Goal: Information Seeking & Learning: Learn about a topic

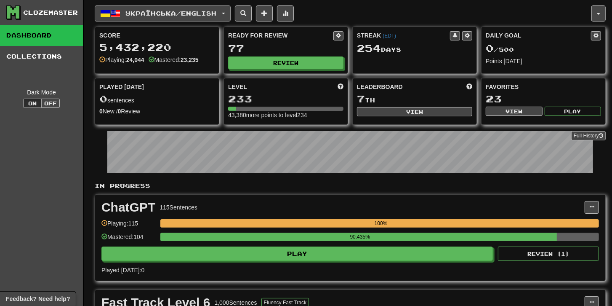
click at [206, 14] on span "Українська / English" at bounding box center [171, 13] width 91 height 7
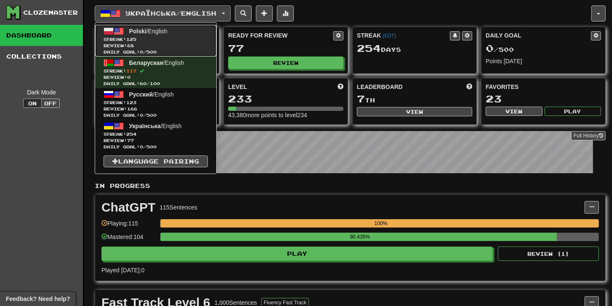
click at [176, 39] on span "Streak: 125" at bounding box center [156, 39] width 104 height 6
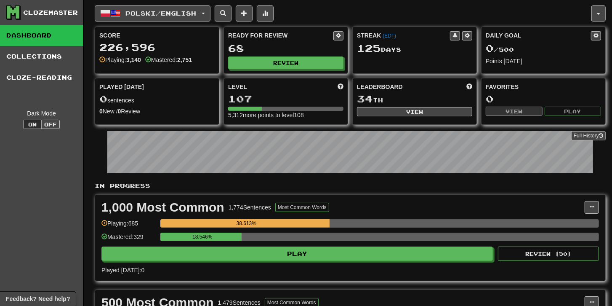
click at [290, 55] on div "Ready for Review 68 Review" at bounding box center [286, 50] width 124 height 46
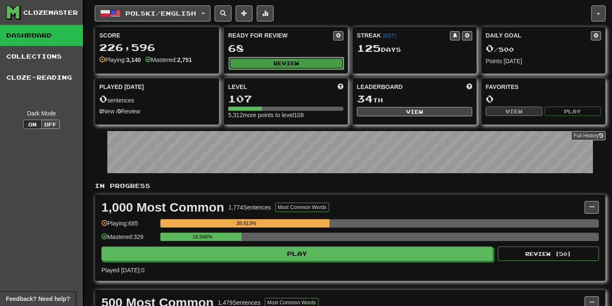
click at [291, 64] on button "Review" at bounding box center [286, 63] width 115 height 13
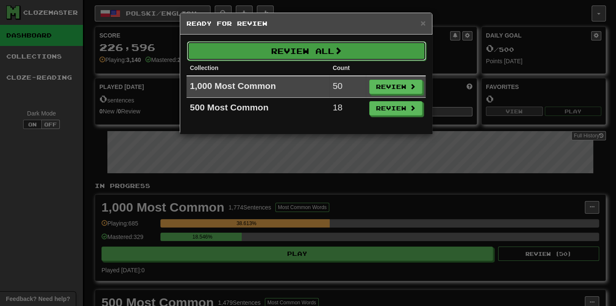
click at [285, 55] on button "Review All" at bounding box center [306, 50] width 239 height 19
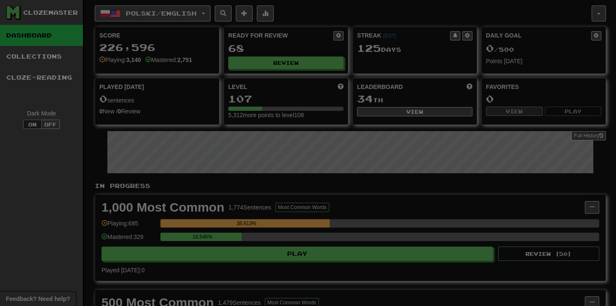
select select "**"
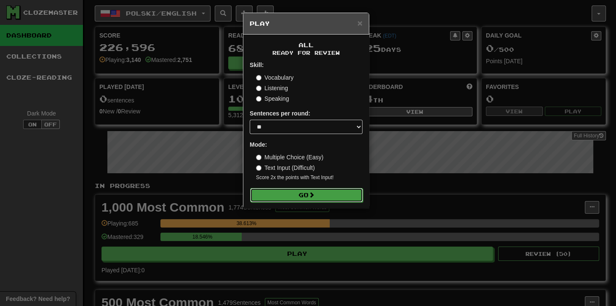
click at [283, 193] on button "Go" at bounding box center [306, 195] width 113 height 14
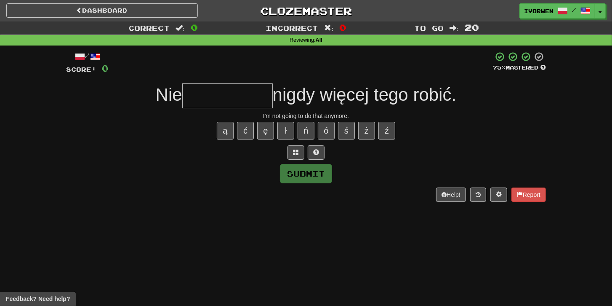
click at [228, 81] on div "/ Score: 0 75 % Mastered Nie nigdy więcej tego robić. I'm not going to do that …" at bounding box center [306, 126] width 480 height 150
click at [231, 87] on input "text" at bounding box center [227, 95] width 91 height 25
type input "*"
click at [294, 154] on span at bounding box center [296, 152] width 6 height 6
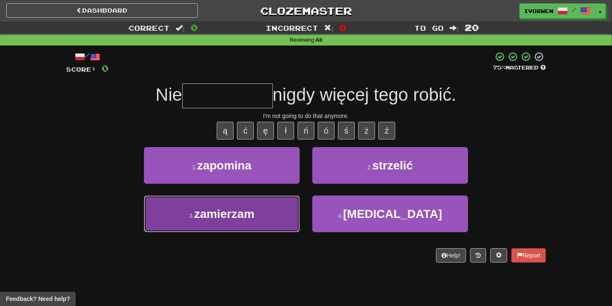
click at [254, 214] on span "zamierzam" at bounding box center [224, 213] width 60 height 13
type input "*********"
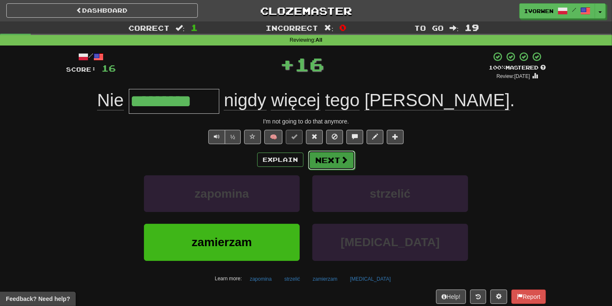
click at [315, 156] on button "Next" at bounding box center [331, 159] width 47 height 19
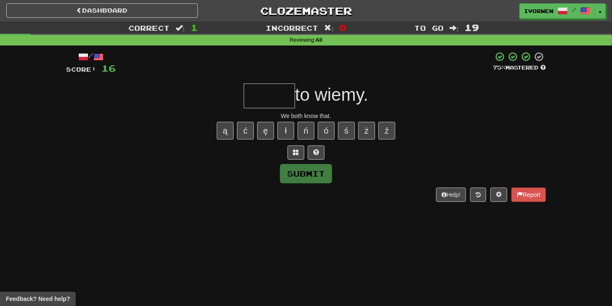
click at [305, 157] on div at bounding box center [306, 152] width 480 height 14
click at [301, 154] on button at bounding box center [296, 152] width 17 height 14
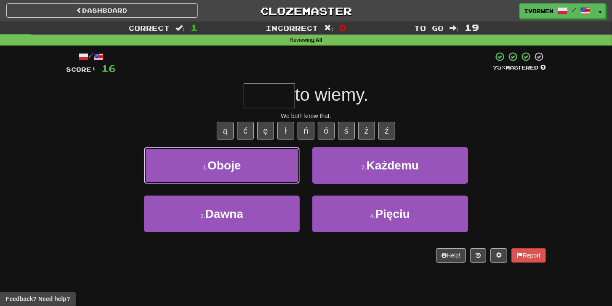
drag, startPoint x: 270, startPoint y: 168, endPoint x: 275, endPoint y: 169, distance: 5.1
click at [273, 170] on button "1 . Oboje" at bounding box center [222, 165] width 156 height 37
type input "*****"
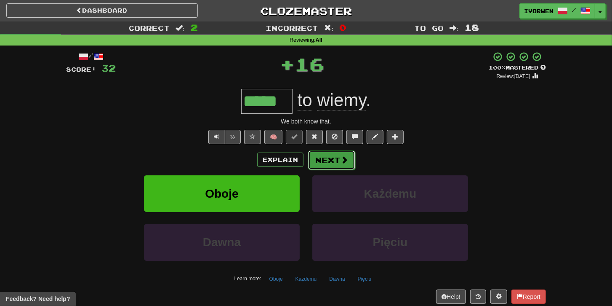
click at [331, 157] on button "Next" at bounding box center [331, 159] width 47 height 19
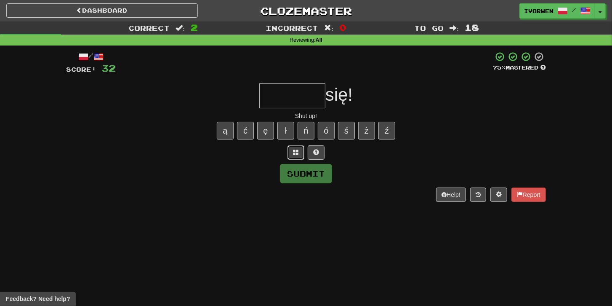
click at [295, 152] on span at bounding box center [296, 152] width 6 height 6
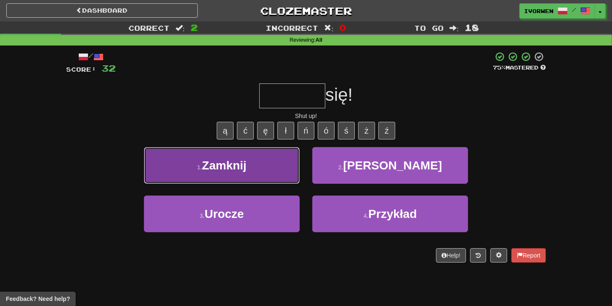
click at [257, 169] on button "1 . Zamknij" at bounding box center [222, 165] width 156 height 37
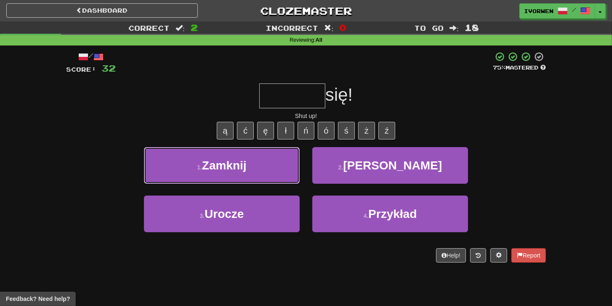
type input "*******"
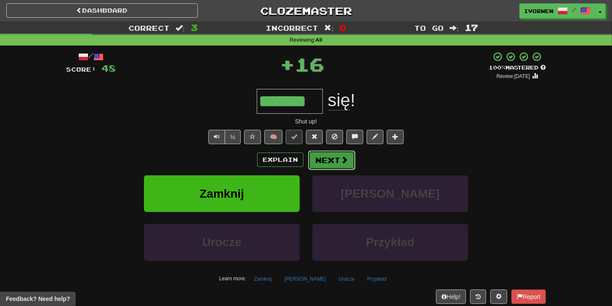
click at [325, 158] on button "Next" at bounding box center [331, 159] width 47 height 19
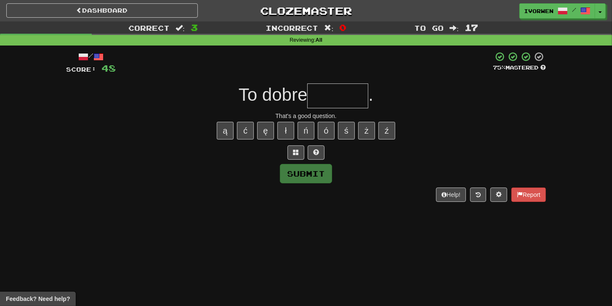
click at [323, 99] on input "text" at bounding box center [337, 95] width 61 height 25
type input "*******"
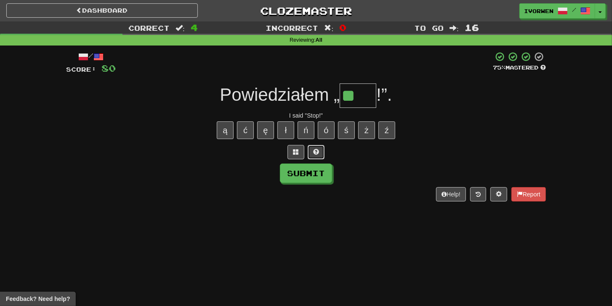
click at [317, 149] on span at bounding box center [316, 152] width 6 height 6
click at [310, 146] on button at bounding box center [306, 152] width 17 height 14
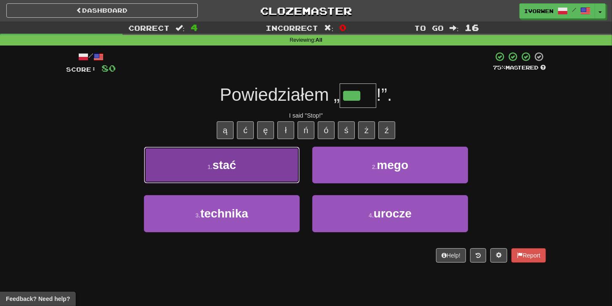
click at [257, 157] on button "1 . stać" at bounding box center [222, 165] width 156 height 37
type input "****"
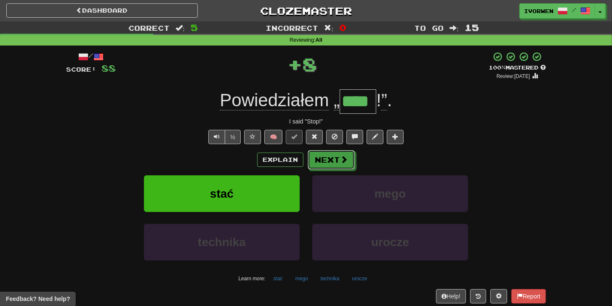
click at [350, 158] on button "Next" at bounding box center [331, 159] width 47 height 19
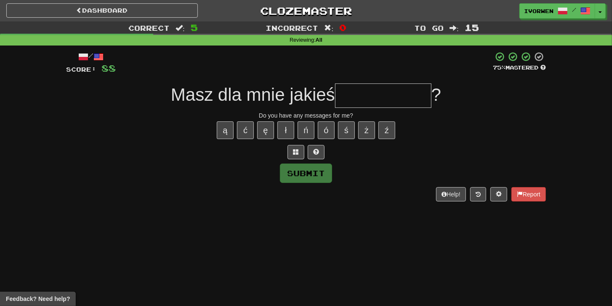
click at [386, 93] on input "text" at bounding box center [383, 95] width 96 height 24
type input "*"
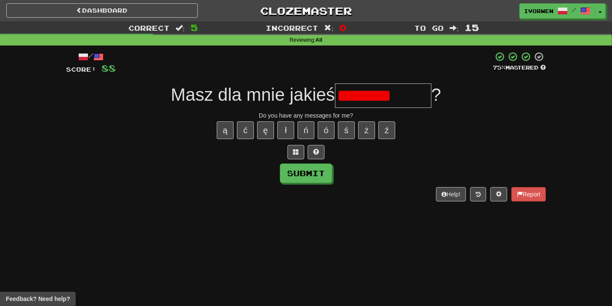
drag, startPoint x: 382, startPoint y: 96, endPoint x: 373, endPoint y: 63, distance: 33.6
click at [373, 71] on div "/ Score: 88 75 % Mastered Masz dla mnie jakieś ******** ? Do you have any messa…" at bounding box center [306, 126] width 480 height 150
click at [432, 102] on input "********" at bounding box center [383, 95] width 96 height 24
type input "**********"
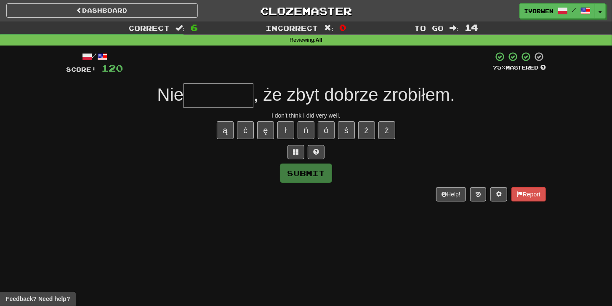
type input "*"
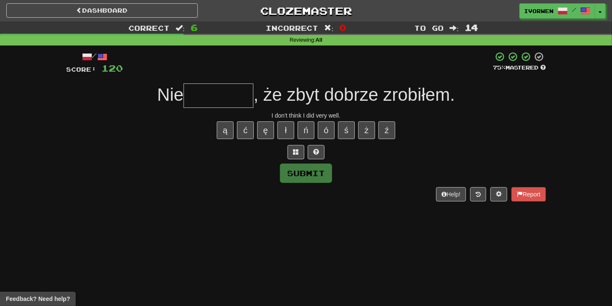
type input "*"
click at [313, 150] on button at bounding box center [316, 152] width 17 height 14
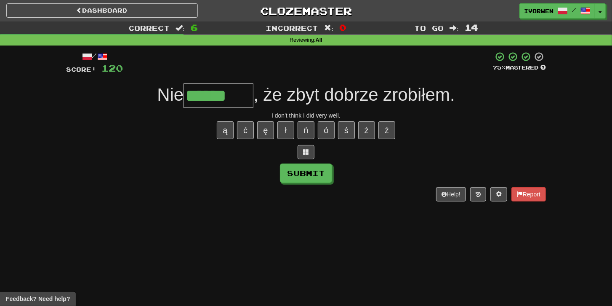
type input "******"
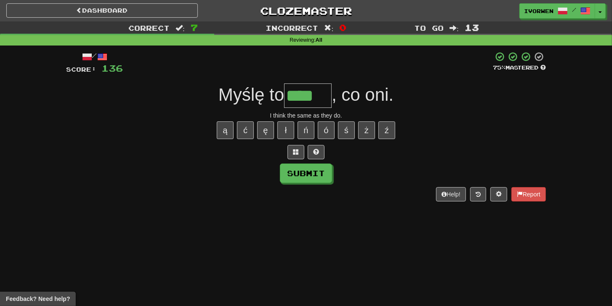
type input "****"
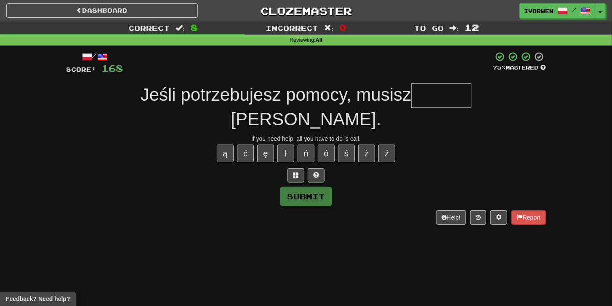
type input "*"
click at [292, 168] on button at bounding box center [296, 175] width 17 height 14
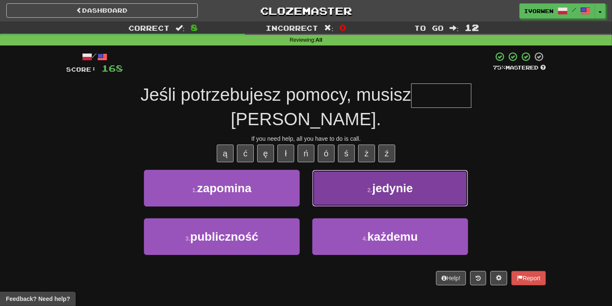
click at [369, 187] on small "2 ." at bounding box center [370, 190] width 5 height 7
type input "*******"
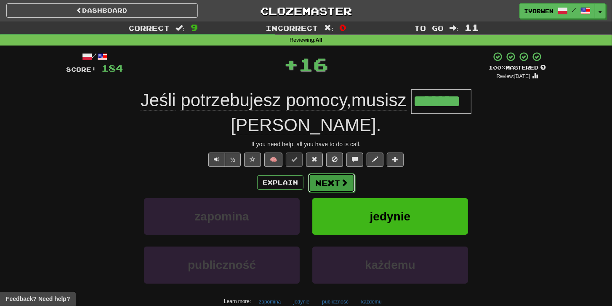
click at [329, 173] on button "Next" at bounding box center [331, 182] width 47 height 19
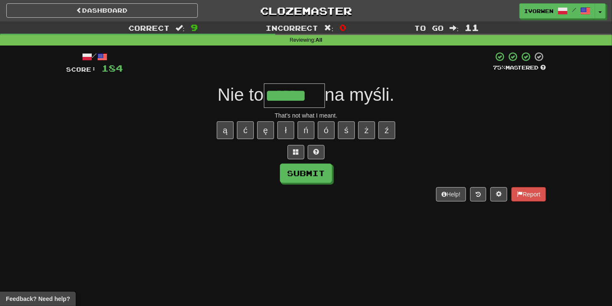
type input "******"
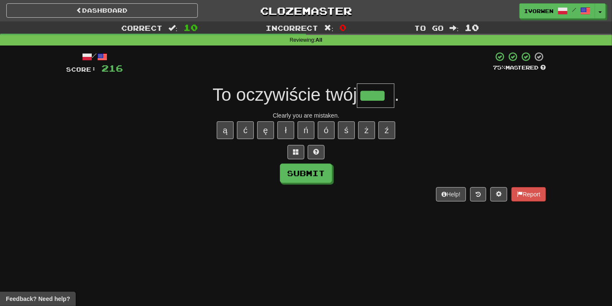
type input "*"
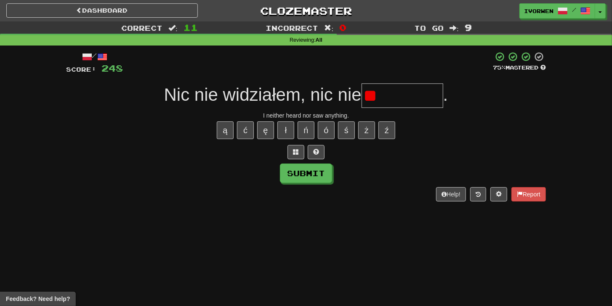
type input "*"
type input "*********"
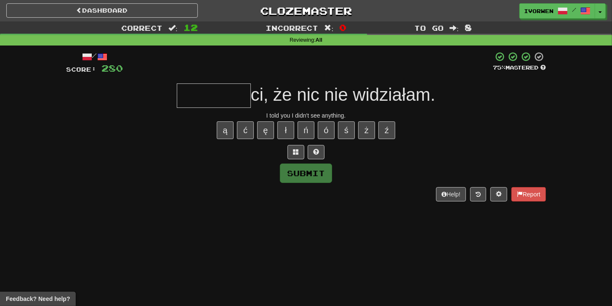
type input "*"
type input "*******"
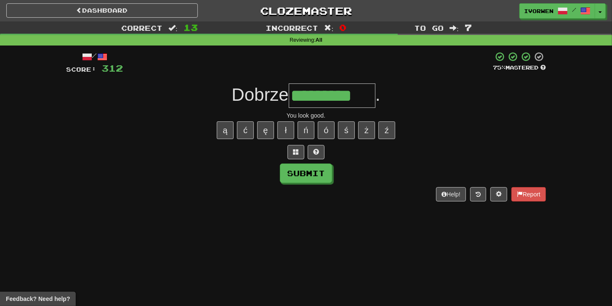
type input "*********"
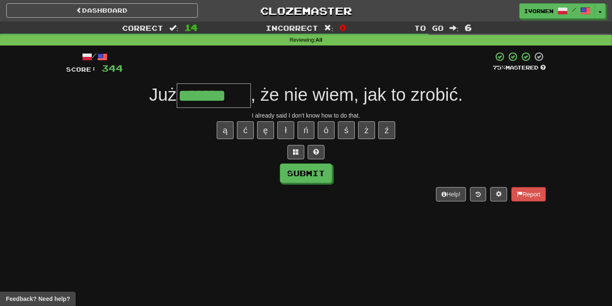
type input "*******"
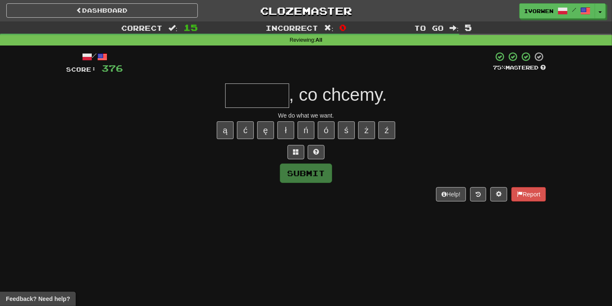
type input "*"
type input "******"
type input "*"
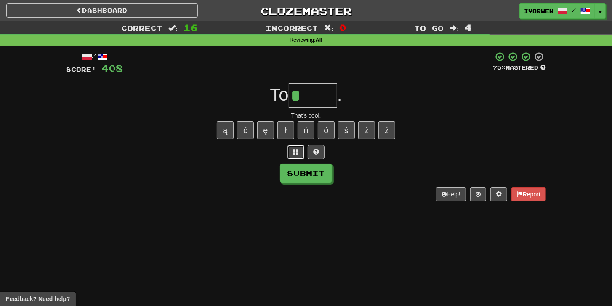
click at [297, 149] on span at bounding box center [296, 152] width 6 height 6
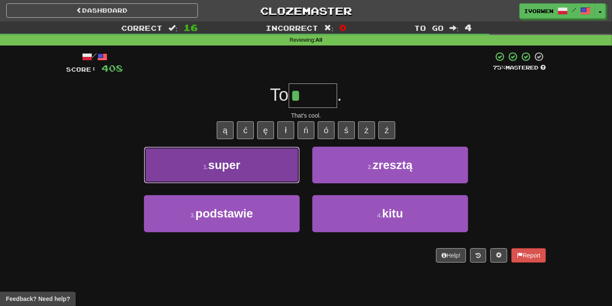
click at [260, 165] on button "1 . super" at bounding box center [222, 165] width 156 height 37
type input "*****"
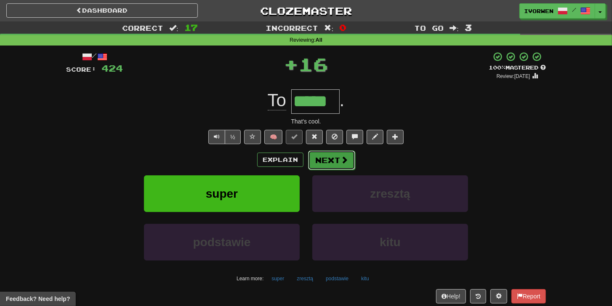
click at [336, 157] on button "Next" at bounding box center [331, 159] width 47 height 19
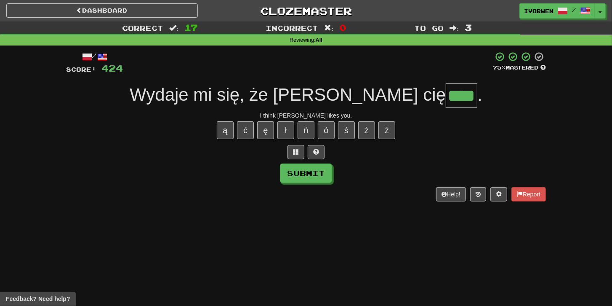
type input "****"
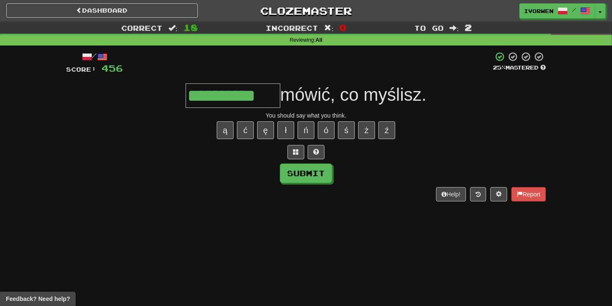
type input "**********"
type input "*********"
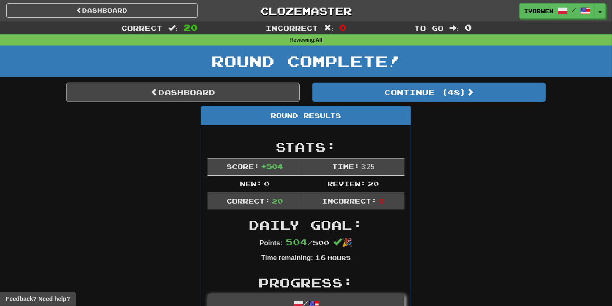
click at [160, 75] on div "Round Complete!" at bounding box center [306, 60] width 612 height 31
click at [158, 92] on link "Dashboard" at bounding box center [183, 92] width 234 height 19
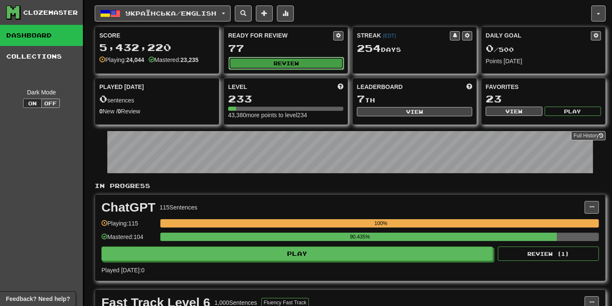
click at [293, 64] on button "Review" at bounding box center [286, 63] width 115 height 13
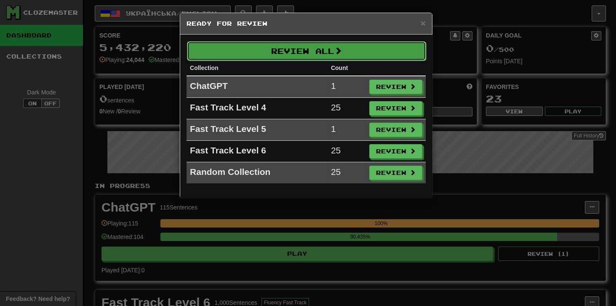
click at [361, 55] on button "Review All" at bounding box center [306, 50] width 239 height 19
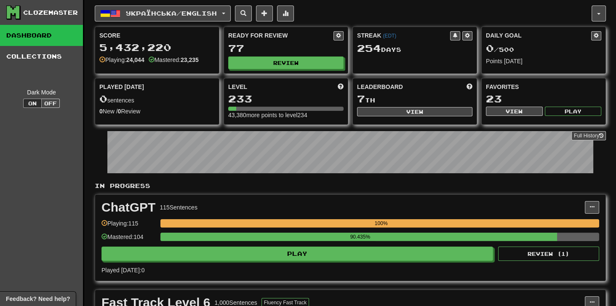
select select "***"
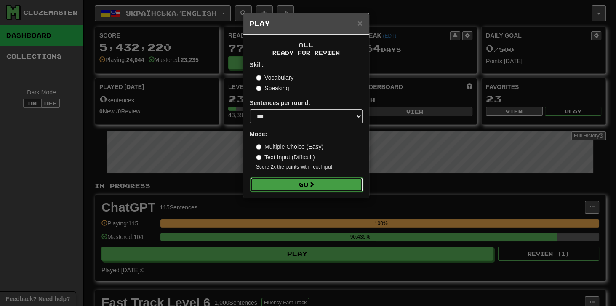
click at [290, 183] on button "Go" at bounding box center [306, 184] width 113 height 14
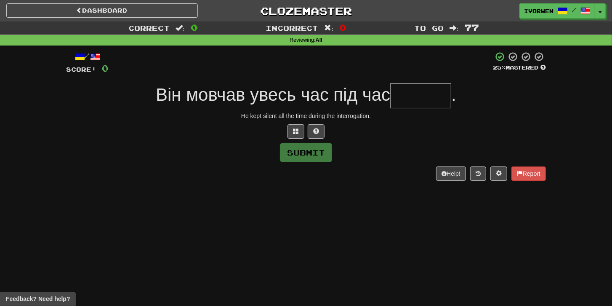
click at [438, 99] on input "text" at bounding box center [420, 95] width 61 height 25
click at [296, 128] on span at bounding box center [296, 131] width 6 height 6
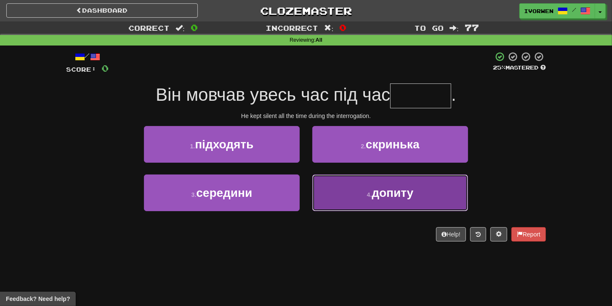
click at [361, 184] on button "4 . допиту" at bounding box center [391, 192] width 156 height 37
type input "******"
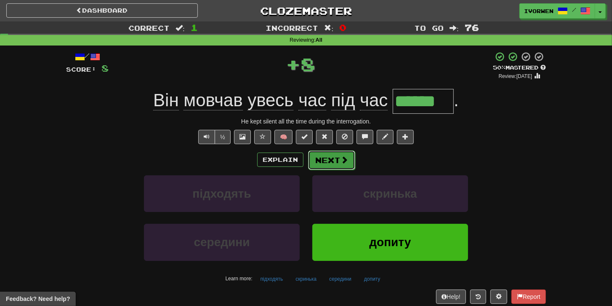
click at [339, 159] on button "Next" at bounding box center [331, 159] width 47 height 19
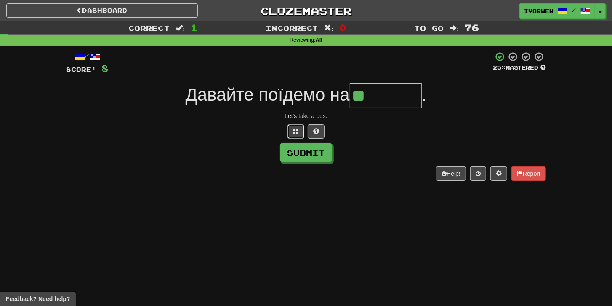
click at [290, 135] on button at bounding box center [296, 131] width 17 height 14
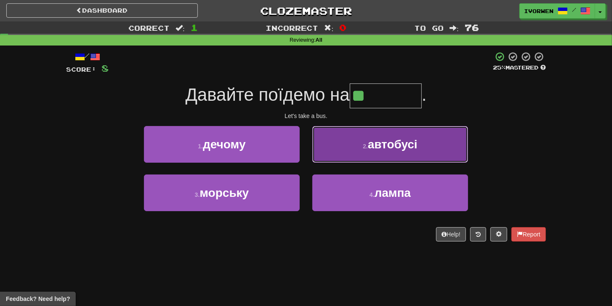
click at [366, 150] on button "2 . автобусі" at bounding box center [391, 144] width 156 height 37
type input "********"
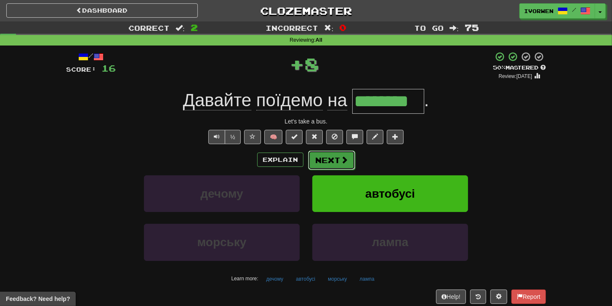
click at [338, 160] on button "Next" at bounding box center [331, 159] width 47 height 19
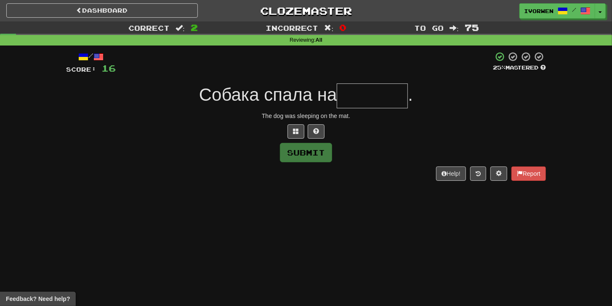
click at [286, 129] on div at bounding box center [306, 131] width 480 height 14
click at [301, 133] on button at bounding box center [296, 131] width 17 height 14
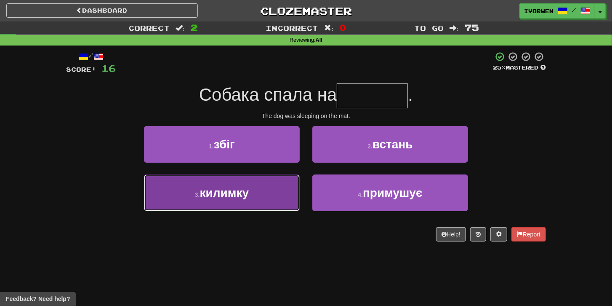
click at [226, 192] on span "килимку" at bounding box center [224, 192] width 49 height 13
type input "*******"
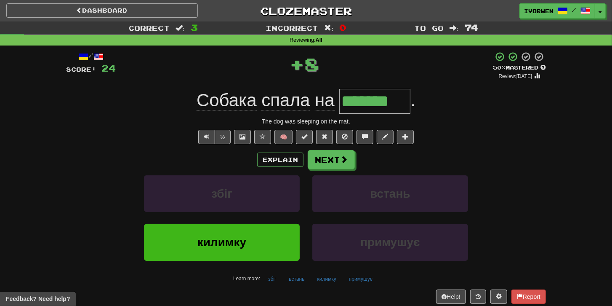
click at [136, 15] on div "Dashboard Clozemaster ivorwen / Toggle Dropdown Dashboard Leaderboard Activity …" at bounding box center [306, 9] width 612 height 19
click at [135, 13] on link "Dashboard" at bounding box center [102, 10] width 192 height 14
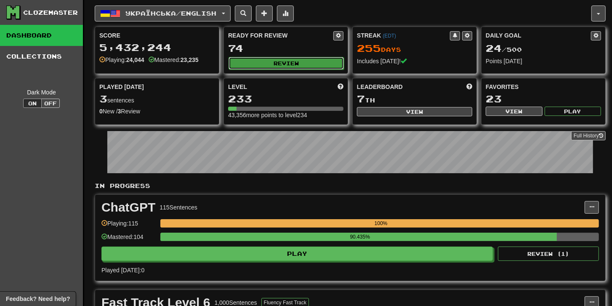
click at [307, 60] on button "Review" at bounding box center [286, 63] width 115 height 13
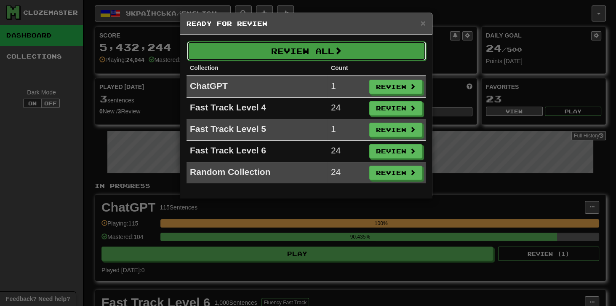
click at [354, 54] on button "Review All" at bounding box center [306, 50] width 239 height 19
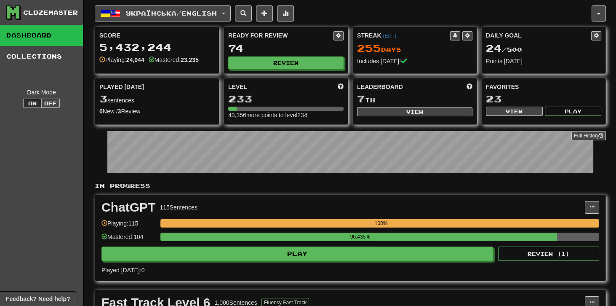
select select "***"
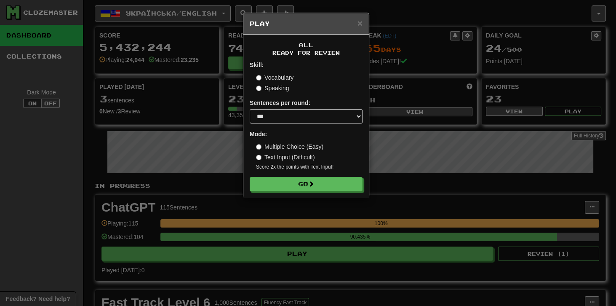
click at [279, 148] on label "Multiple Choice (Easy)" at bounding box center [289, 146] width 67 height 8
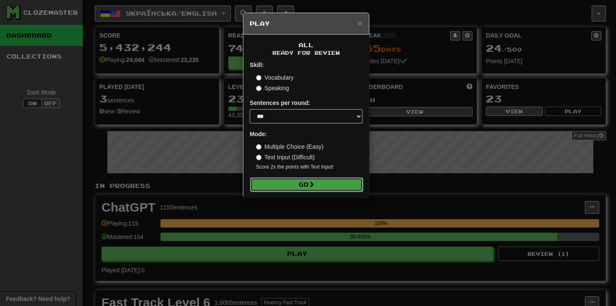
click at [276, 184] on button "Go" at bounding box center [306, 184] width 113 height 14
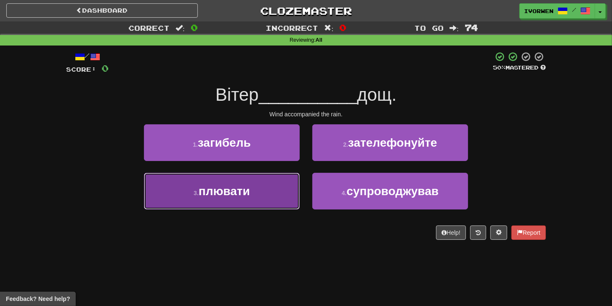
click at [270, 187] on button "3 . плювати" at bounding box center [222, 191] width 156 height 37
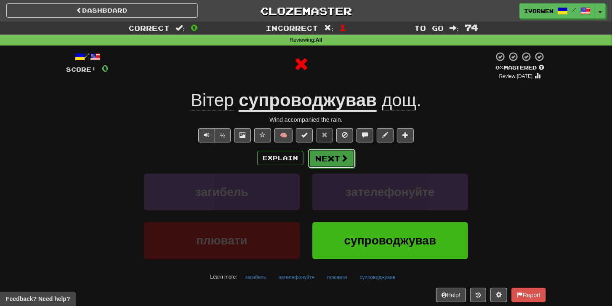
click at [341, 159] on span at bounding box center [345, 158] width 8 height 8
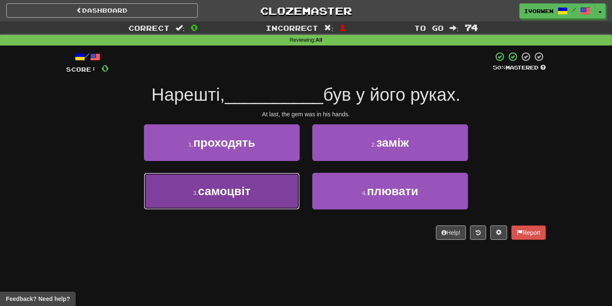
click at [223, 199] on button "3 . самоцвіт" at bounding box center [222, 191] width 156 height 37
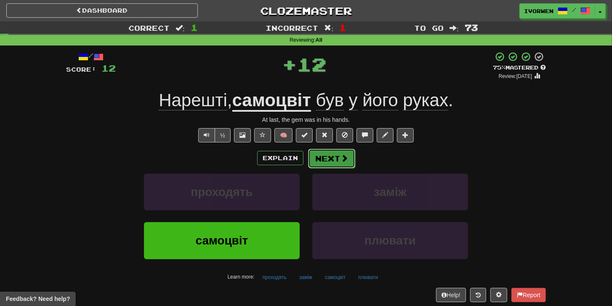
click at [329, 162] on button "Next" at bounding box center [331, 158] width 47 height 19
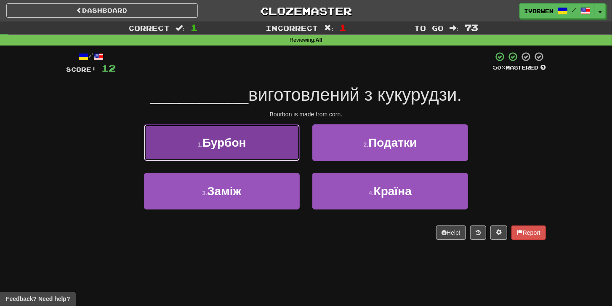
click at [277, 151] on button "1 . Бурбон" at bounding box center [222, 142] width 156 height 37
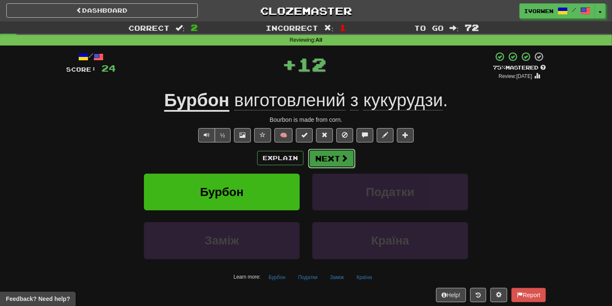
click at [311, 159] on button "Next" at bounding box center [331, 158] width 47 height 19
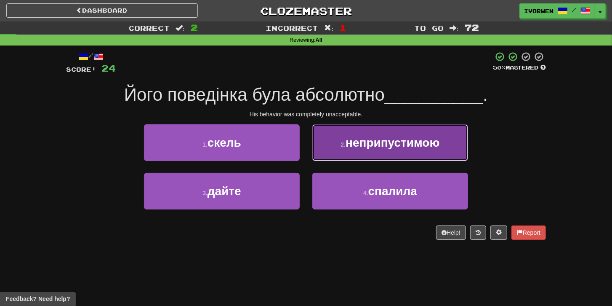
click at [401, 150] on button "2 . неприпустимою" at bounding box center [391, 142] width 156 height 37
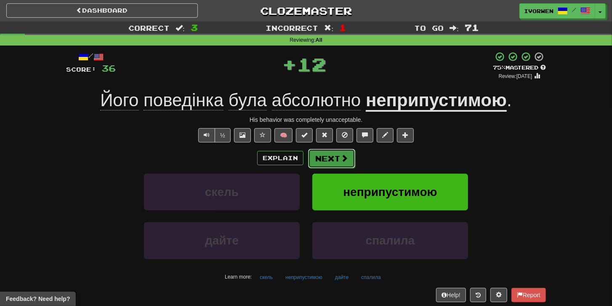
click at [348, 154] on button "Next" at bounding box center [331, 158] width 47 height 19
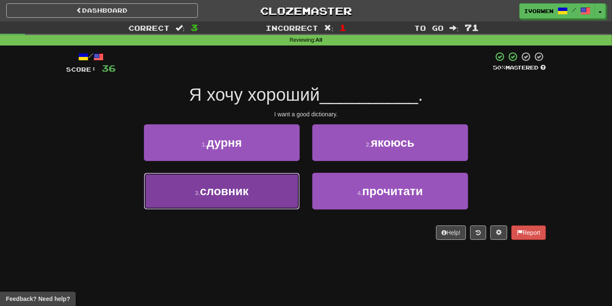
click at [220, 195] on span "словник" at bounding box center [224, 190] width 48 height 13
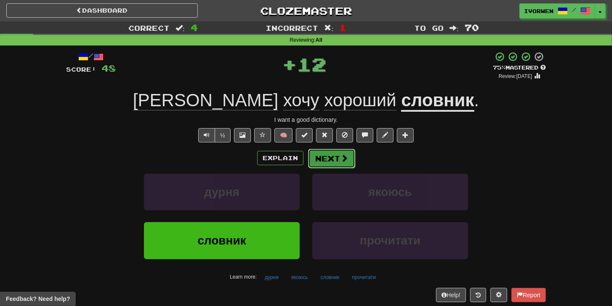
click at [318, 165] on button "Next" at bounding box center [331, 158] width 47 height 19
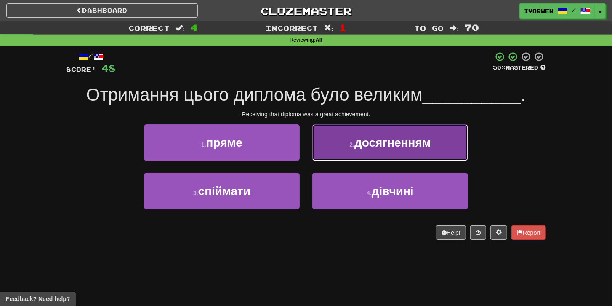
click at [324, 157] on button "2 . досягненням" at bounding box center [391, 142] width 156 height 37
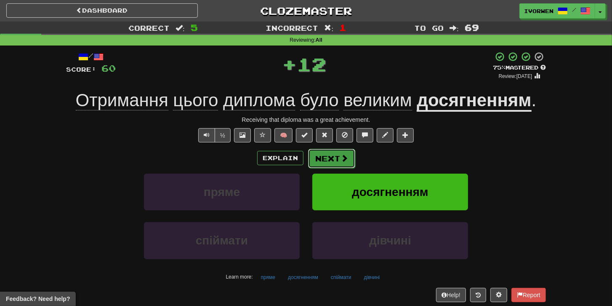
click at [322, 159] on button "Next" at bounding box center [331, 158] width 47 height 19
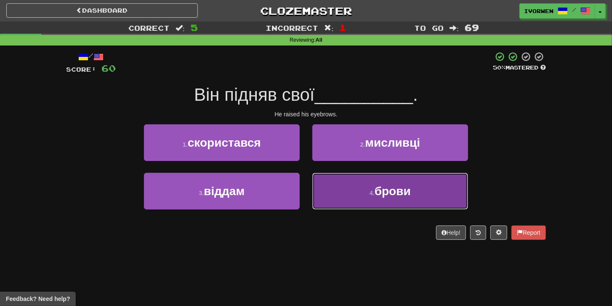
click at [371, 186] on button "4 . брови" at bounding box center [391, 191] width 156 height 37
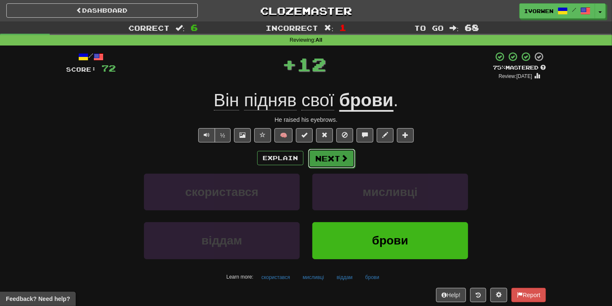
click at [324, 162] on button "Next" at bounding box center [331, 158] width 47 height 19
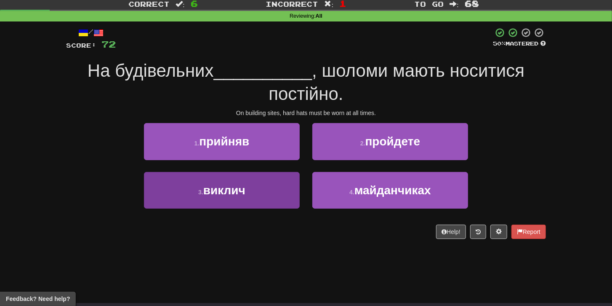
scroll to position [24, 0]
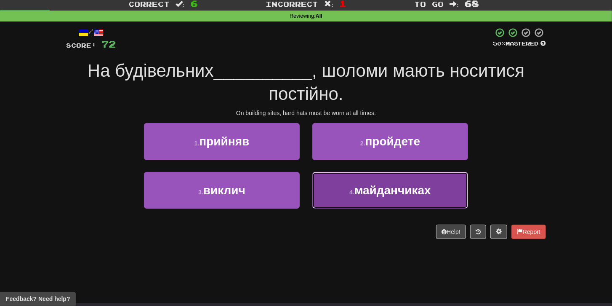
click at [365, 192] on span "майданчиках" at bounding box center [393, 190] width 77 height 13
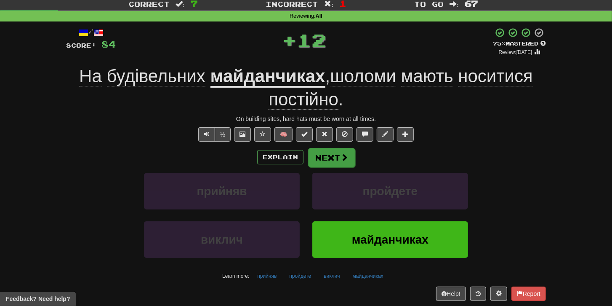
drag, startPoint x: 353, startPoint y: 169, endPoint x: 351, endPoint y: 165, distance: 4.5
click at [353, 169] on div "Explain Next прийняв пройдете виклич майданчиках Learn more: прийняв пройдете в…" at bounding box center [306, 214] width 480 height 135
click at [349, 163] on button "Next" at bounding box center [331, 157] width 47 height 19
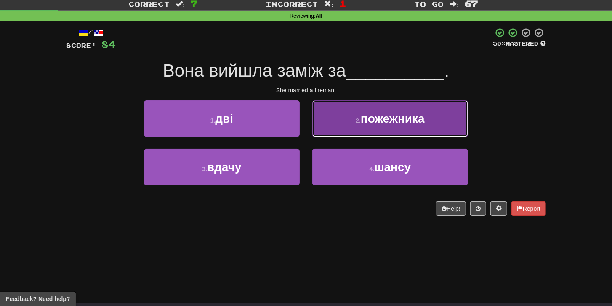
click at [395, 127] on button "2 . пожежника" at bounding box center [391, 118] width 156 height 37
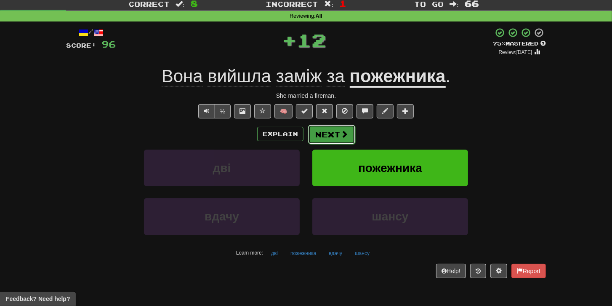
click at [342, 135] on span at bounding box center [345, 134] width 8 height 8
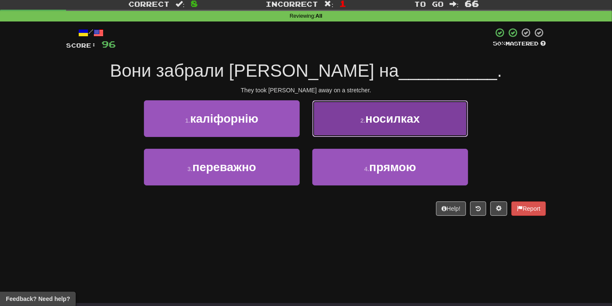
click at [380, 124] on span "носилках" at bounding box center [393, 118] width 54 height 13
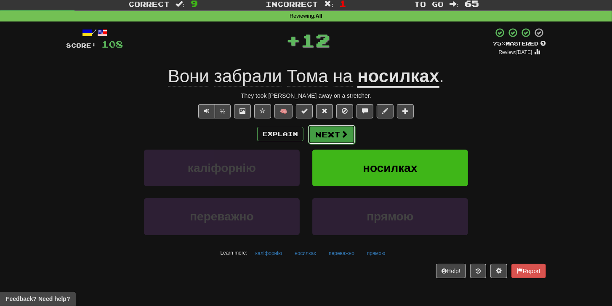
click at [348, 131] on button "Next" at bounding box center [331, 134] width 47 height 19
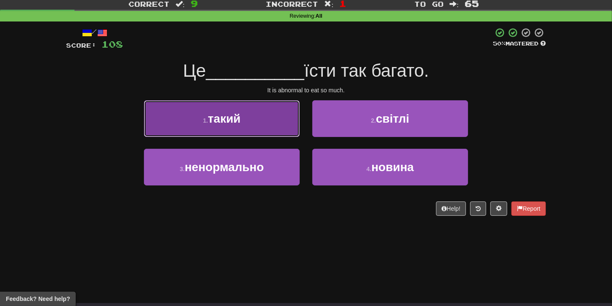
click at [258, 125] on button "1 . такий" at bounding box center [222, 118] width 156 height 37
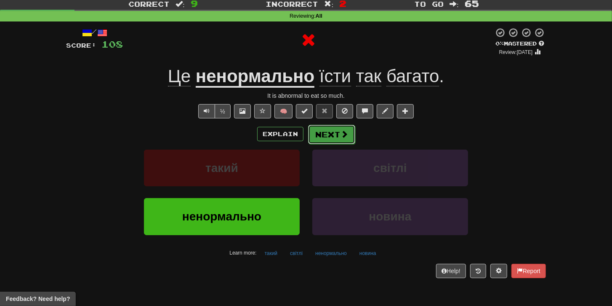
click at [335, 138] on button "Next" at bounding box center [331, 134] width 47 height 19
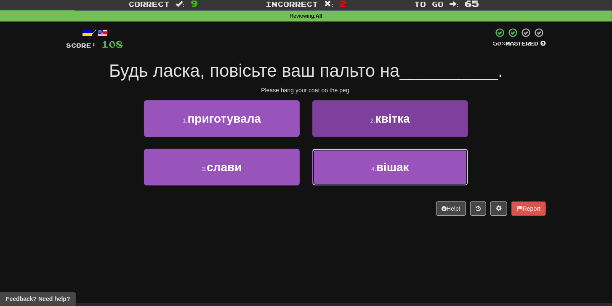
click at [364, 174] on button "4 . вішак" at bounding box center [391, 167] width 156 height 37
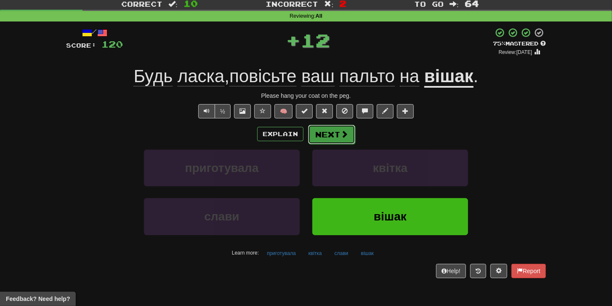
click at [350, 137] on button "Next" at bounding box center [331, 134] width 47 height 19
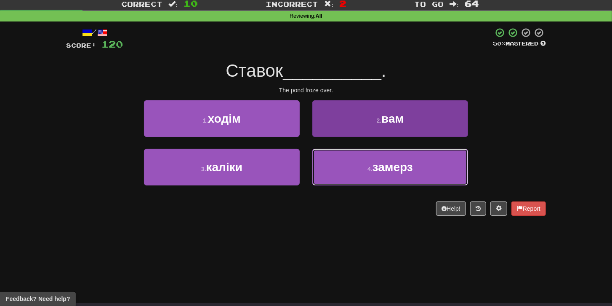
click at [388, 174] on button "4 . замерз" at bounding box center [391, 167] width 156 height 37
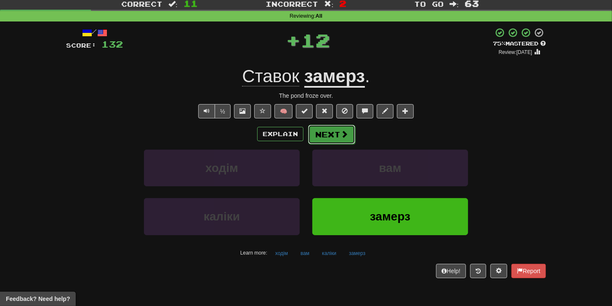
click at [336, 135] on button "Next" at bounding box center [331, 134] width 47 height 19
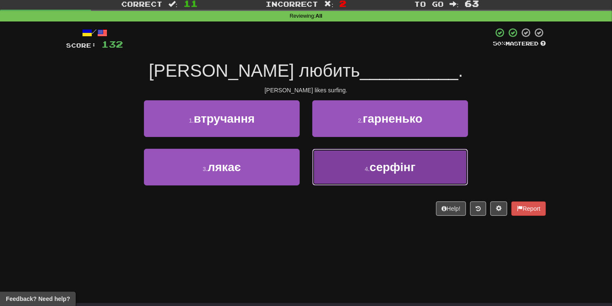
click at [336, 164] on button "4 . серфінг" at bounding box center [391, 167] width 156 height 37
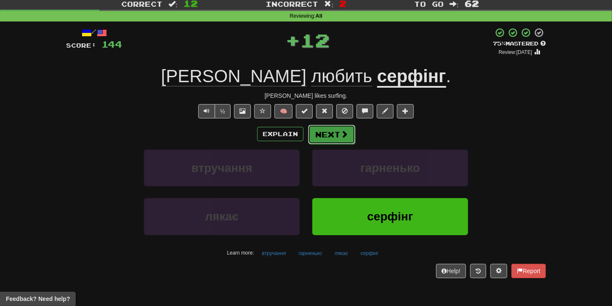
click at [328, 139] on button "Next" at bounding box center [331, 134] width 47 height 19
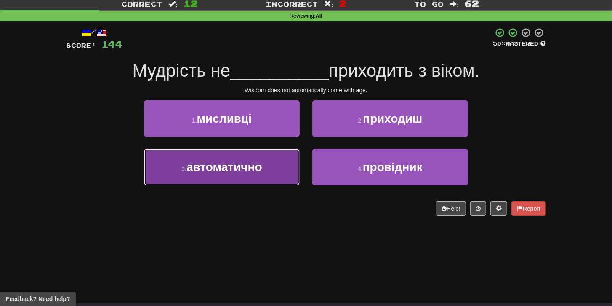
click at [247, 179] on button "3 . автоматично" at bounding box center [222, 167] width 156 height 37
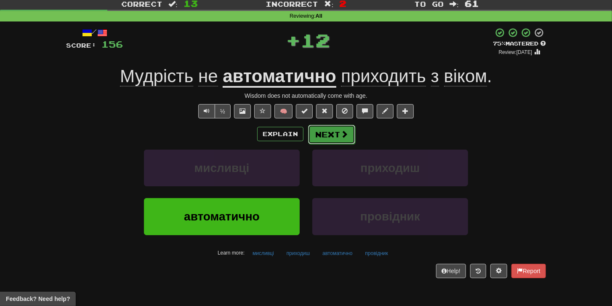
click at [326, 136] on button "Next" at bounding box center [331, 134] width 47 height 19
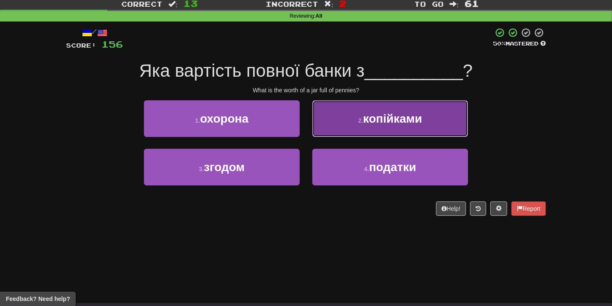
click at [368, 124] on span "копійками" at bounding box center [393, 118] width 59 height 13
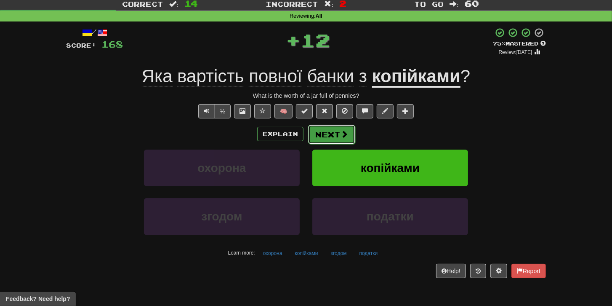
click at [328, 135] on button "Next" at bounding box center [331, 134] width 47 height 19
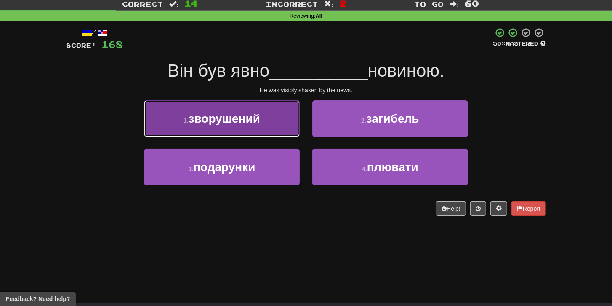
click at [287, 135] on button "1 . зворушений" at bounding box center [222, 118] width 156 height 37
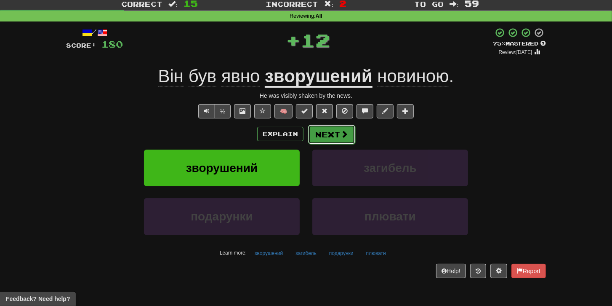
click at [327, 133] on button "Next" at bounding box center [331, 134] width 47 height 19
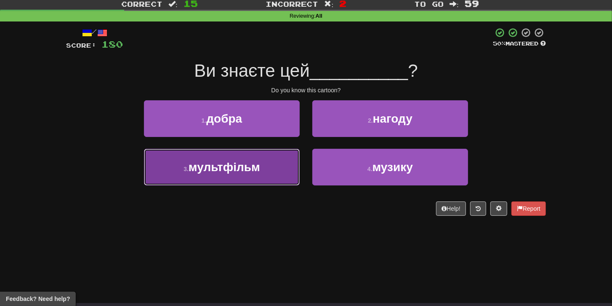
click at [237, 171] on span "мультфільм" at bounding box center [225, 166] width 72 height 13
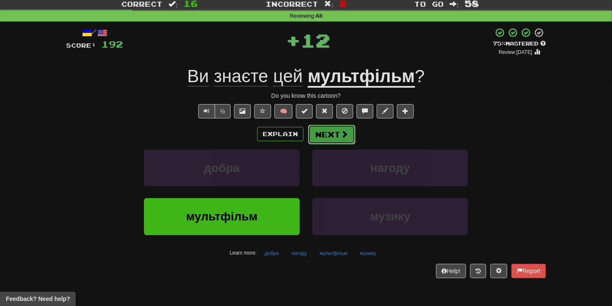
click at [337, 130] on button "Next" at bounding box center [331, 134] width 47 height 19
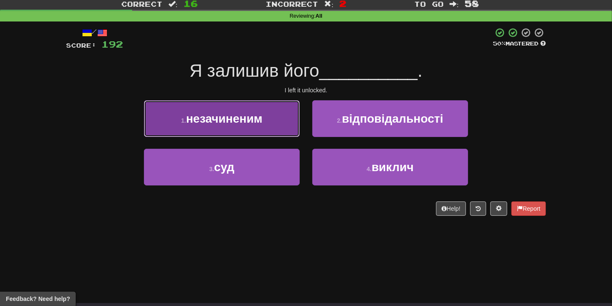
click at [226, 104] on button "1 . незачиненим" at bounding box center [222, 118] width 156 height 37
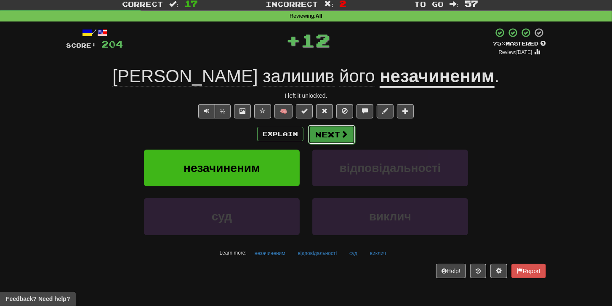
click at [337, 141] on button "Next" at bounding box center [331, 134] width 47 height 19
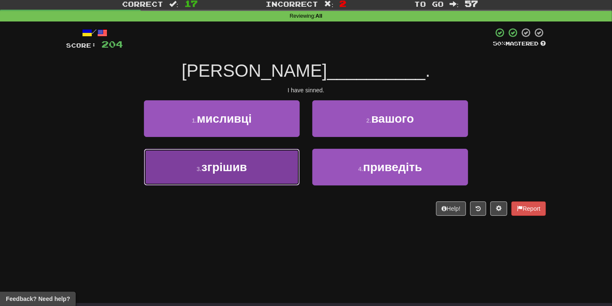
click at [236, 167] on span "згрішив" at bounding box center [224, 166] width 45 height 13
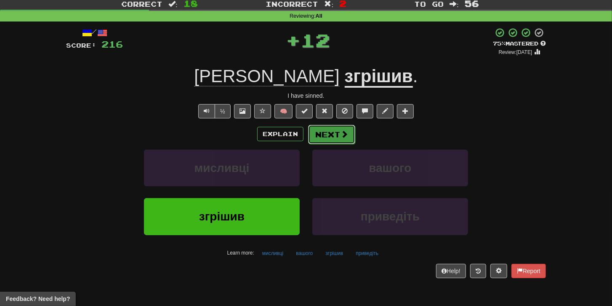
click at [341, 130] on span at bounding box center [345, 134] width 8 height 8
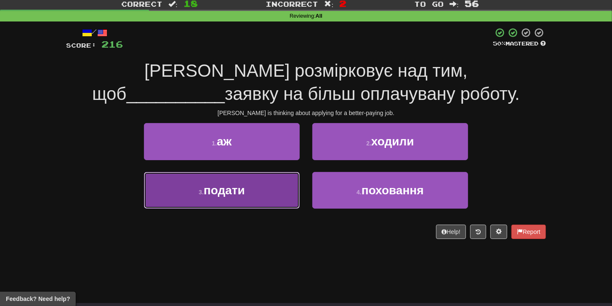
click at [253, 189] on button "3 . подати" at bounding box center [222, 190] width 156 height 37
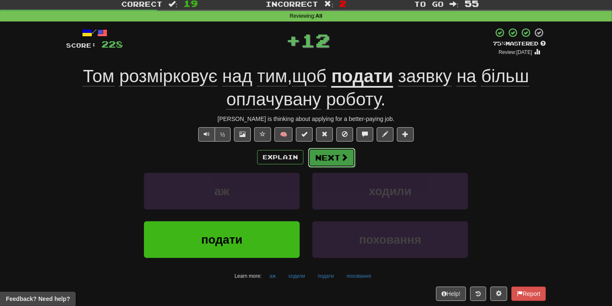
click at [340, 148] on button "Next" at bounding box center [331, 157] width 47 height 19
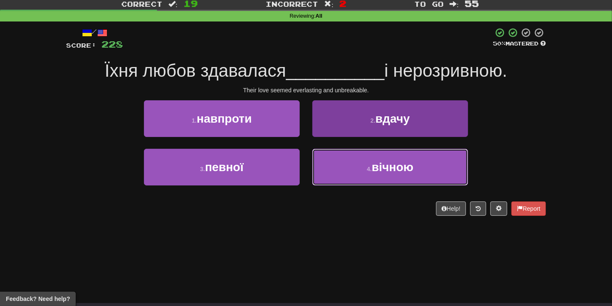
click at [371, 166] on button "4 . вічною" at bounding box center [391, 167] width 156 height 37
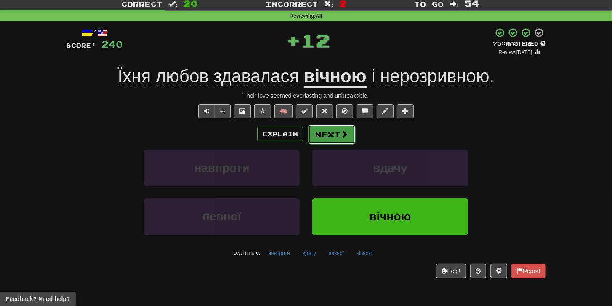
click at [337, 136] on button "Next" at bounding box center [331, 134] width 47 height 19
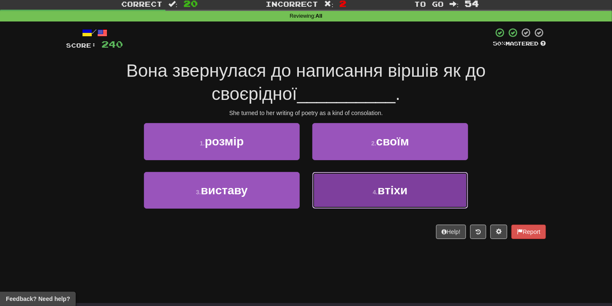
click at [344, 190] on button "4 . втіхи" at bounding box center [391, 190] width 156 height 37
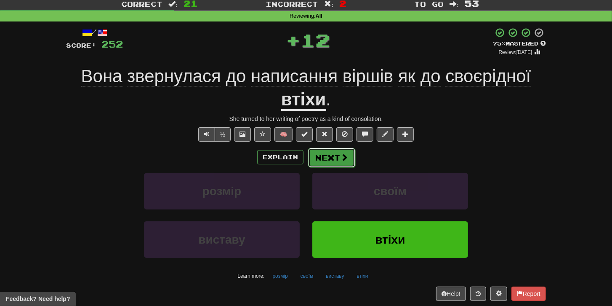
click at [348, 155] on button "Next" at bounding box center [331, 157] width 47 height 19
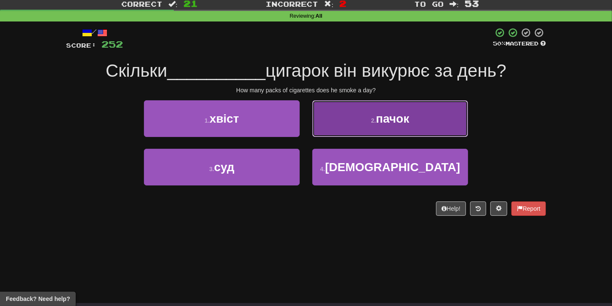
click at [374, 127] on button "2 . пачок" at bounding box center [391, 118] width 156 height 37
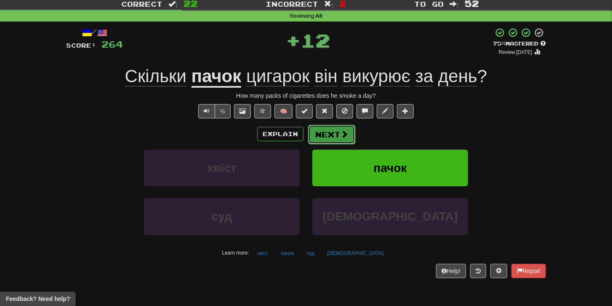
click at [330, 135] on button "Next" at bounding box center [331, 134] width 47 height 19
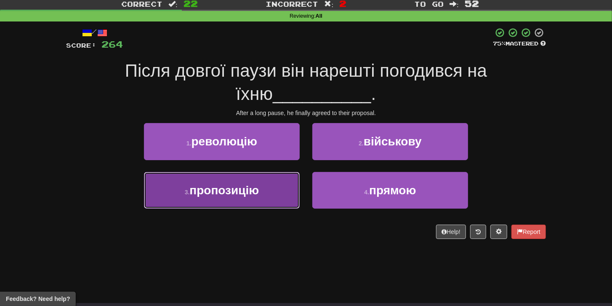
click at [289, 183] on button "3 . пропозицію" at bounding box center [222, 190] width 156 height 37
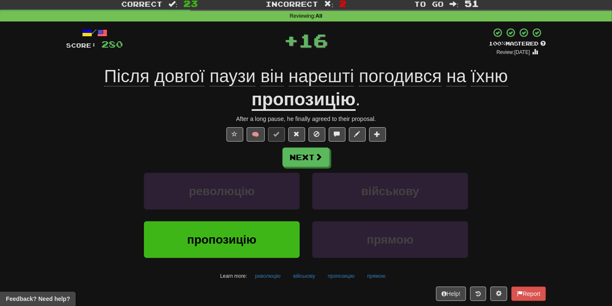
click at [332, 160] on div "Next" at bounding box center [306, 156] width 480 height 19
click at [324, 160] on button "Next" at bounding box center [306, 157] width 47 height 19
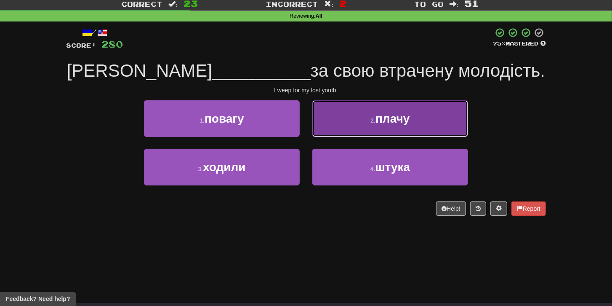
click at [354, 132] on button "2 . плачу" at bounding box center [391, 118] width 156 height 37
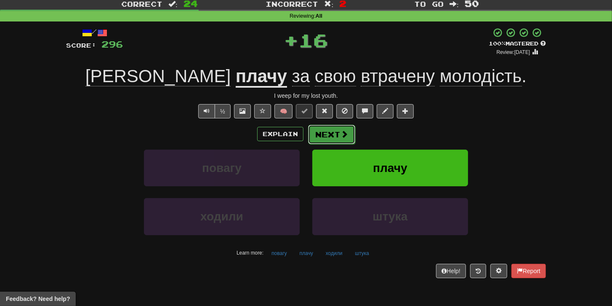
click at [337, 135] on button "Next" at bounding box center [331, 134] width 47 height 19
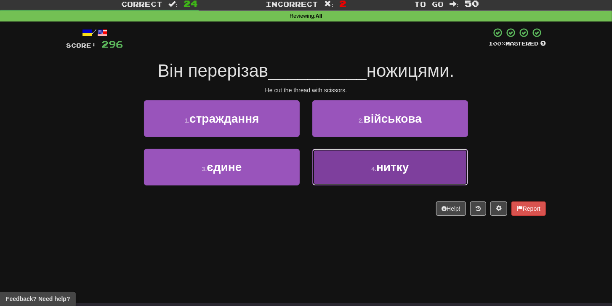
click at [330, 167] on button "4 . нитку" at bounding box center [391, 167] width 156 height 37
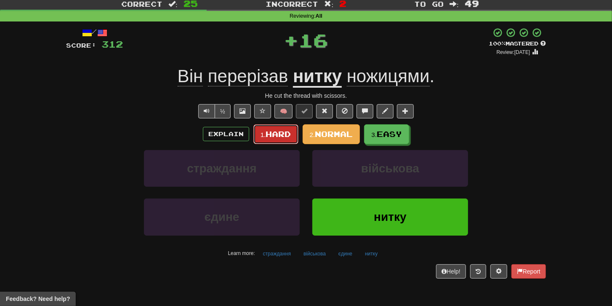
click at [286, 137] on span "Hard" at bounding box center [278, 133] width 25 height 9
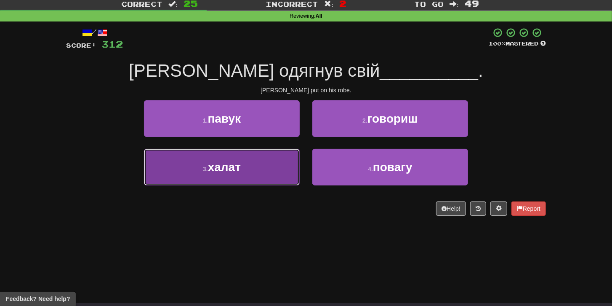
click at [268, 170] on button "3 . халат" at bounding box center [222, 167] width 156 height 37
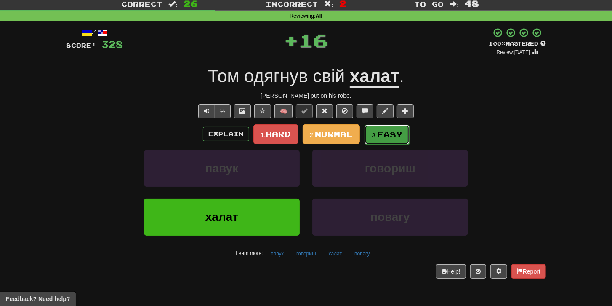
click at [385, 138] on span "Easy" at bounding box center [389, 134] width 25 height 9
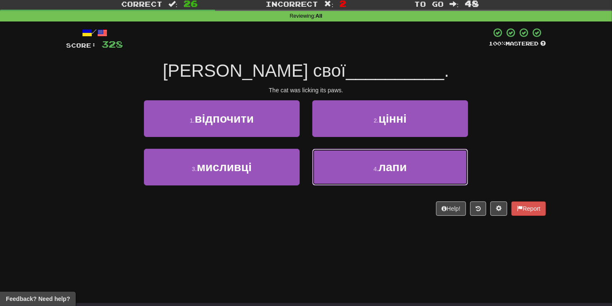
drag, startPoint x: 362, startPoint y: 167, endPoint x: 350, endPoint y: 149, distance: 21.7
click at [362, 167] on button "4 . лапи" at bounding box center [391, 167] width 156 height 37
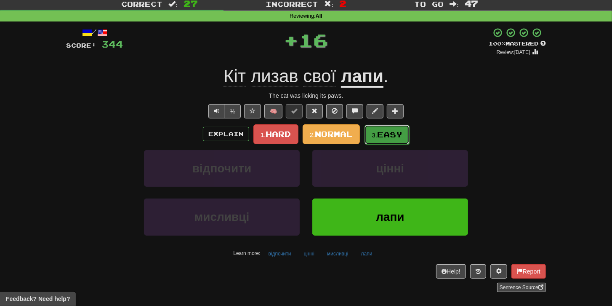
click at [386, 133] on span "Easy" at bounding box center [389, 134] width 25 height 9
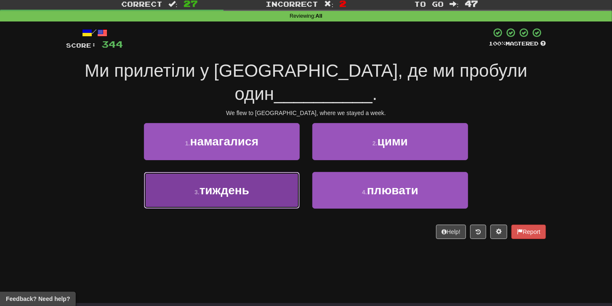
click at [257, 172] on button "3 . тиждень" at bounding box center [222, 190] width 156 height 37
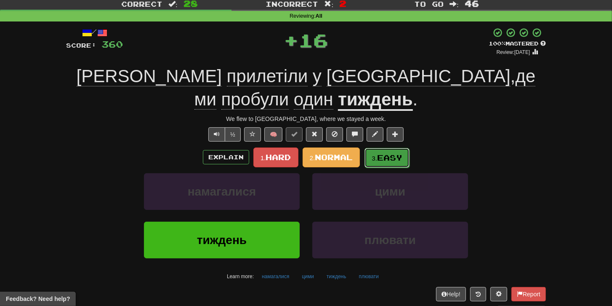
click at [395, 153] on span "Easy" at bounding box center [389, 157] width 25 height 9
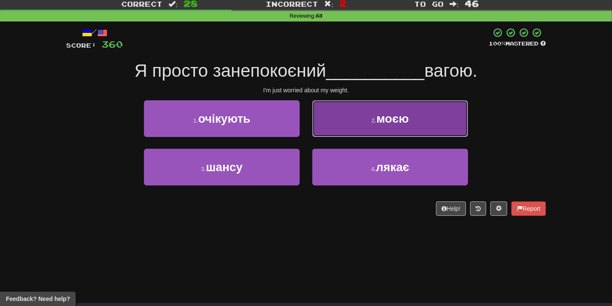
click at [372, 123] on button "2 . моєю" at bounding box center [391, 118] width 156 height 37
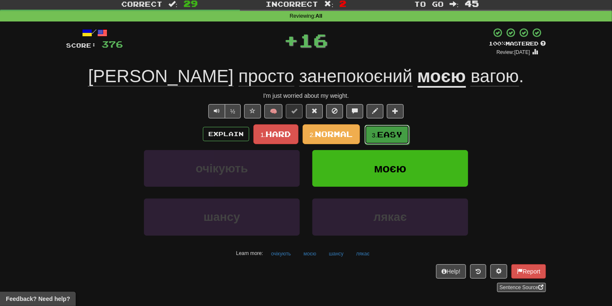
click at [392, 133] on span "Easy" at bounding box center [389, 134] width 25 height 9
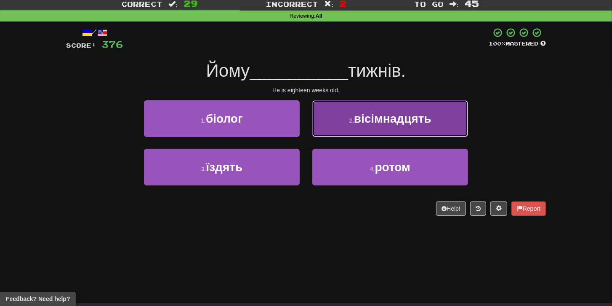
click at [392, 125] on button "2 . вісімнадцять" at bounding box center [391, 118] width 156 height 37
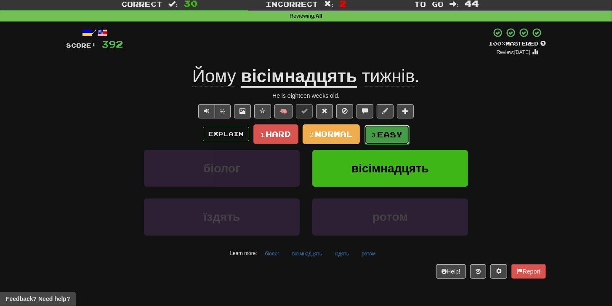
click at [382, 137] on span "Easy" at bounding box center [389, 134] width 25 height 9
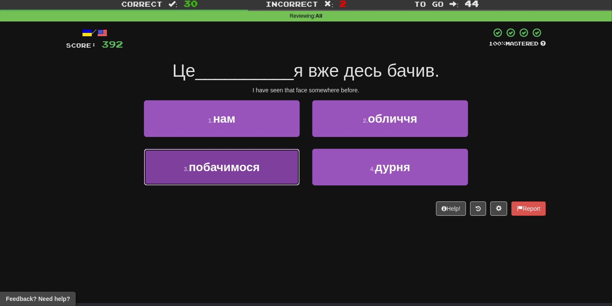
click at [210, 173] on button "3 . побачимося" at bounding box center [222, 167] width 156 height 37
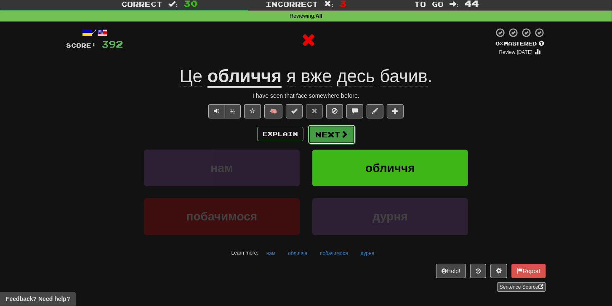
click at [319, 138] on button "Next" at bounding box center [331, 134] width 47 height 19
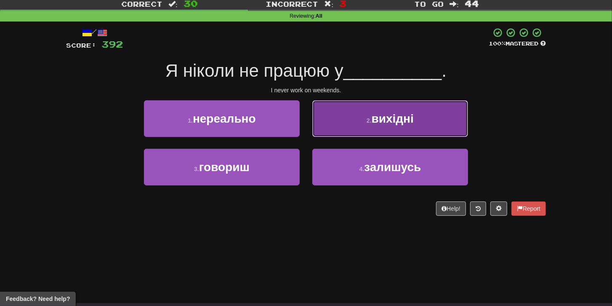
click at [332, 135] on button "2 . вихідні" at bounding box center [391, 118] width 156 height 37
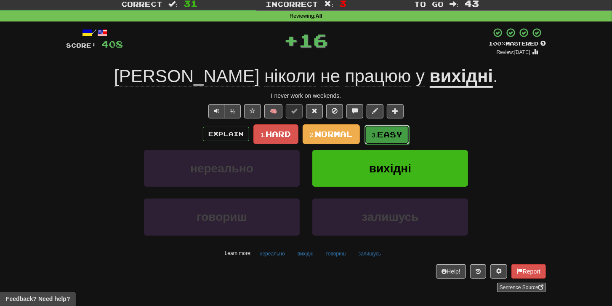
click at [377, 134] on small "3." at bounding box center [374, 134] width 5 height 7
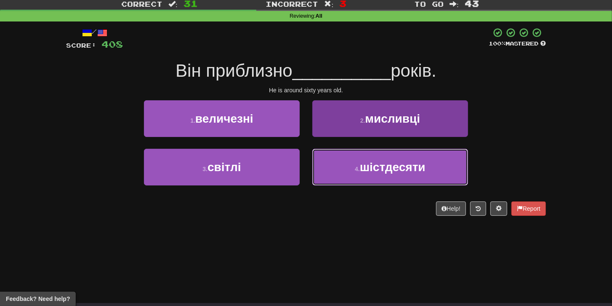
click at [361, 166] on span "шістдесяти" at bounding box center [393, 166] width 66 height 13
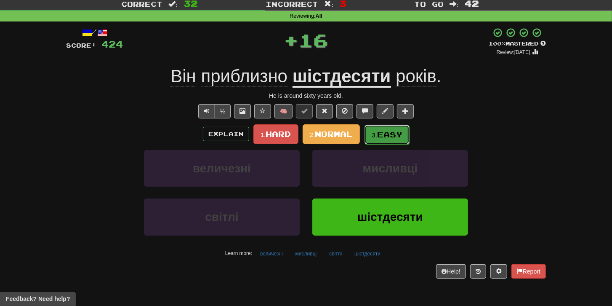
click at [370, 135] on button "3. Easy" at bounding box center [387, 135] width 45 height 20
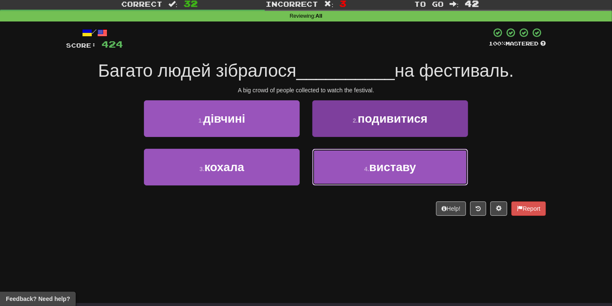
click at [329, 166] on button "4 . виставу" at bounding box center [391, 167] width 156 height 37
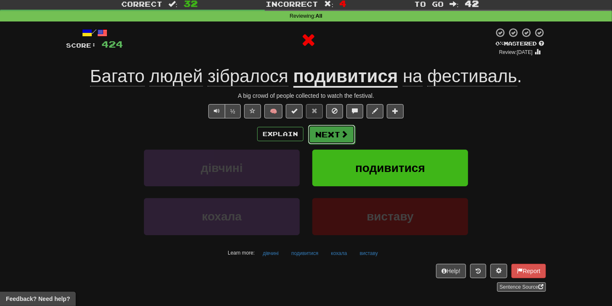
click at [330, 136] on button "Next" at bounding box center [331, 134] width 47 height 19
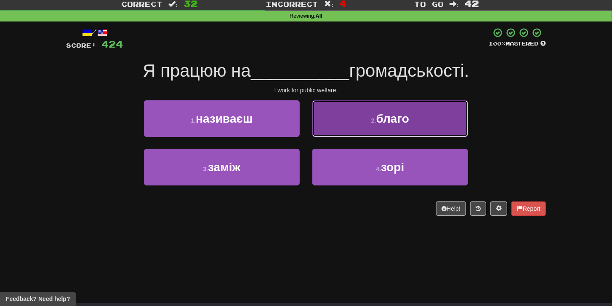
click at [354, 130] on button "2 . благо" at bounding box center [391, 118] width 156 height 37
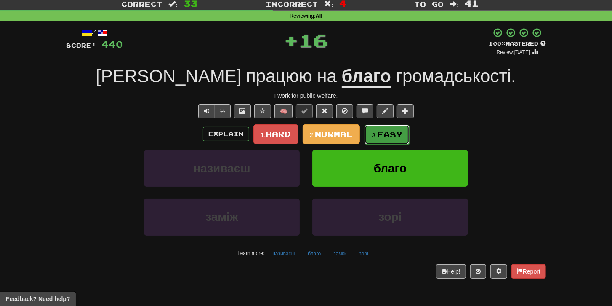
click at [386, 134] on span "Easy" at bounding box center [389, 134] width 25 height 9
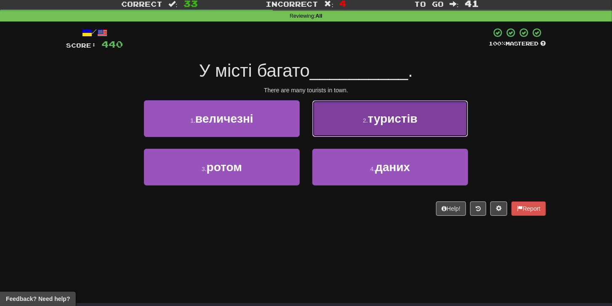
click at [386, 134] on button "2 . туристів" at bounding box center [391, 118] width 156 height 37
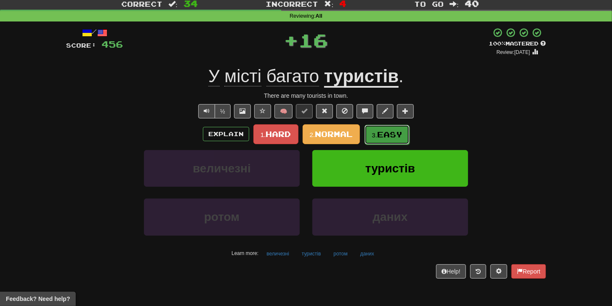
click at [385, 134] on span "Easy" at bounding box center [389, 134] width 25 height 9
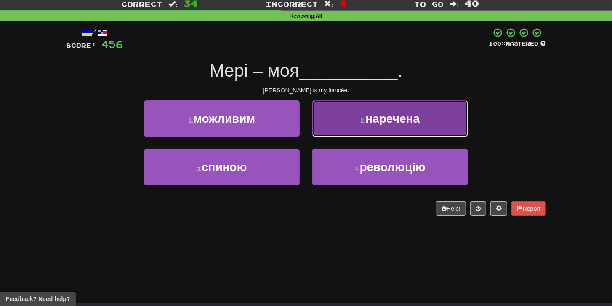
click at [373, 134] on button "2 . наречена" at bounding box center [391, 118] width 156 height 37
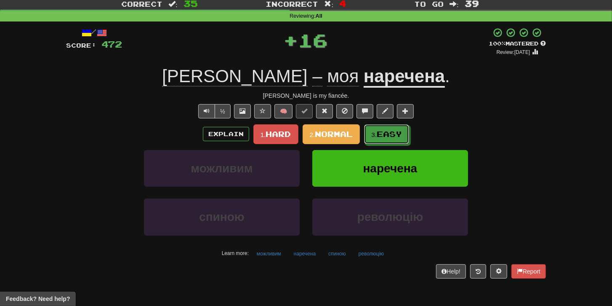
click at [373, 134] on small "3." at bounding box center [374, 134] width 5 height 7
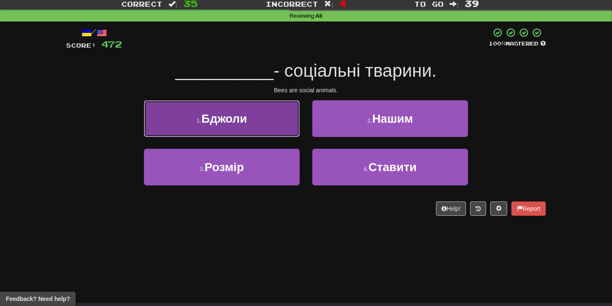
click at [278, 134] on button "1 . Бджоли" at bounding box center [222, 118] width 156 height 37
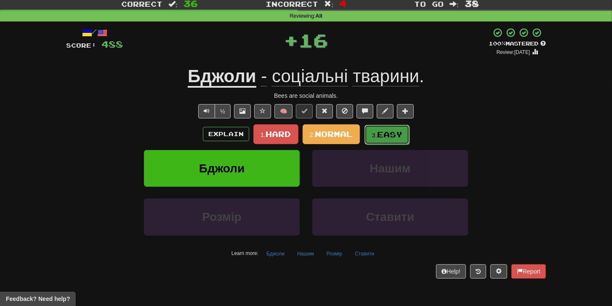
click at [383, 132] on span "Easy" at bounding box center [389, 134] width 25 height 9
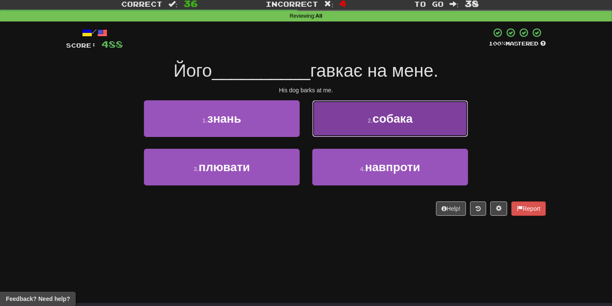
click at [380, 125] on button "2 . собака" at bounding box center [391, 118] width 156 height 37
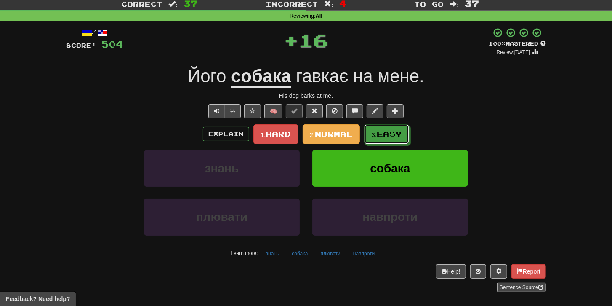
click at [380, 125] on button "3. Easy" at bounding box center [386, 134] width 45 height 20
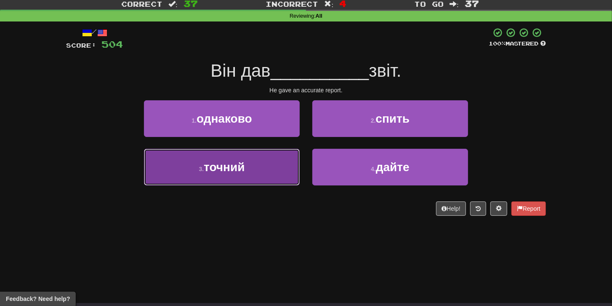
click at [251, 176] on button "3 . точний" at bounding box center [222, 167] width 156 height 37
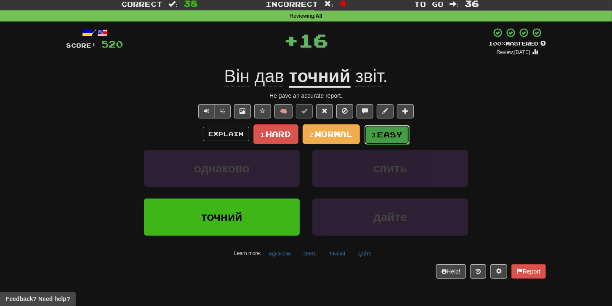
click at [389, 136] on span "Easy" at bounding box center [389, 134] width 25 height 9
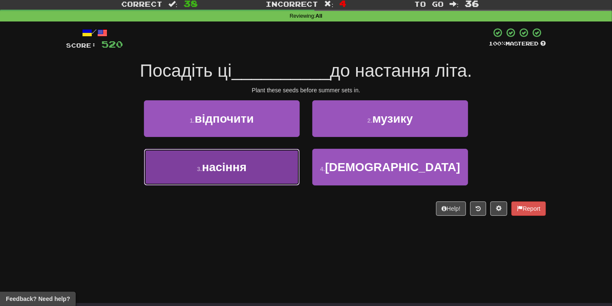
drag, startPoint x: 280, startPoint y: 167, endPoint x: 284, endPoint y: 164, distance: 4.9
click at [280, 167] on button "3 . насіння" at bounding box center [222, 167] width 156 height 37
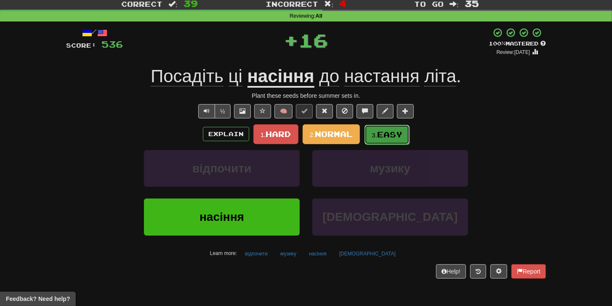
click at [393, 133] on span "Easy" at bounding box center [389, 134] width 25 height 9
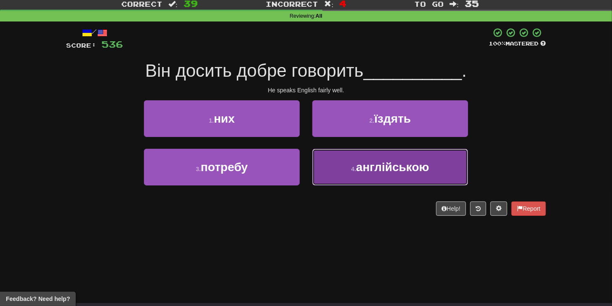
click at [412, 167] on span "англійською" at bounding box center [392, 166] width 73 height 13
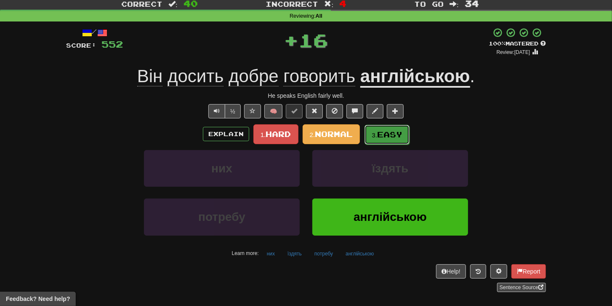
click at [390, 136] on span "Easy" at bounding box center [389, 134] width 25 height 9
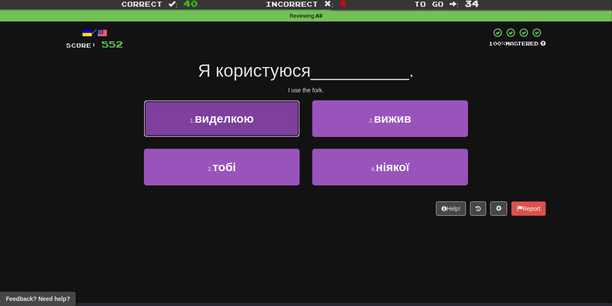
click at [256, 132] on button "1 . виделкою" at bounding box center [222, 118] width 156 height 37
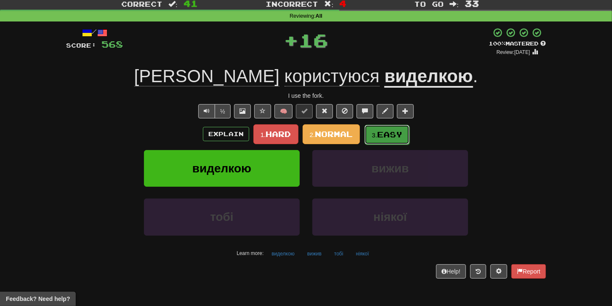
click at [383, 137] on span "Easy" at bounding box center [389, 134] width 25 height 9
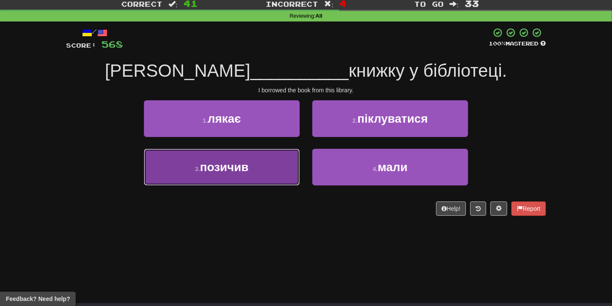
click at [271, 165] on button "3 . позичив" at bounding box center [222, 167] width 156 height 37
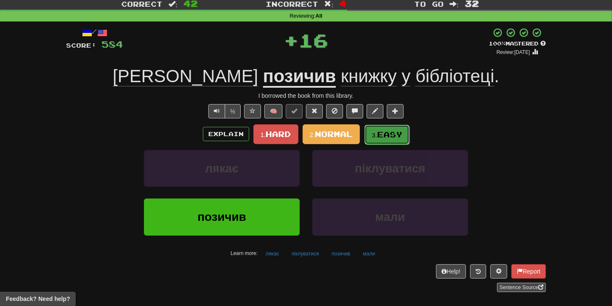
click at [387, 128] on button "3. Easy" at bounding box center [387, 135] width 45 height 20
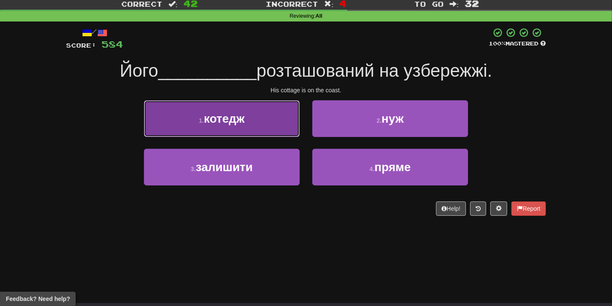
click at [264, 127] on button "1 . котедж" at bounding box center [222, 118] width 156 height 37
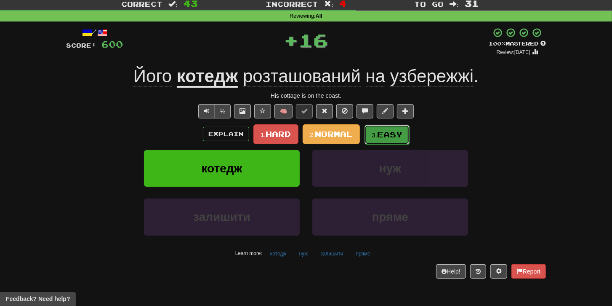
click at [390, 136] on span "Easy" at bounding box center [389, 134] width 25 height 9
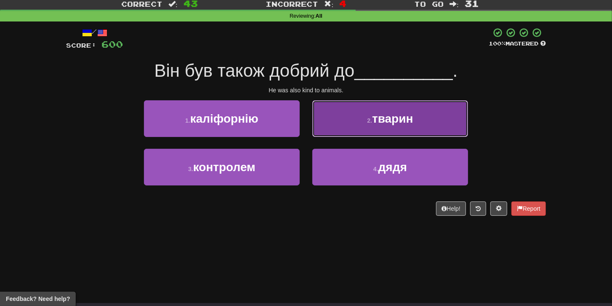
click at [349, 126] on button "2 . тварин" at bounding box center [391, 118] width 156 height 37
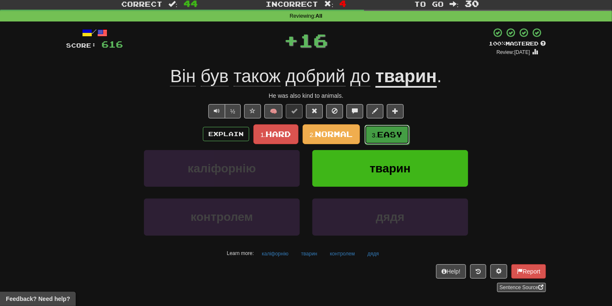
click at [388, 133] on span "Easy" at bounding box center [389, 134] width 25 height 9
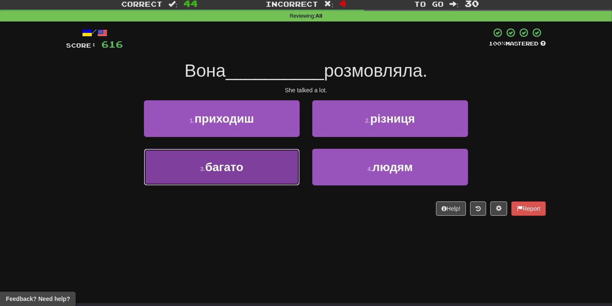
click at [279, 162] on button "3 . багато" at bounding box center [222, 167] width 156 height 37
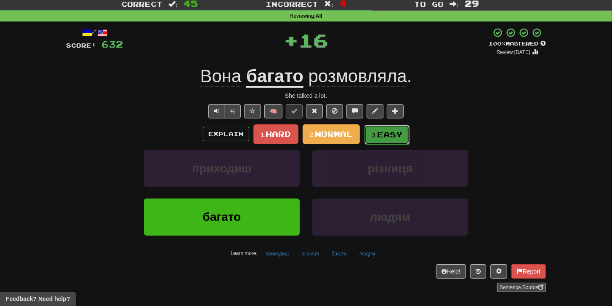
click at [386, 134] on span "Easy" at bounding box center [389, 134] width 25 height 9
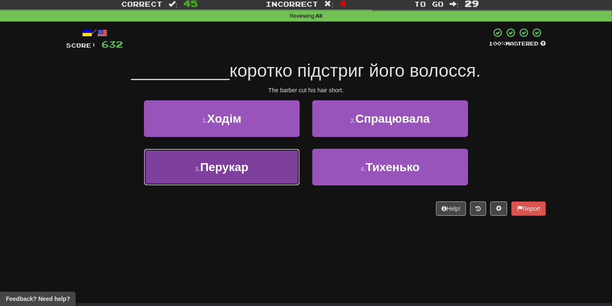
drag, startPoint x: 283, startPoint y: 172, endPoint x: 301, endPoint y: 158, distance: 23.1
click at [283, 172] on button "3 . Перукар" at bounding box center [222, 167] width 156 height 37
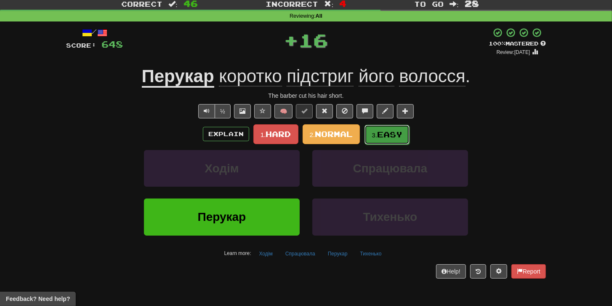
click at [381, 131] on span "Easy" at bounding box center [389, 134] width 25 height 9
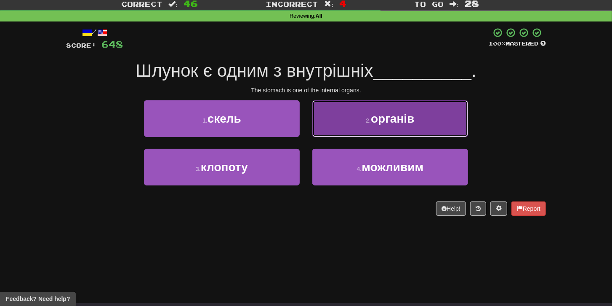
click at [355, 134] on button "2 . органів" at bounding box center [391, 118] width 156 height 37
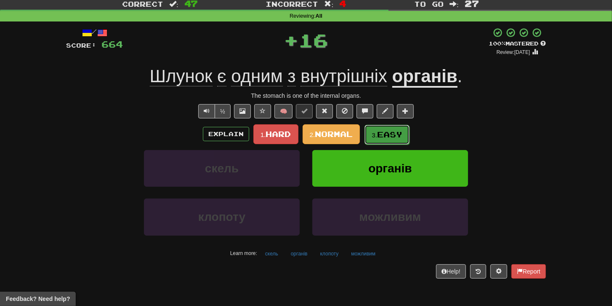
click at [405, 135] on button "3. Easy" at bounding box center [387, 135] width 45 height 20
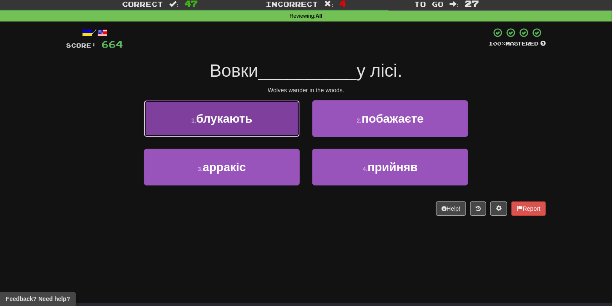
click at [238, 124] on span "блукають" at bounding box center [224, 118] width 56 height 13
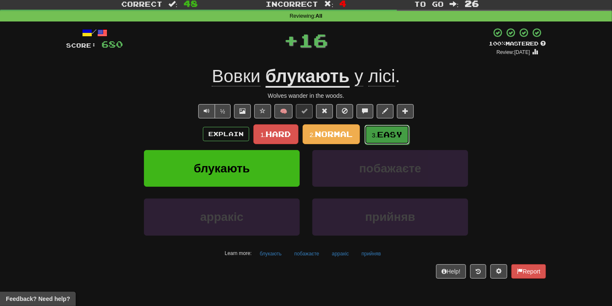
click at [388, 135] on span "Easy" at bounding box center [389, 134] width 25 height 9
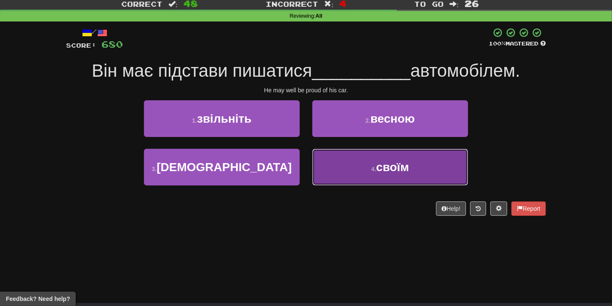
click at [321, 160] on button "4 . своїм" at bounding box center [391, 167] width 156 height 37
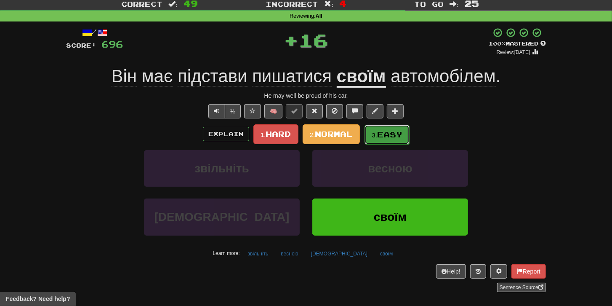
click at [392, 134] on span "Easy" at bounding box center [389, 134] width 25 height 9
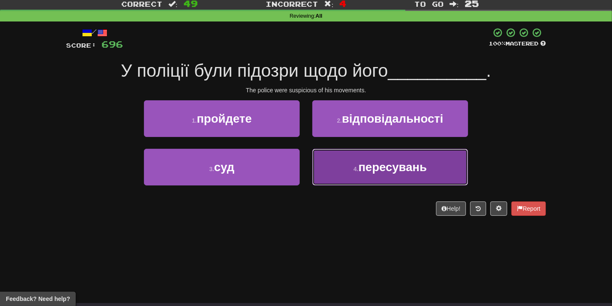
click at [326, 158] on button "4 . пересувань" at bounding box center [391, 167] width 156 height 37
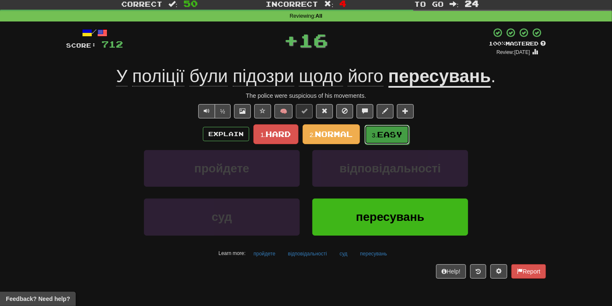
click at [386, 139] on button "3. Easy" at bounding box center [387, 135] width 45 height 20
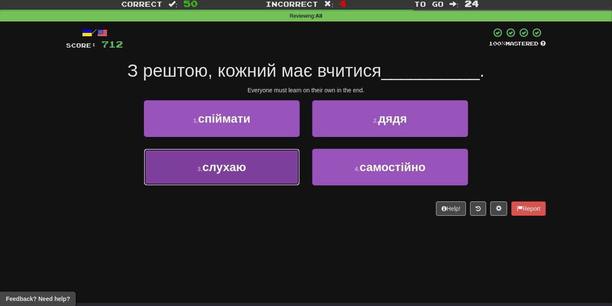
click at [237, 173] on button "3 . слухаю" at bounding box center [222, 167] width 156 height 37
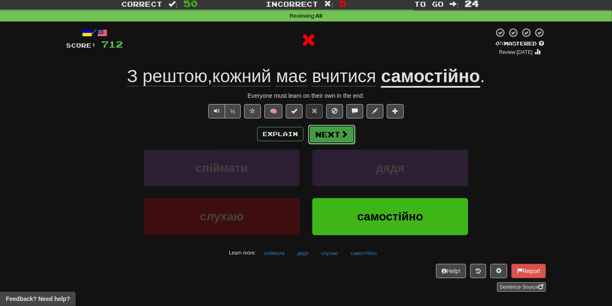
click at [345, 134] on span at bounding box center [345, 134] width 8 height 8
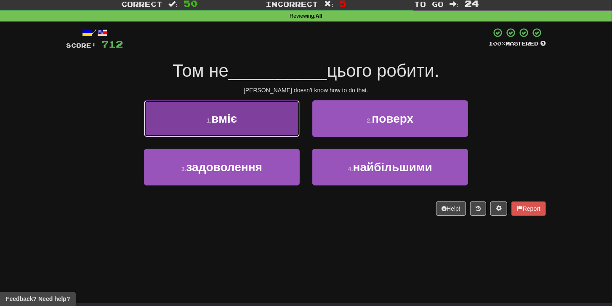
click at [237, 123] on span "вміє" at bounding box center [224, 118] width 26 height 13
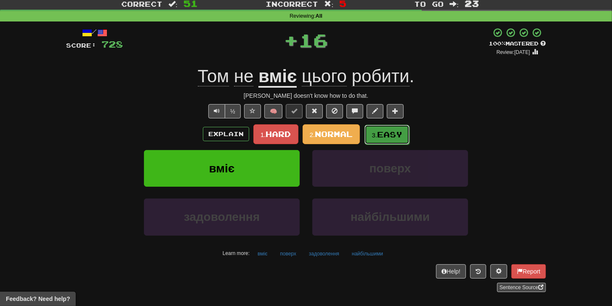
click at [385, 134] on span "Easy" at bounding box center [389, 134] width 25 height 9
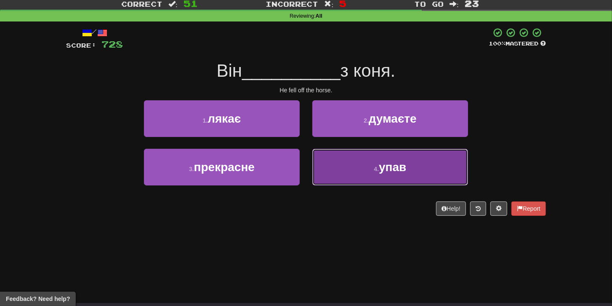
click at [340, 168] on button "4 . упав" at bounding box center [391, 167] width 156 height 37
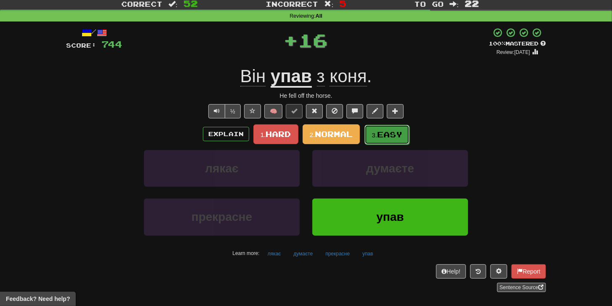
click at [404, 133] on button "3. Easy" at bounding box center [387, 135] width 45 height 20
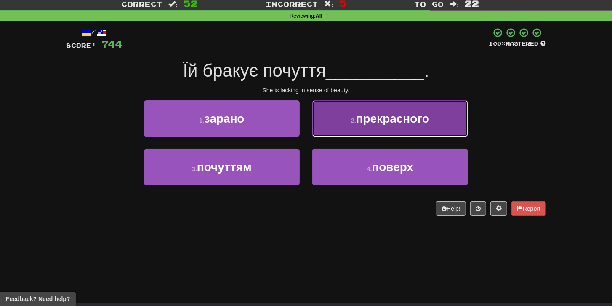
click at [338, 125] on button "2 . прекрасного" at bounding box center [391, 118] width 156 height 37
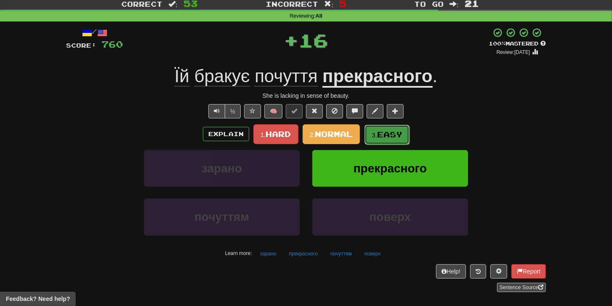
click at [393, 133] on span "Easy" at bounding box center [389, 134] width 25 height 9
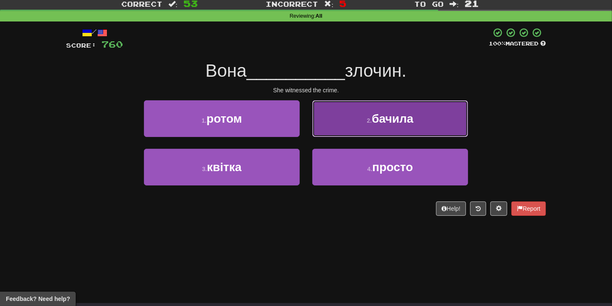
click at [377, 126] on button "2 . бачила" at bounding box center [391, 118] width 156 height 37
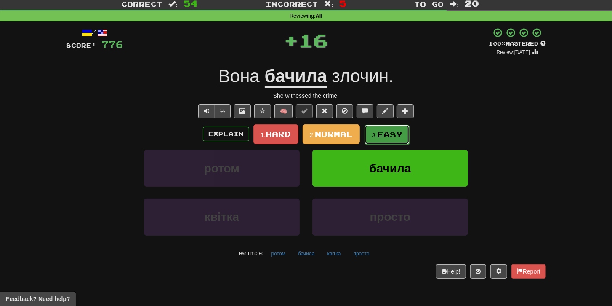
click at [393, 134] on span "Easy" at bounding box center [389, 134] width 25 height 9
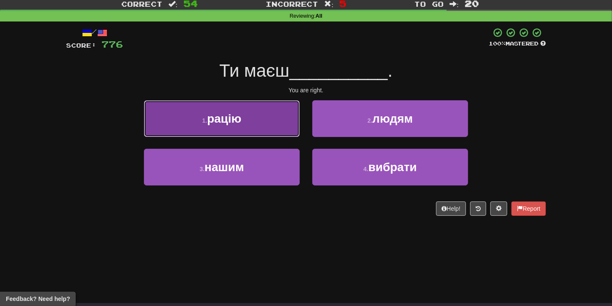
click at [267, 130] on button "1 . рацію" at bounding box center [222, 118] width 156 height 37
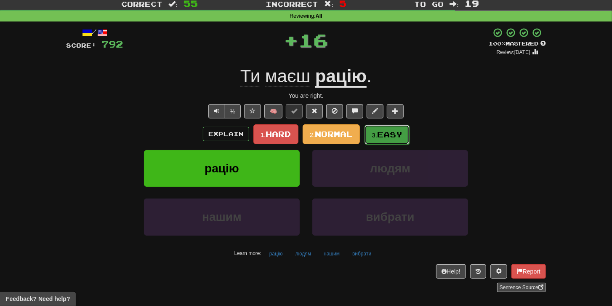
click at [384, 136] on span "Easy" at bounding box center [389, 134] width 25 height 9
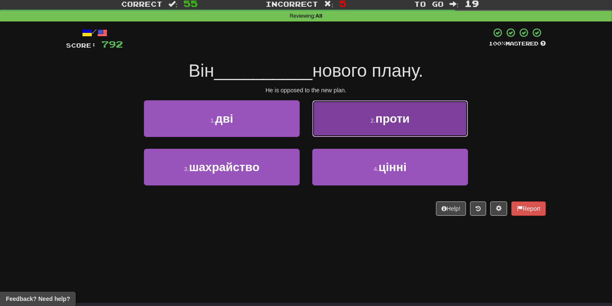
click at [328, 132] on button "2 . проти" at bounding box center [391, 118] width 156 height 37
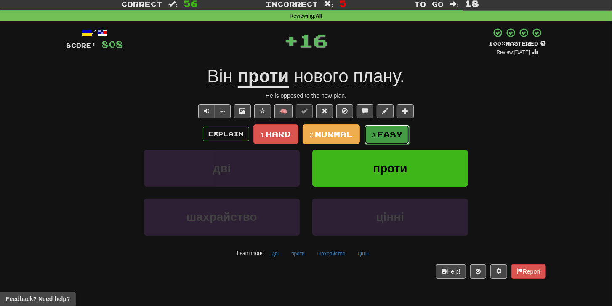
click at [401, 139] on button "3. Easy" at bounding box center [387, 135] width 45 height 20
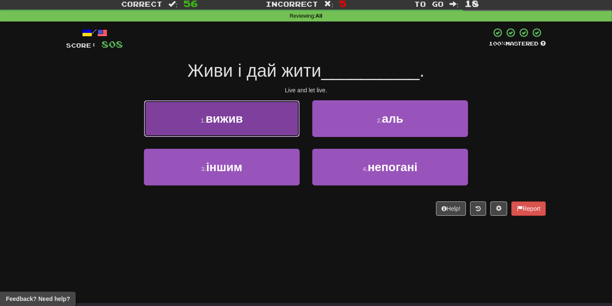
click at [280, 133] on button "1 . вижив" at bounding box center [222, 118] width 156 height 37
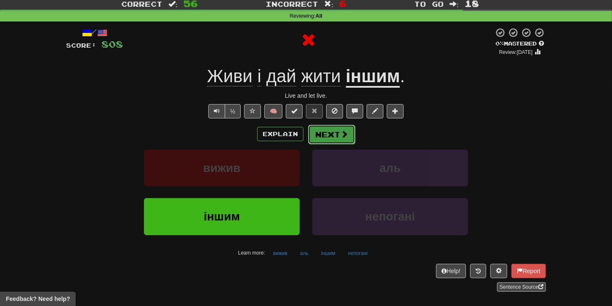
click at [341, 136] on span at bounding box center [345, 134] width 8 height 8
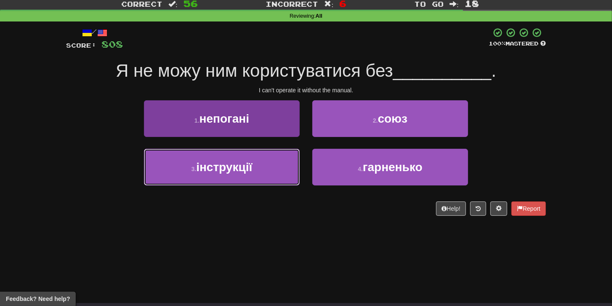
click at [280, 160] on button "3 . інструкції" at bounding box center [222, 167] width 156 height 37
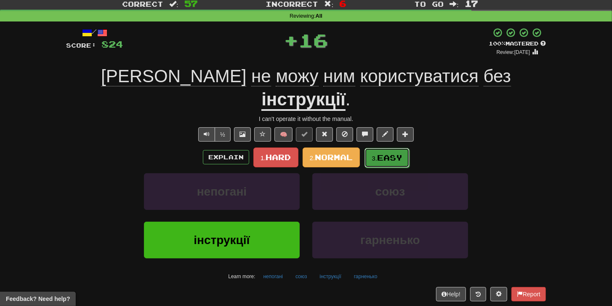
click at [388, 153] on span "Easy" at bounding box center [389, 157] width 25 height 9
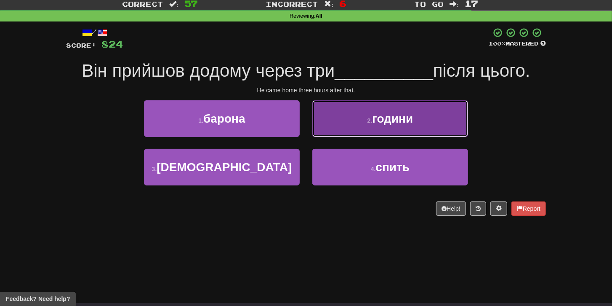
click at [358, 127] on button "2 . години" at bounding box center [391, 118] width 156 height 37
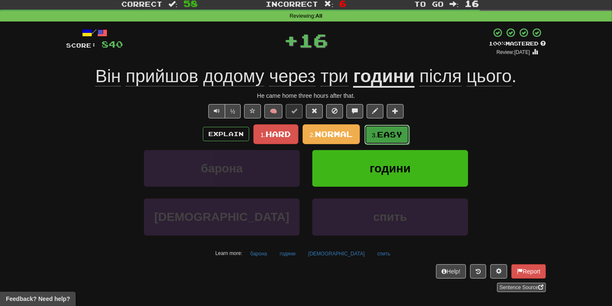
click at [396, 136] on span "Easy" at bounding box center [389, 134] width 25 height 9
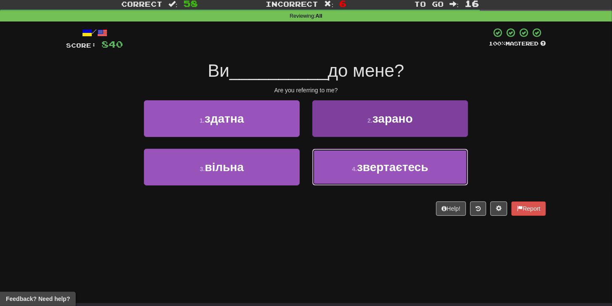
click at [351, 157] on button "4 . звертаєтесь" at bounding box center [391, 167] width 156 height 37
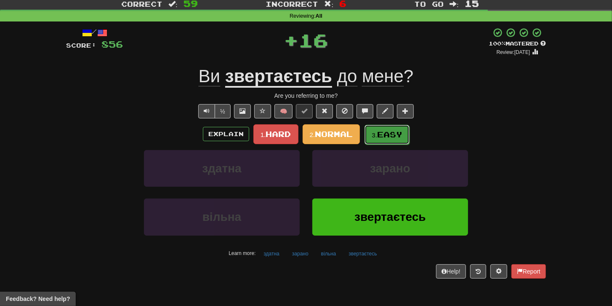
click at [393, 139] on button "3. Easy" at bounding box center [387, 135] width 45 height 20
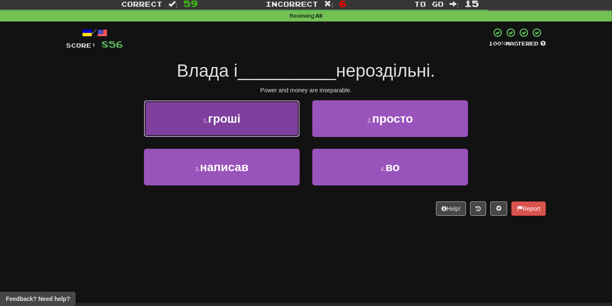
click at [246, 115] on button "1 . гроші" at bounding box center [222, 118] width 156 height 37
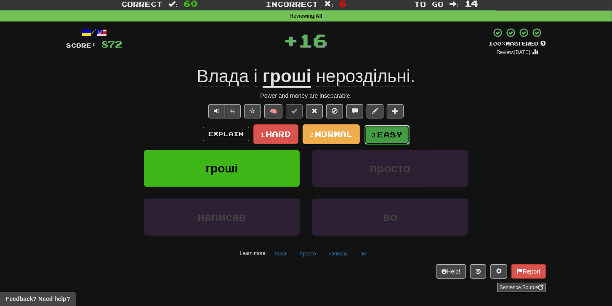
click at [398, 132] on span "Easy" at bounding box center [389, 134] width 25 height 9
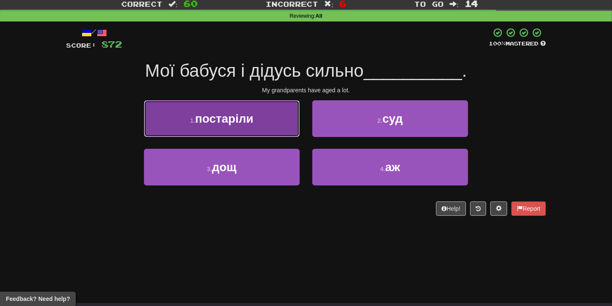
click at [249, 128] on button "1 . постаріли" at bounding box center [222, 118] width 156 height 37
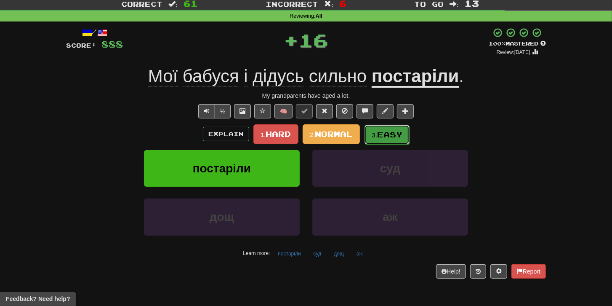
click at [403, 135] on span "Easy" at bounding box center [389, 134] width 25 height 9
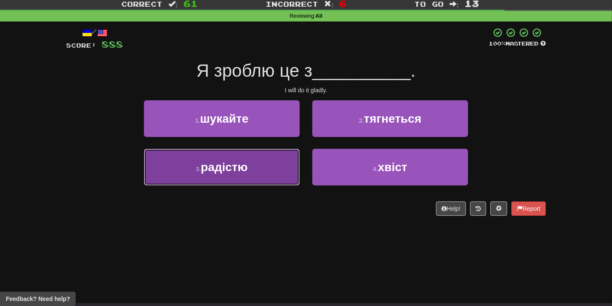
click at [276, 160] on button "3 . радістю" at bounding box center [222, 167] width 156 height 37
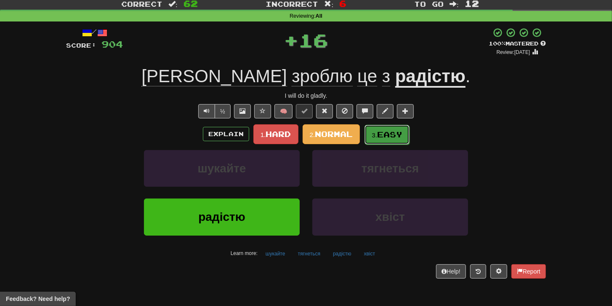
click at [392, 131] on span "Easy" at bounding box center [389, 134] width 25 height 9
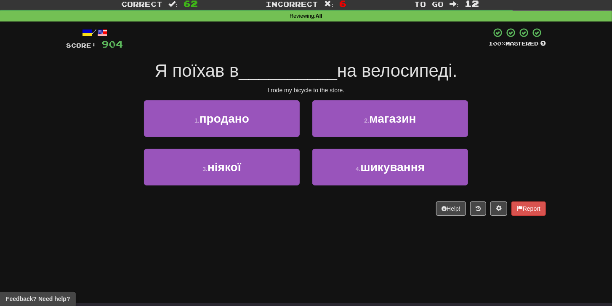
scroll to position [0, 0]
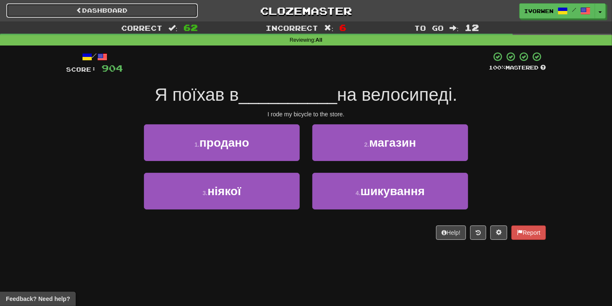
click at [110, 12] on link "Dashboard" at bounding box center [102, 10] width 192 height 14
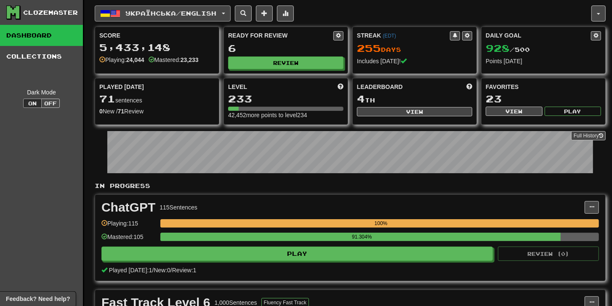
click at [165, 13] on span "Українська / English" at bounding box center [171, 13] width 91 height 7
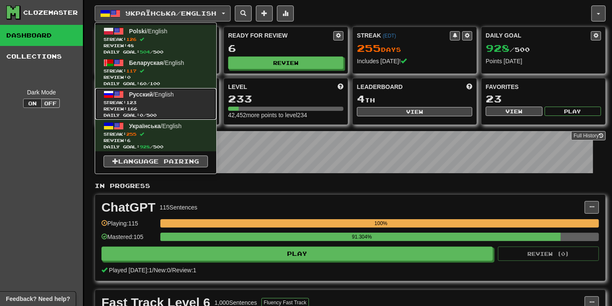
click at [163, 103] on span "Streak: 123" at bounding box center [156, 102] width 104 height 6
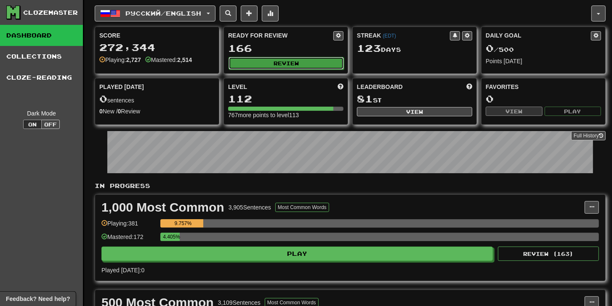
click at [315, 60] on button "Review" at bounding box center [286, 63] width 115 height 13
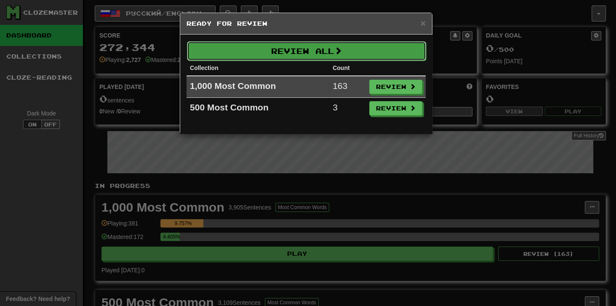
click at [342, 47] on span at bounding box center [338, 51] width 8 height 8
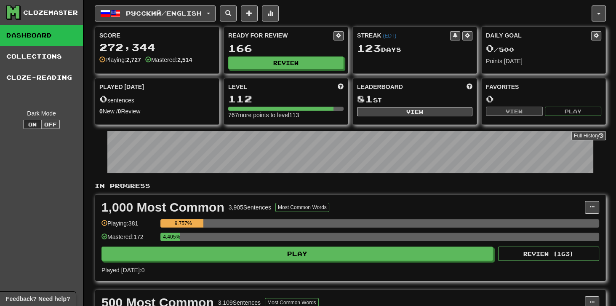
select select "**"
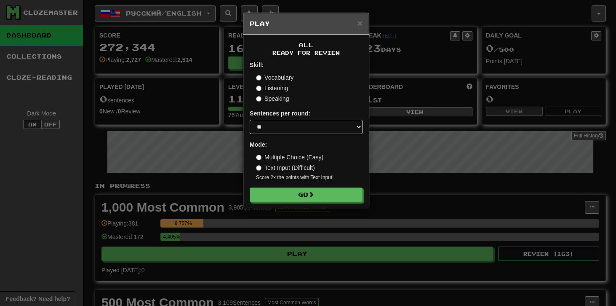
click at [291, 155] on label "Multiple Choice (Easy)" at bounding box center [289, 157] width 67 height 8
click at [284, 190] on button "Go" at bounding box center [306, 195] width 113 height 14
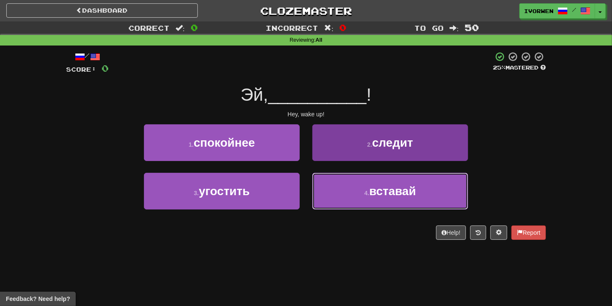
click at [347, 188] on button "4 . вставай" at bounding box center [391, 191] width 156 height 37
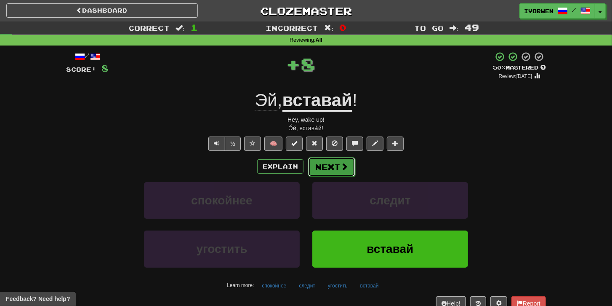
click at [344, 163] on span at bounding box center [345, 167] width 8 height 8
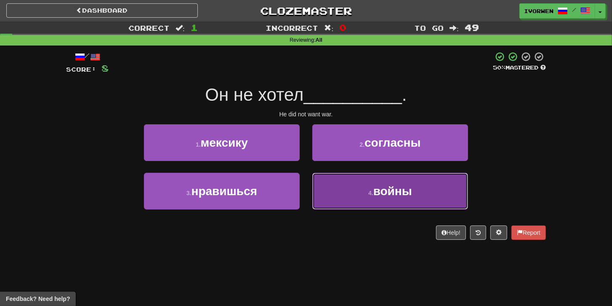
click at [334, 183] on button "4 . войны" at bounding box center [391, 191] width 156 height 37
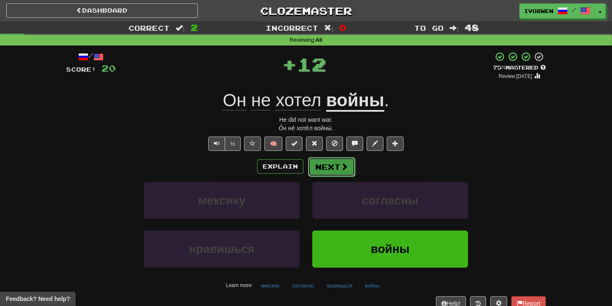
click at [334, 170] on button "Next" at bounding box center [331, 166] width 47 height 19
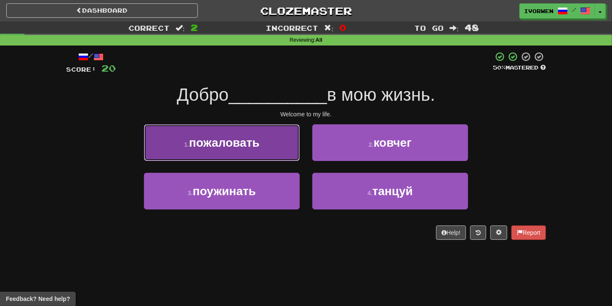
click at [267, 148] on button "1 . пожаловать" at bounding box center [222, 142] width 156 height 37
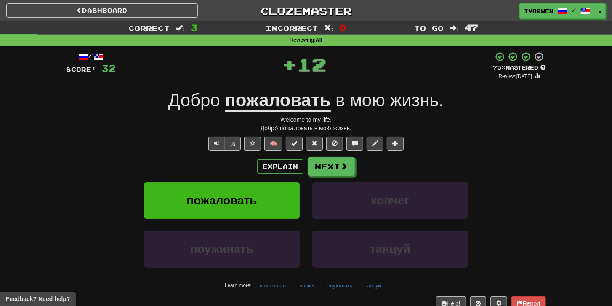
click at [357, 166] on div "Explain Next" at bounding box center [306, 166] width 480 height 19
click at [346, 167] on span at bounding box center [345, 167] width 8 height 8
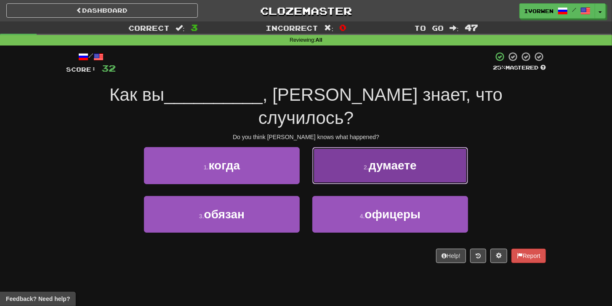
click at [374, 159] on span "думаете" at bounding box center [393, 165] width 48 height 13
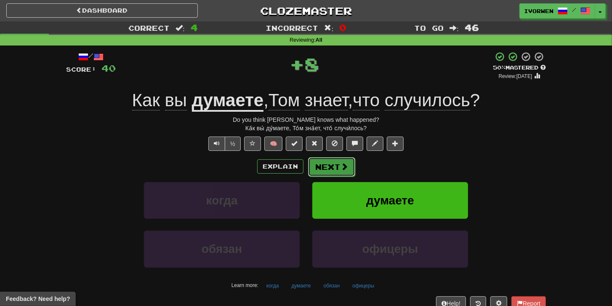
click at [339, 162] on button "Next" at bounding box center [331, 166] width 47 height 19
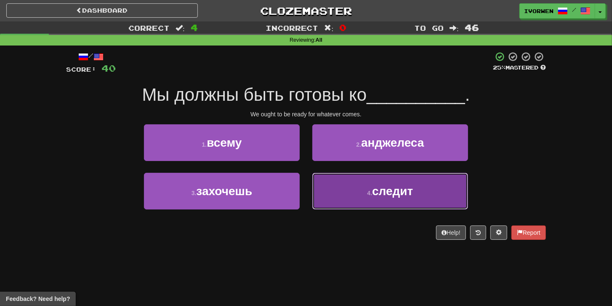
click at [337, 195] on button "4 . следит" at bounding box center [391, 191] width 156 height 37
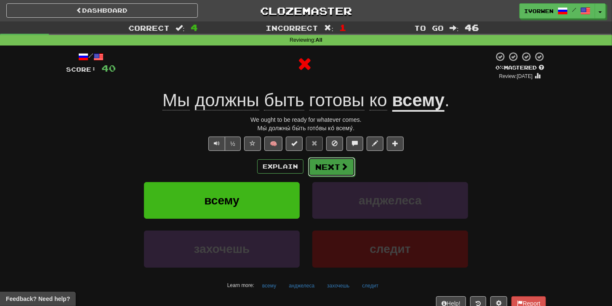
click at [349, 168] on button "Next" at bounding box center [331, 166] width 47 height 19
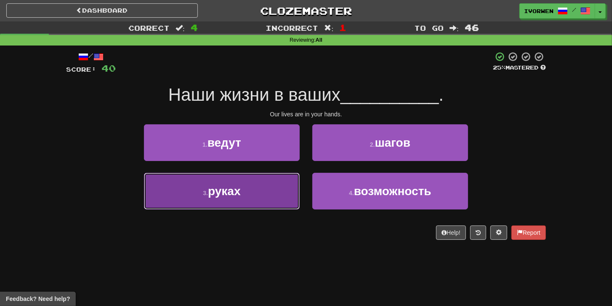
click at [254, 195] on button "3 . руках" at bounding box center [222, 191] width 156 height 37
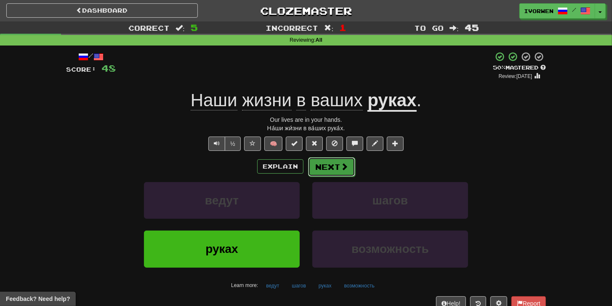
click at [351, 173] on button "Next" at bounding box center [331, 166] width 47 height 19
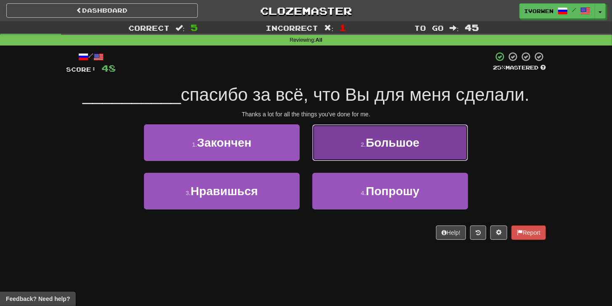
click at [365, 154] on button "2 . Большое" at bounding box center [391, 142] width 156 height 37
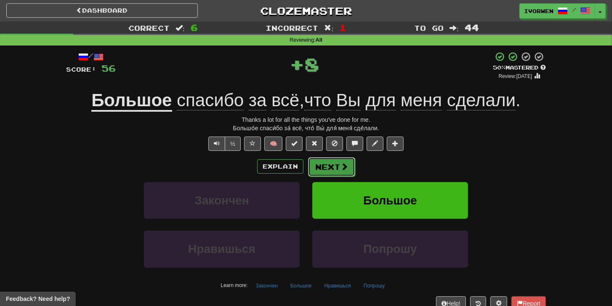
click at [339, 167] on button "Next" at bounding box center [331, 166] width 47 height 19
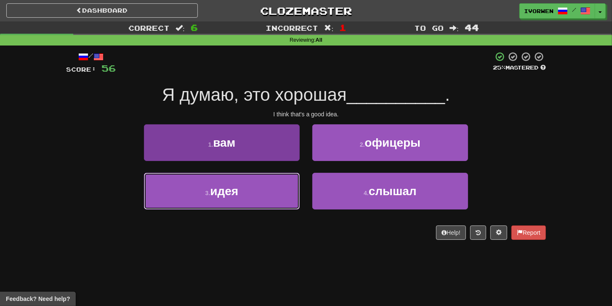
click at [249, 193] on button "3 . идея" at bounding box center [222, 191] width 156 height 37
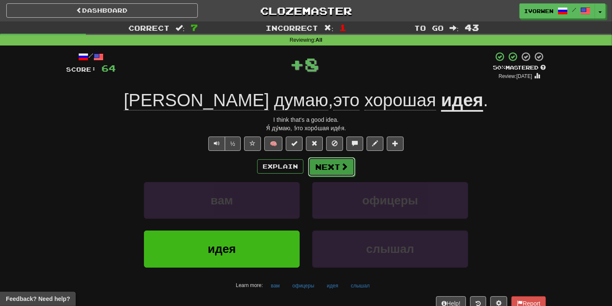
click at [337, 165] on button "Next" at bounding box center [331, 166] width 47 height 19
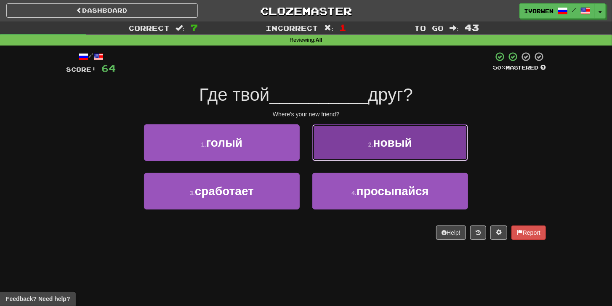
click at [348, 152] on button "2 . новый" at bounding box center [391, 142] width 156 height 37
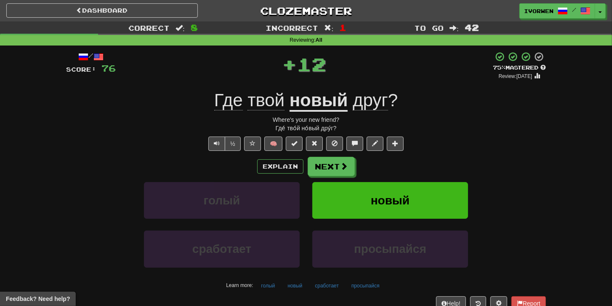
click at [335, 177] on div "Explain Next голый новый сработает просыпайся Learn more: голый новый сработает…" at bounding box center [306, 224] width 480 height 135
click at [329, 168] on button "Next" at bounding box center [331, 166] width 47 height 19
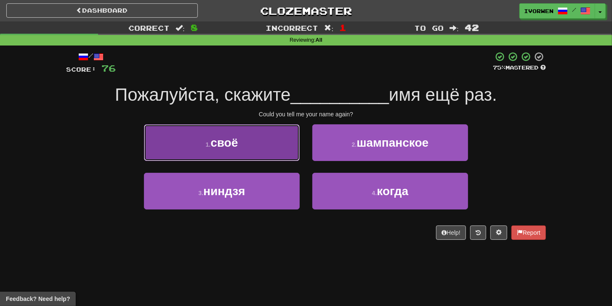
click at [275, 152] on button "1 . своё" at bounding box center [222, 142] width 156 height 37
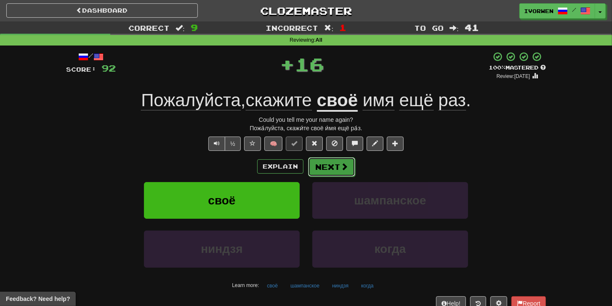
click at [340, 166] on button "Next" at bounding box center [331, 166] width 47 height 19
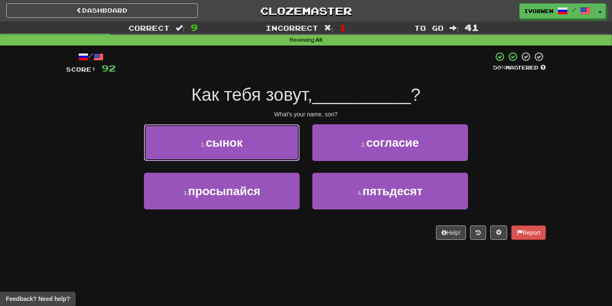
click at [277, 150] on button "1 . сынок" at bounding box center [222, 142] width 156 height 37
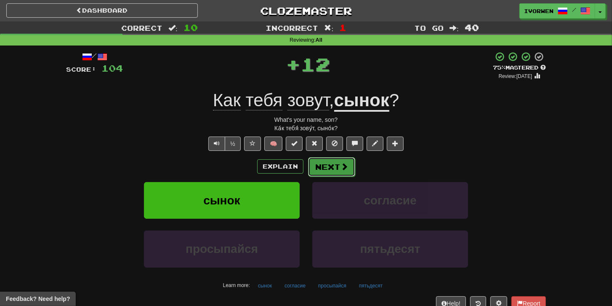
click at [336, 163] on button "Next" at bounding box center [331, 166] width 47 height 19
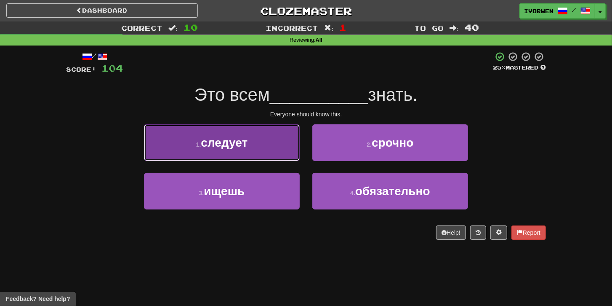
click at [256, 156] on button "1 . следует" at bounding box center [222, 142] width 156 height 37
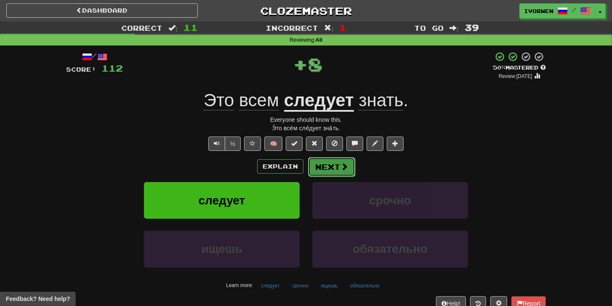
click at [330, 166] on button "Next" at bounding box center [331, 166] width 47 height 19
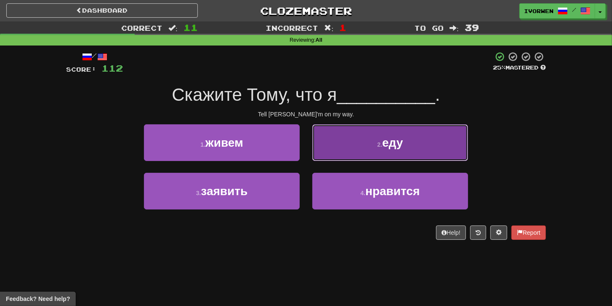
click at [333, 157] on button "2 . еду" at bounding box center [391, 142] width 156 height 37
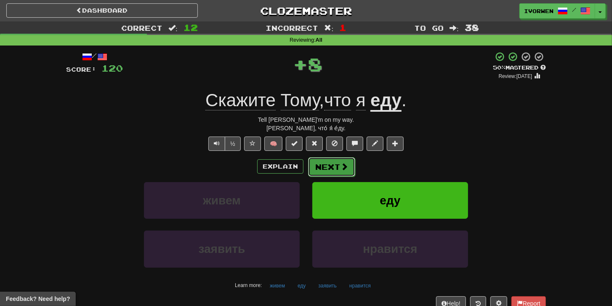
drag, startPoint x: 333, startPoint y: 157, endPoint x: 332, endPoint y: 167, distance: 10.2
click at [332, 167] on button "Next" at bounding box center [331, 166] width 47 height 19
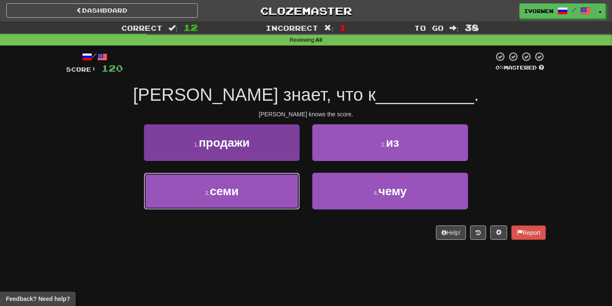
click at [273, 184] on button "3 . семи" at bounding box center [222, 191] width 156 height 37
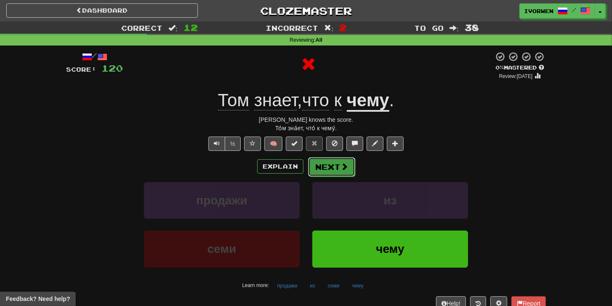
click at [328, 170] on button "Next" at bounding box center [331, 166] width 47 height 19
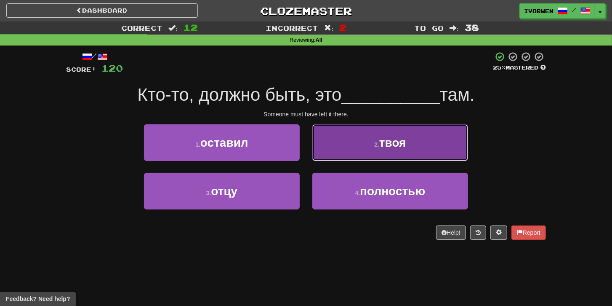
click at [330, 151] on button "2 . твоя" at bounding box center [391, 142] width 156 height 37
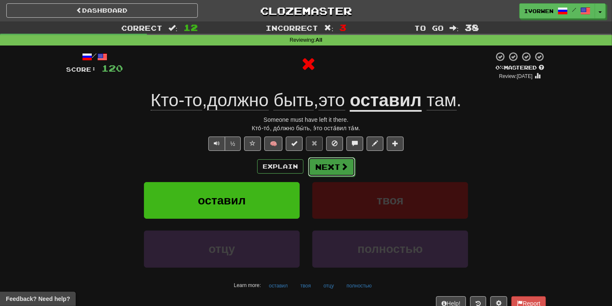
click at [338, 157] on button "Next" at bounding box center [331, 166] width 47 height 19
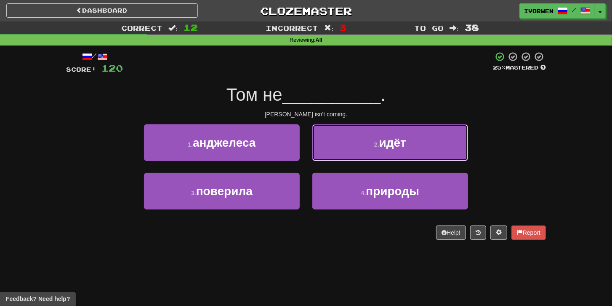
click at [354, 152] on button "2 . идёт" at bounding box center [391, 142] width 156 height 37
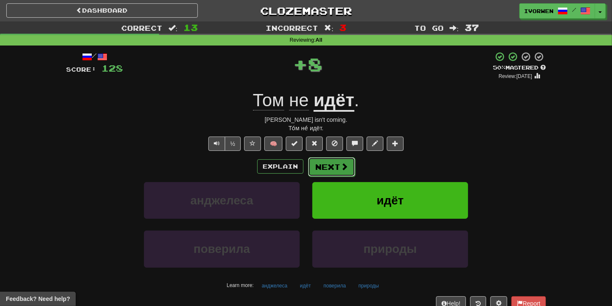
click at [341, 167] on span at bounding box center [345, 167] width 8 height 8
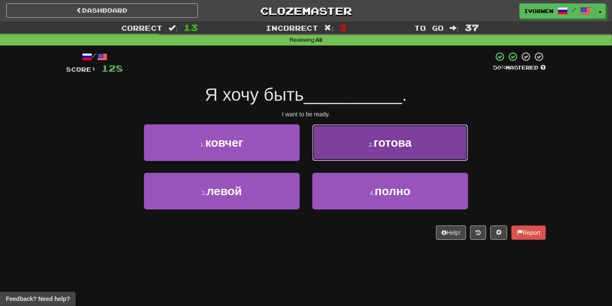
click at [341, 152] on button "2 . готова" at bounding box center [391, 142] width 156 height 37
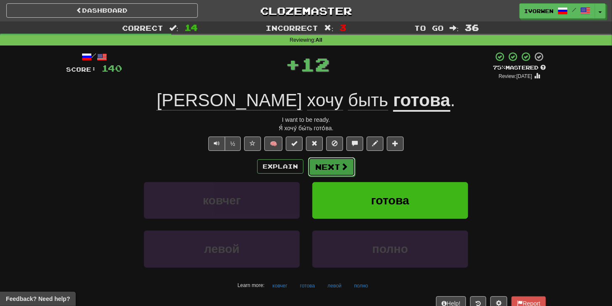
click at [345, 163] on span at bounding box center [345, 167] width 8 height 8
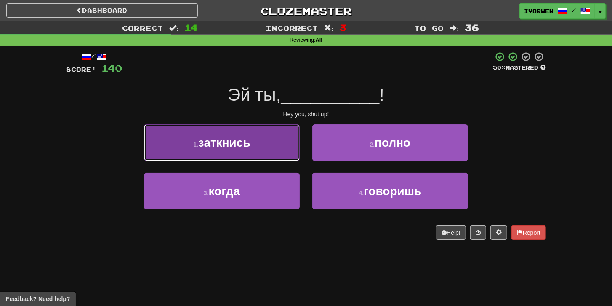
click at [238, 142] on span "заткнись" at bounding box center [224, 142] width 52 height 13
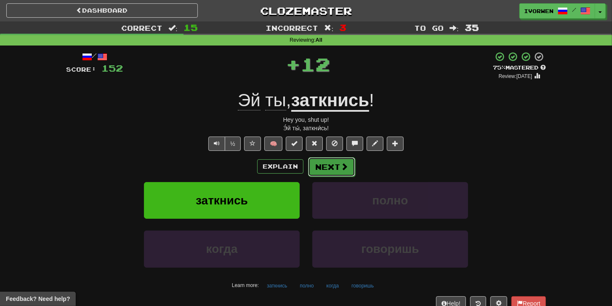
click at [324, 163] on button "Next" at bounding box center [331, 166] width 47 height 19
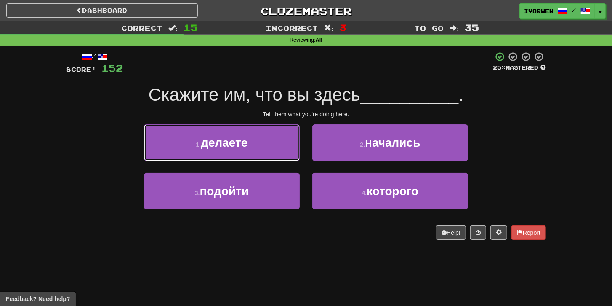
drag, startPoint x: 275, startPoint y: 147, endPoint x: 290, endPoint y: 154, distance: 16.2
click at [275, 149] on button "1 . делаете" at bounding box center [222, 142] width 156 height 37
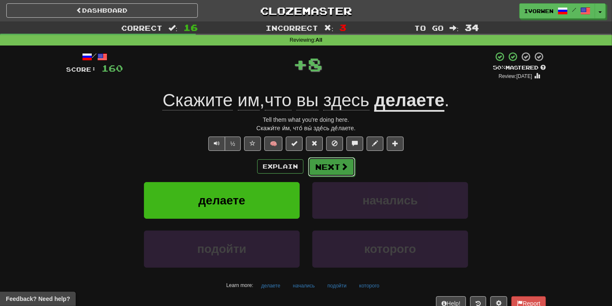
click at [334, 167] on button "Next" at bounding box center [331, 166] width 47 height 19
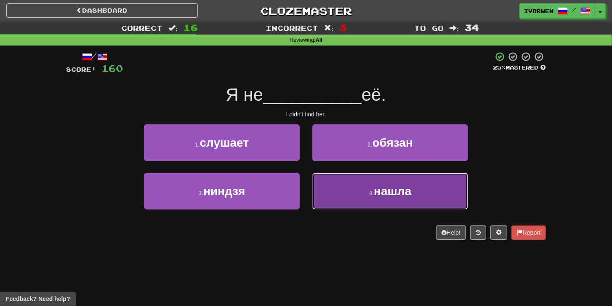
click at [376, 188] on span "нашла" at bounding box center [392, 190] width 37 height 13
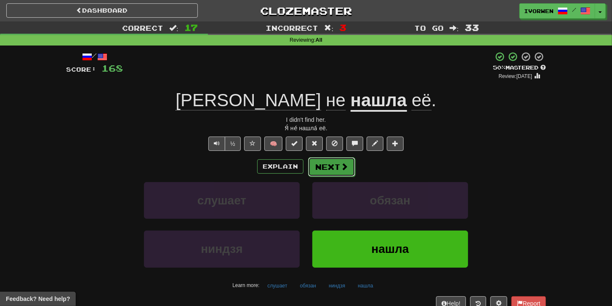
click at [330, 169] on button "Next" at bounding box center [331, 166] width 47 height 19
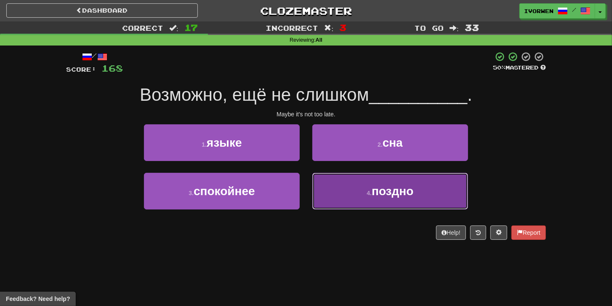
click at [354, 195] on button "4 . поздно" at bounding box center [391, 191] width 156 height 37
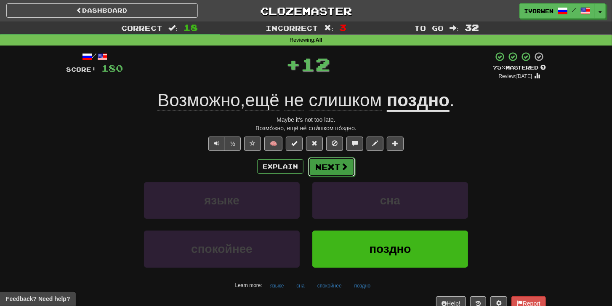
click at [334, 165] on button "Next" at bounding box center [331, 166] width 47 height 19
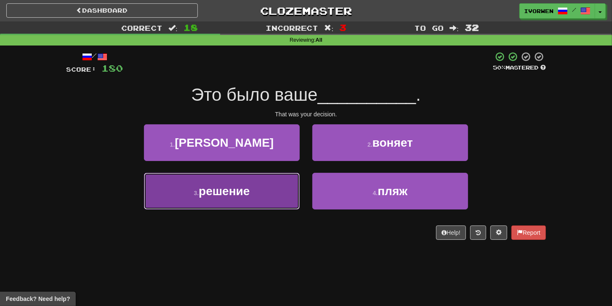
click at [255, 187] on button "3 . решение" at bounding box center [222, 191] width 156 height 37
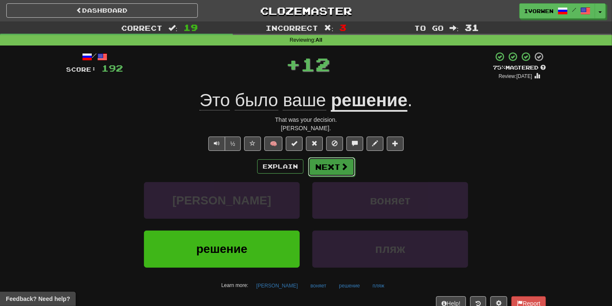
click at [347, 169] on span at bounding box center [345, 167] width 8 height 8
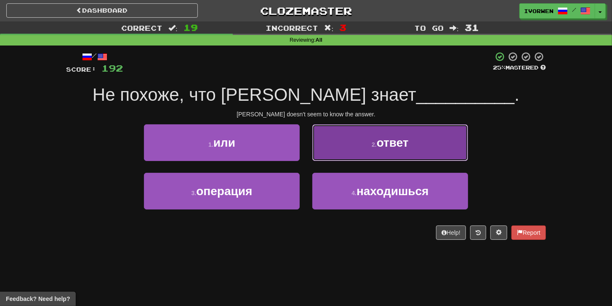
click at [349, 154] on button "2 . ответ" at bounding box center [391, 142] width 156 height 37
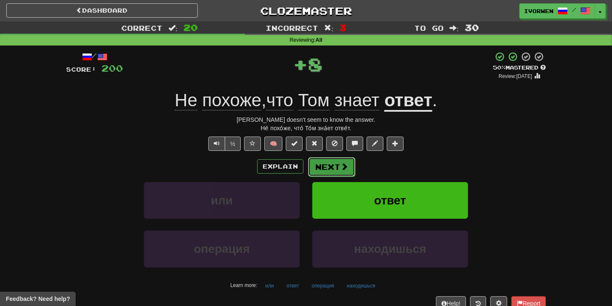
click at [351, 164] on button "Next" at bounding box center [331, 166] width 47 height 19
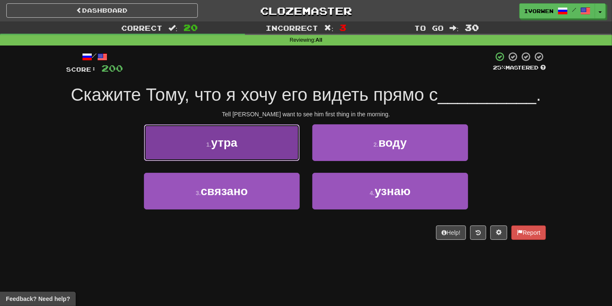
click at [265, 150] on button "1 . утра" at bounding box center [222, 142] width 156 height 37
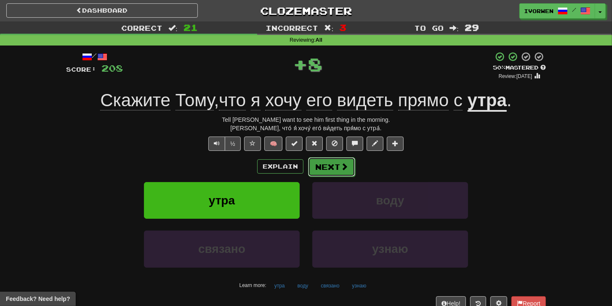
click at [331, 162] on button "Next" at bounding box center [331, 166] width 47 height 19
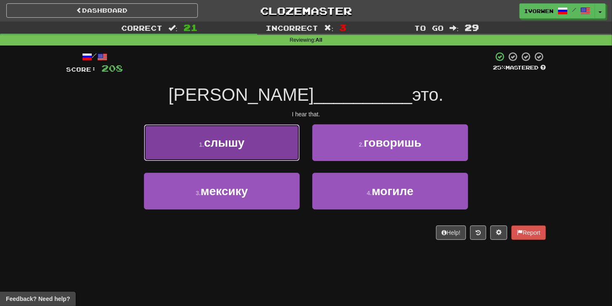
click at [269, 149] on button "1 . слышу" at bounding box center [222, 142] width 156 height 37
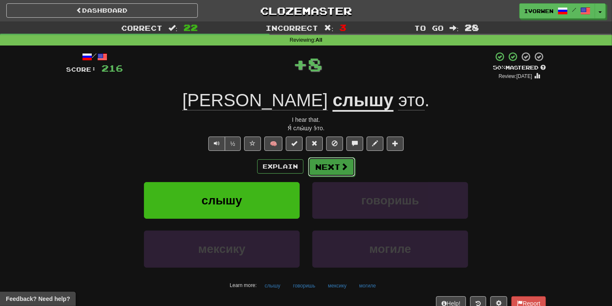
click at [334, 166] on button "Next" at bounding box center [331, 166] width 47 height 19
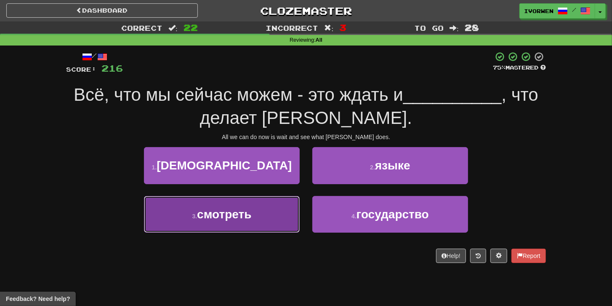
click at [279, 208] on button "3 . смотреть" at bounding box center [222, 214] width 156 height 37
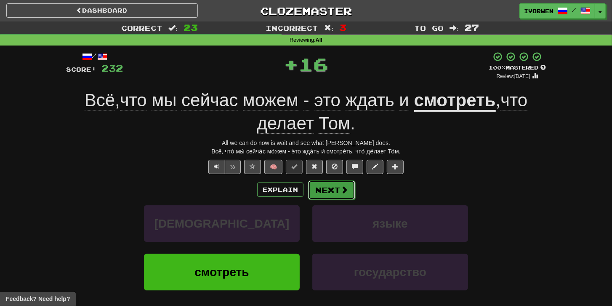
click at [332, 189] on button "Next" at bounding box center [331, 189] width 47 height 19
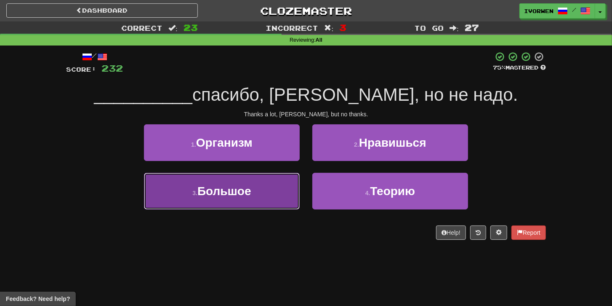
click at [259, 190] on button "3 . Большое" at bounding box center [222, 191] width 156 height 37
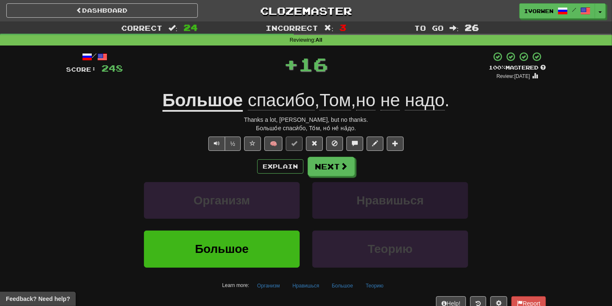
click at [323, 182] on div "Explain Next Организм Нравишься Большое Теорию Learn more: Организм Нравишься Б…" at bounding box center [306, 224] width 480 height 135
click at [322, 175] on div "Explain Next Организм Нравишься Большое Теорию Learn more: Организм Нравишься Б…" at bounding box center [306, 224] width 480 height 135
click at [322, 171] on button "Next" at bounding box center [331, 166] width 47 height 19
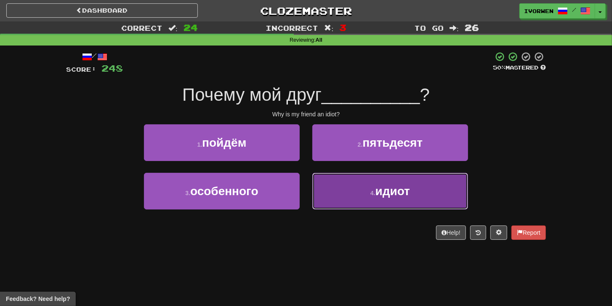
click at [345, 191] on button "4 . идиот" at bounding box center [391, 191] width 156 height 37
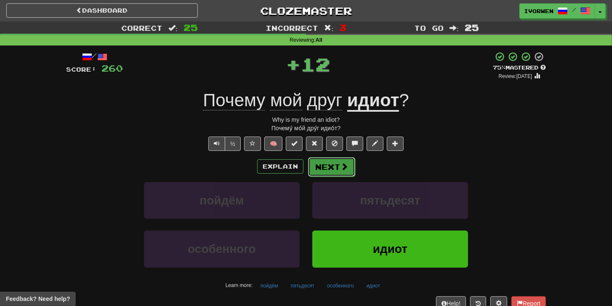
click at [349, 168] on button "Next" at bounding box center [331, 166] width 47 height 19
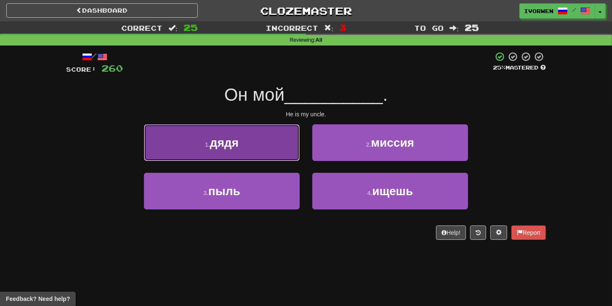
click at [263, 137] on button "1 . дядя" at bounding box center [222, 142] width 156 height 37
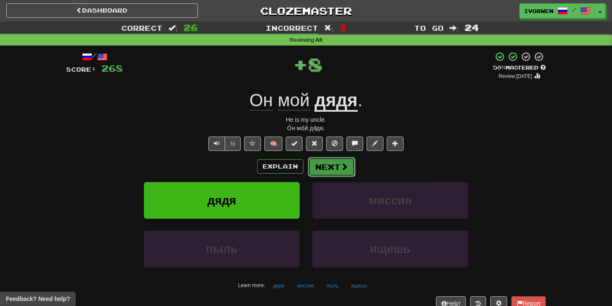
click at [322, 168] on button "Next" at bounding box center [331, 166] width 47 height 19
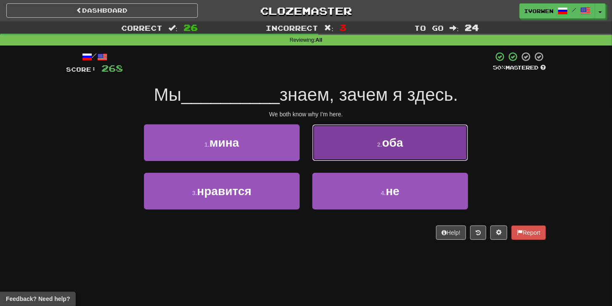
click at [395, 142] on span "оба" at bounding box center [392, 142] width 21 height 13
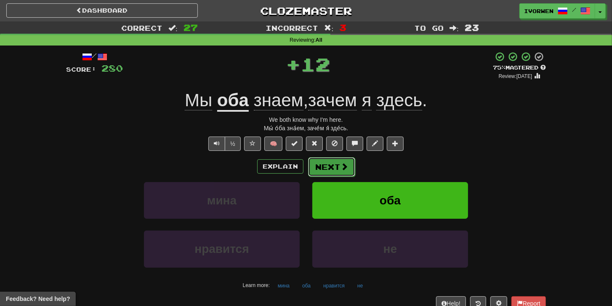
click at [335, 164] on button "Next" at bounding box center [331, 166] width 47 height 19
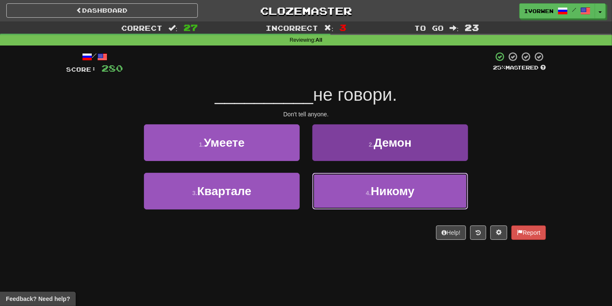
drag, startPoint x: 389, startPoint y: 193, endPoint x: 370, endPoint y: 189, distance: 19.4
click at [386, 192] on span "Никому" at bounding box center [393, 190] width 44 height 13
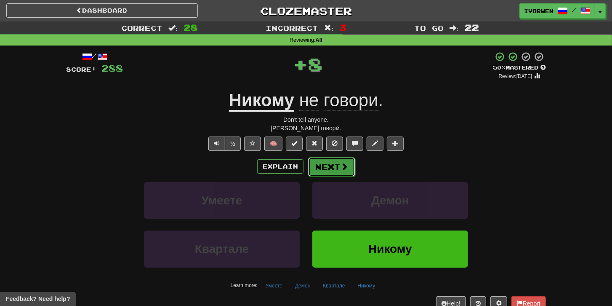
click at [324, 171] on button "Next" at bounding box center [331, 166] width 47 height 19
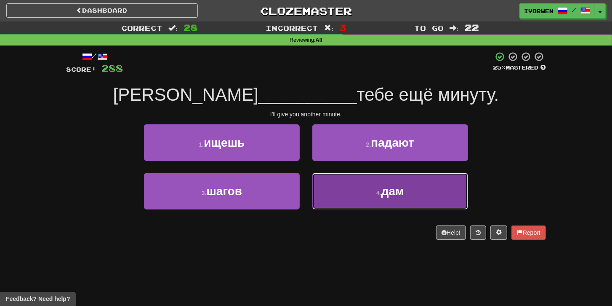
click at [378, 191] on small "4 ." at bounding box center [379, 193] width 5 height 7
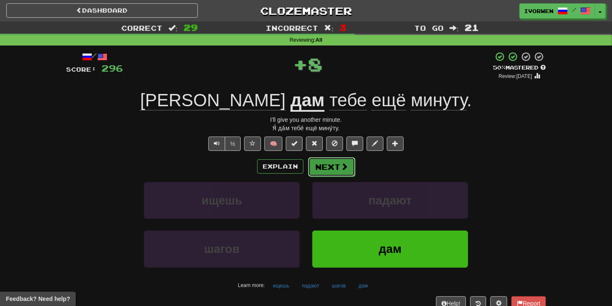
click at [341, 168] on span at bounding box center [345, 167] width 8 height 8
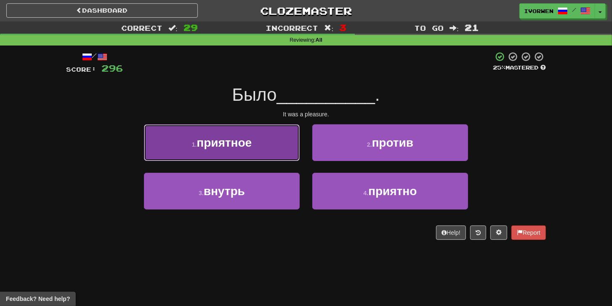
click at [260, 147] on button "1 . приятное" at bounding box center [222, 142] width 156 height 37
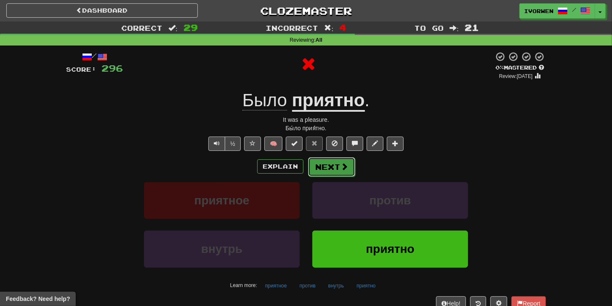
click at [336, 168] on button "Next" at bounding box center [331, 166] width 47 height 19
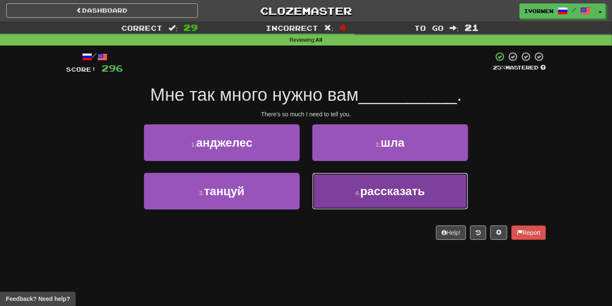
click at [360, 190] on small "4 ." at bounding box center [358, 193] width 5 height 7
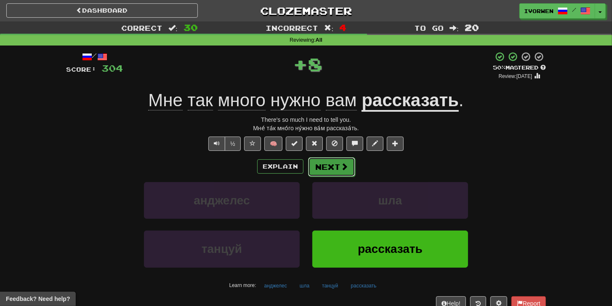
click at [347, 174] on button "Next" at bounding box center [331, 166] width 47 height 19
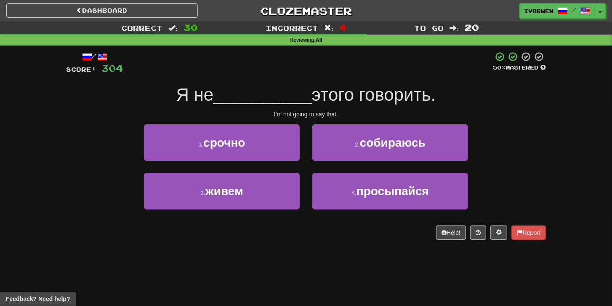
click at [348, 164] on div "2 . собираюсь" at bounding box center [390, 148] width 168 height 48
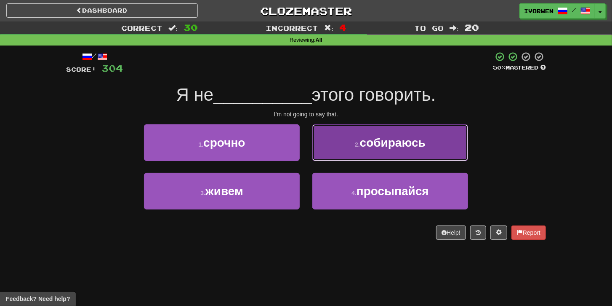
click at [348, 159] on button "2 . собираюсь" at bounding box center [391, 142] width 156 height 37
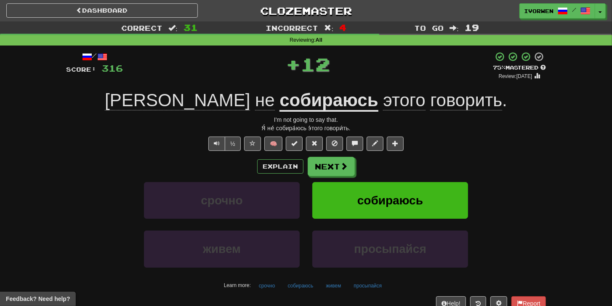
click at [354, 171] on div "Explain Next" at bounding box center [306, 166] width 480 height 19
click at [322, 173] on button "Next" at bounding box center [331, 166] width 47 height 19
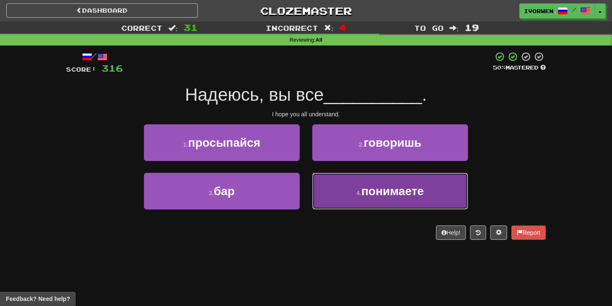
click at [327, 182] on button "4 . понимаете" at bounding box center [391, 191] width 156 height 37
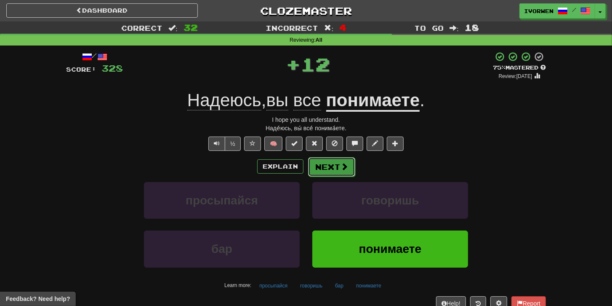
click at [334, 164] on button "Next" at bounding box center [331, 166] width 47 height 19
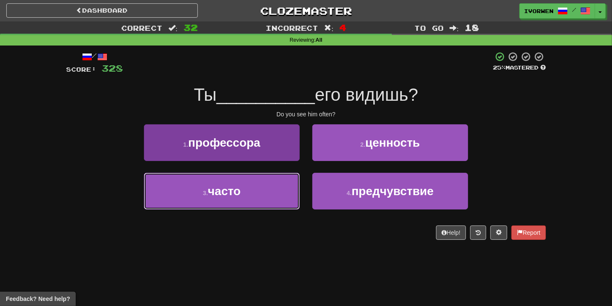
click at [259, 196] on button "3 . часто" at bounding box center [222, 191] width 156 height 37
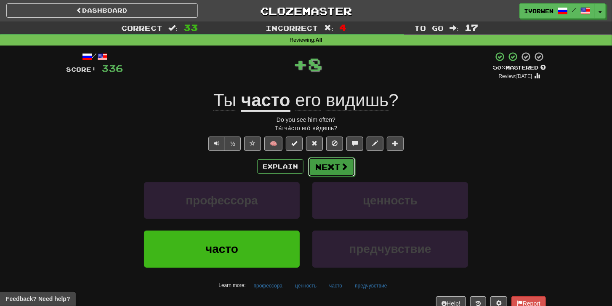
click at [332, 174] on button "Next" at bounding box center [331, 166] width 47 height 19
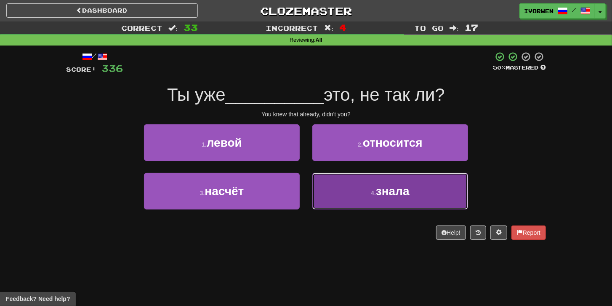
click at [380, 193] on span "знала" at bounding box center [393, 190] width 34 height 13
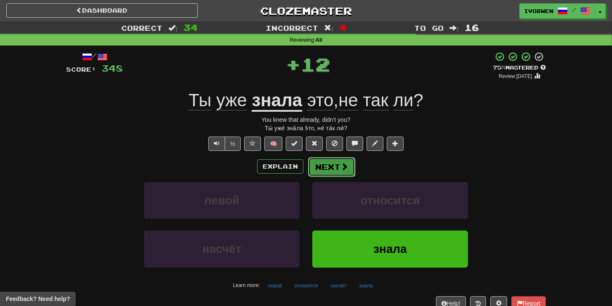
click at [345, 170] on span at bounding box center [345, 167] width 8 height 8
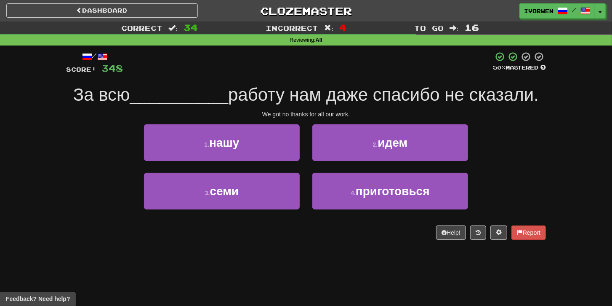
click at [269, 162] on div "1 . нашу" at bounding box center [222, 148] width 168 height 48
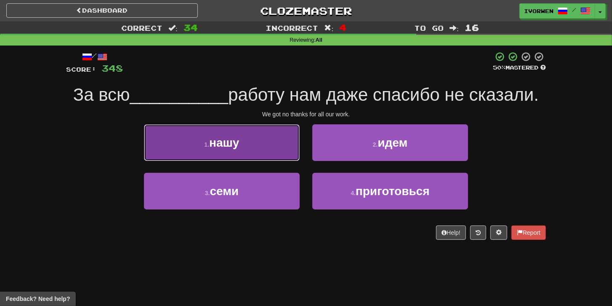
click at [268, 157] on button "1 . нашу" at bounding box center [222, 142] width 156 height 37
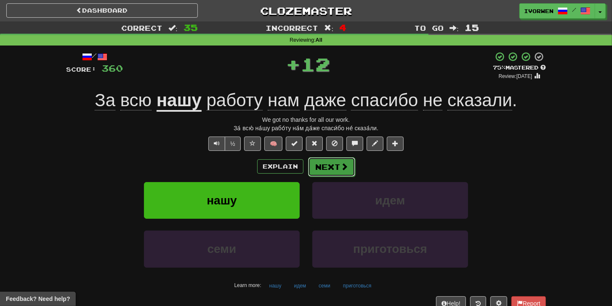
click at [334, 164] on button "Next" at bounding box center [331, 166] width 47 height 19
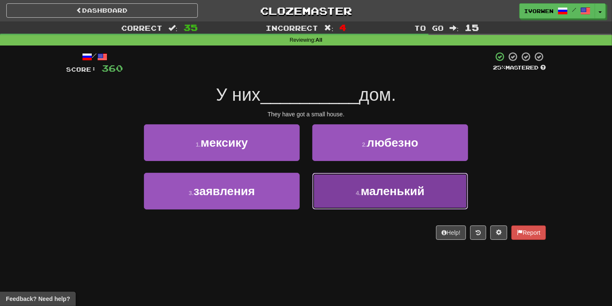
click at [332, 199] on button "4 . маленький" at bounding box center [391, 191] width 156 height 37
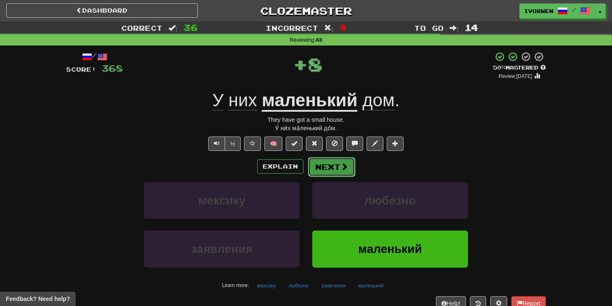
click at [317, 166] on button "Next" at bounding box center [331, 166] width 47 height 19
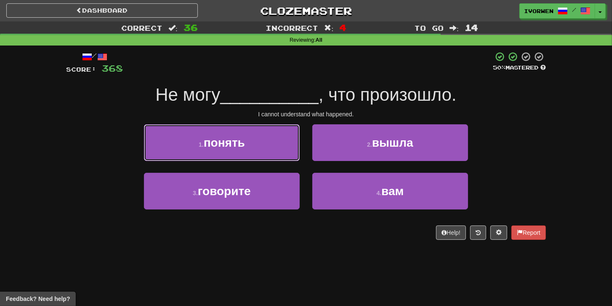
drag, startPoint x: 270, startPoint y: 151, endPoint x: 276, endPoint y: 155, distance: 7.0
click at [271, 152] on button "1 . понять" at bounding box center [222, 142] width 156 height 37
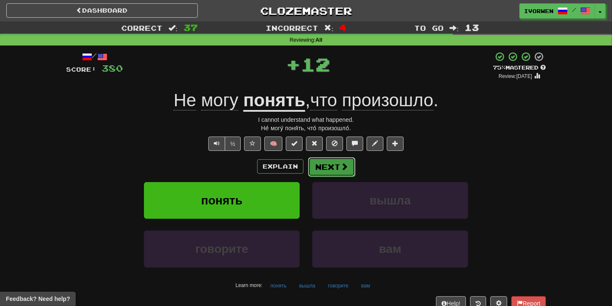
click at [323, 167] on button "Next" at bounding box center [331, 166] width 47 height 19
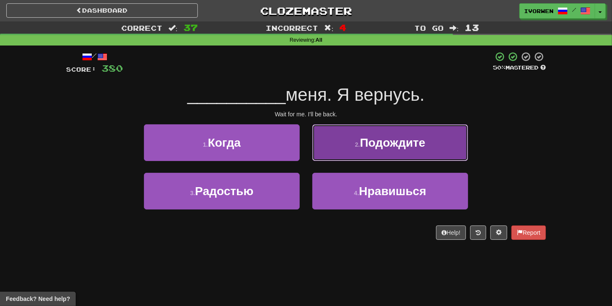
click at [362, 150] on button "2 . Подождите" at bounding box center [391, 142] width 156 height 37
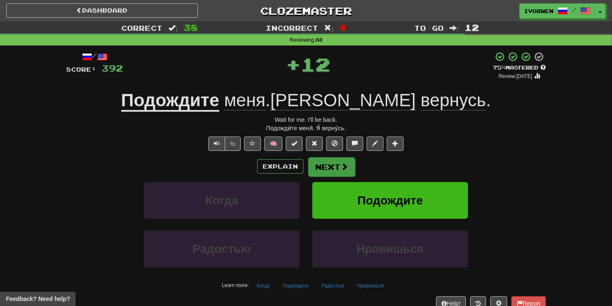
click at [349, 156] on div "/ Score: 392 + 12 75 % Mastered Review: [DATE] Подождите меня . Я вернусь . Wai…" at bounding box center [306, 187] width 480 height 273
click at [349, 160] on button "Next" at bounding box center [331, 166] width 47 height 19
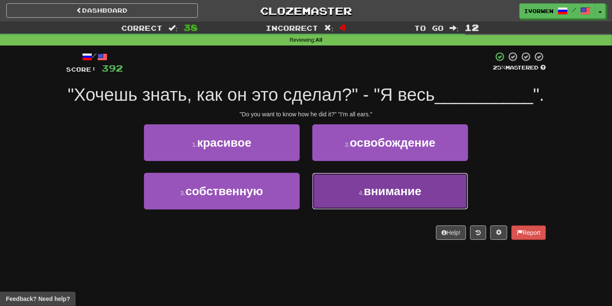
click at [360, 196] on small "4 ." at bounding box center [361, 193] width 5 height 7
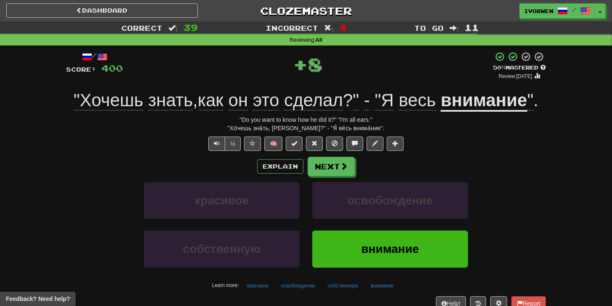
click at [334, 177] on div "Explain Next красивое освобождение собственную внимание Learn more: красивое ос…" at bounding box center [306, 224] width 480 height 135
click at [333, 171] on button "Next" at bounding box center [331, 166] width 47 height 19
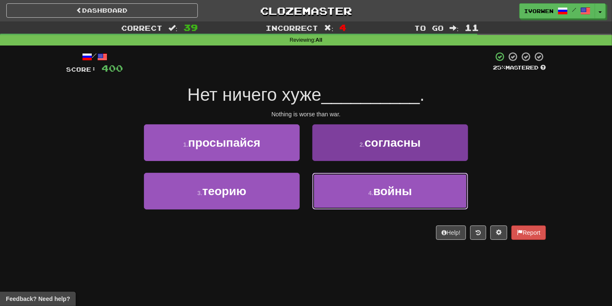
click at [443, 195] on button "4 . войны" at bounding box center [391, 191] width 156 height 37
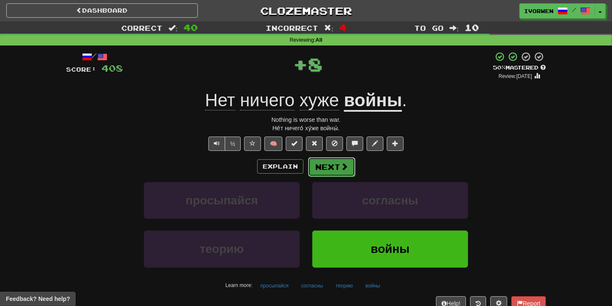
click at [331, 167] on button "Next" at bounding box center [331, 166] width 47 height 19
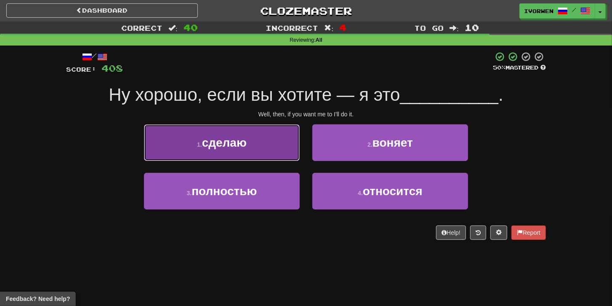
click at [258, 153] on button "1 . сделаю" at bounding box center [222, 142] width 156 height 37
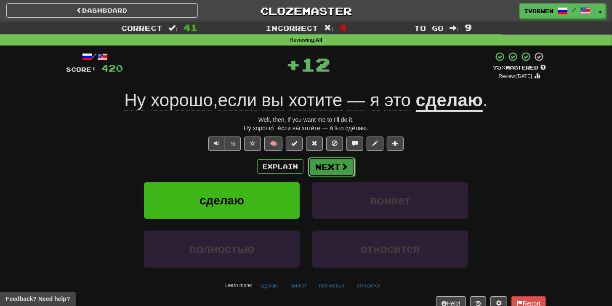
click at [353, 171] on button "Next" at bounding box center [331, 166] width 47 height 19
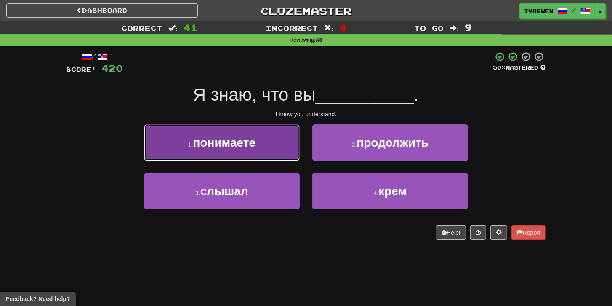
click at [290, 148] on button "1 . понимаете" at bounding box center [222, 142] width 156 height 37
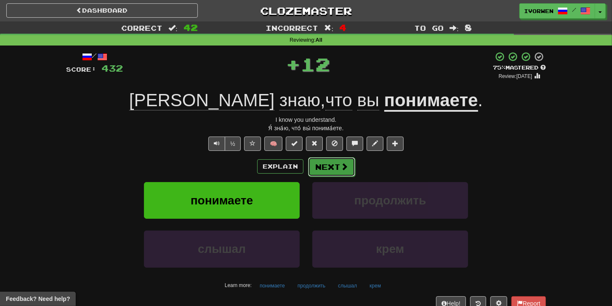
click at [351, 162] on button "Next" at bounding box center [331, 166] width 47 height 19
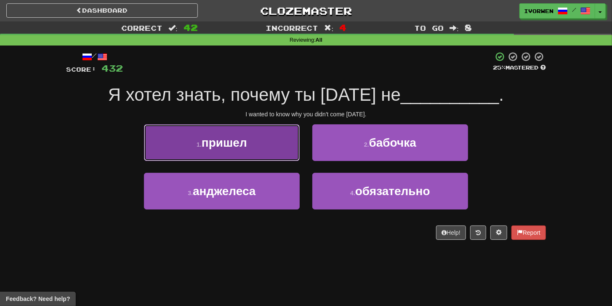
click at [268, 155] on button "1 . пришел" at bounding box center [222, 142] width 156 height 37
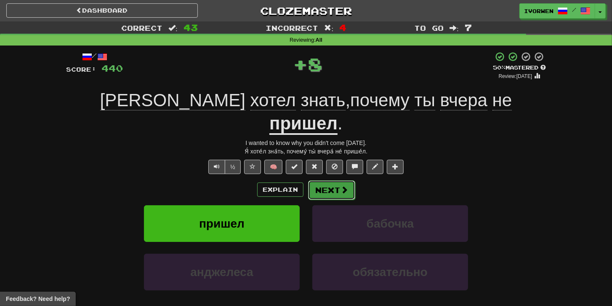
click at [326, 180] on button "Next" at bounding box center [331, 189] width 47 height 19
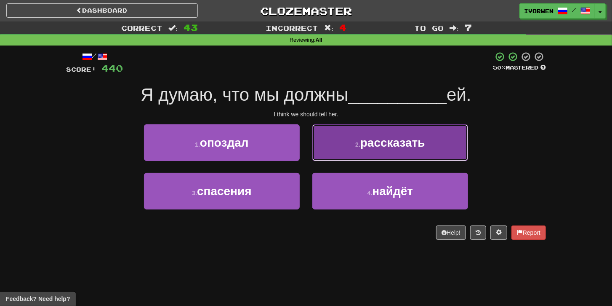
click at [330, 158] on button "2 . рассказать" at bounding box center [391, 142] width 156 height 37
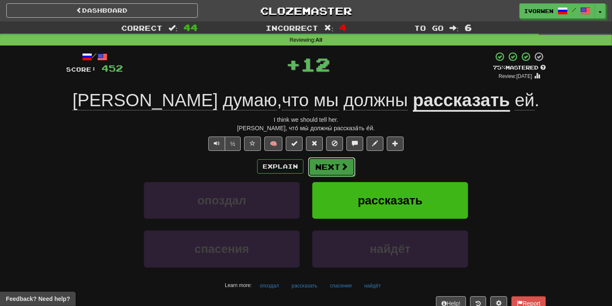
click at [329, 158] on button "Next" at bounding box center [331, 166] width 47 height 19
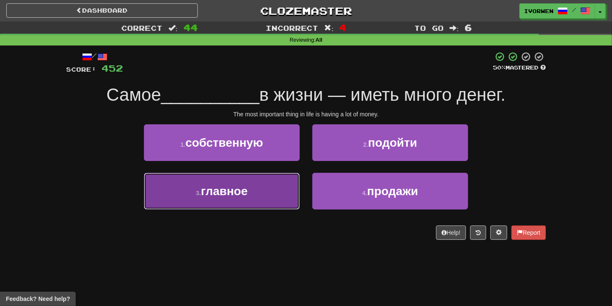
click at [267, 187] on button "3 . главное" at bounding box center [222, 191] width 156 height 37
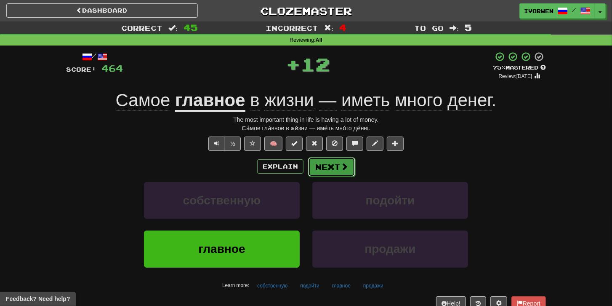
click at [324, 166] on button "Next" at bounding box center [331, 166] width 47 height 19
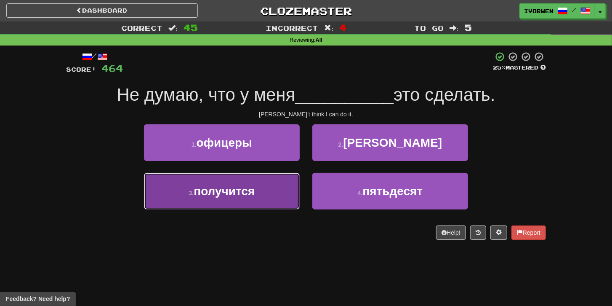
click at [289, 184] on button "3 . получится" at bounding box center [222, 191] width 156 height 37
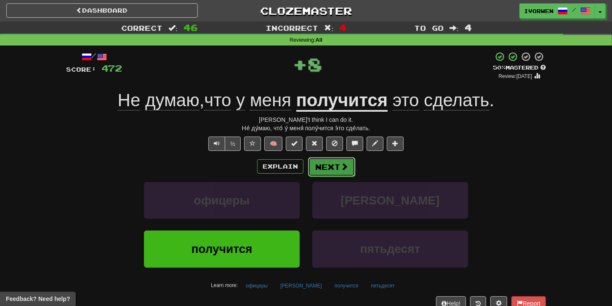
click at [340, 172] on button "Next" at bounding box center [331, 166] width 47 height 19
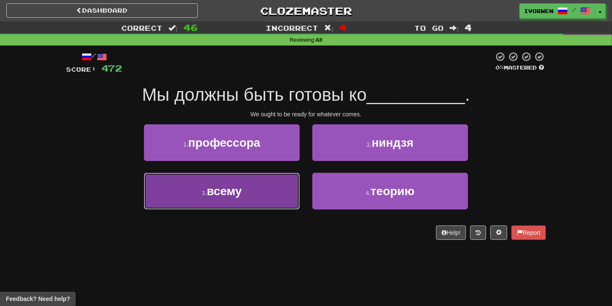
click at [291, 195] on button "3 . всему" at bounding box center [222, 191] width 156 height 37
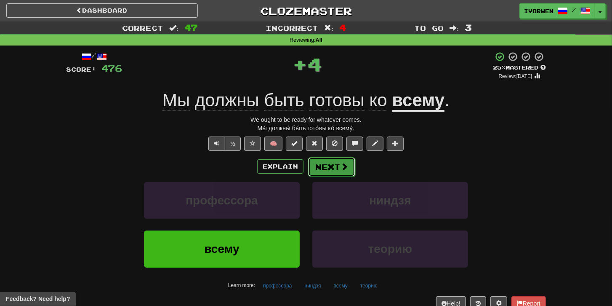
click at [331, 171] on button "Next" at bounding box center [331, 166] width 47 height 19
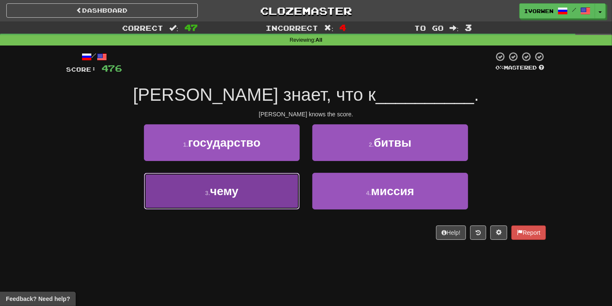
click at [292, 189] on button "3 . чему" at bounding box center [222, 191] width 156 height 37
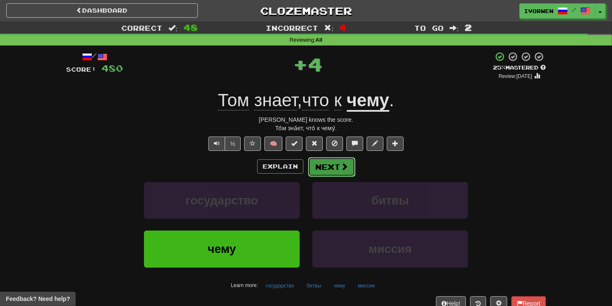
click at [336, 166] on button "Next" at bounding box center [331, 166] width 47 height 19
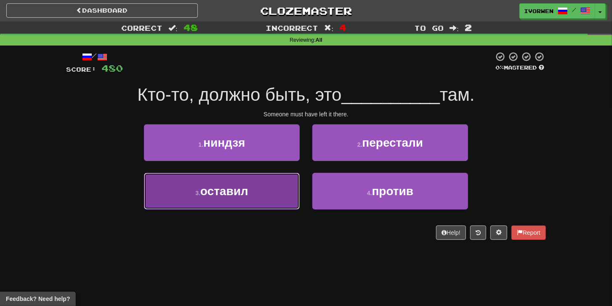
click at [279, 193] on button "3 . оставил" at bounding box center [222, 191] width 156 height 37
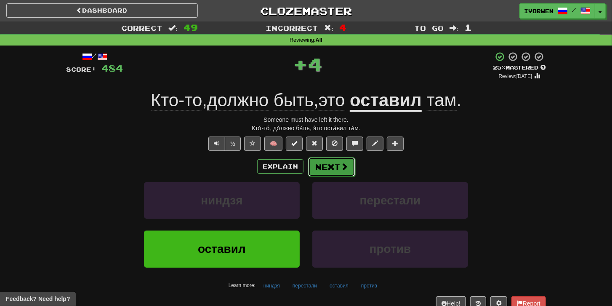
drag, startPoint x: 307, startPoint y: 178, endPoint x: 345, endPoint y: 167, distance: 39.5
click at [345, 167] on span at bounding box center [345, 167] width 8 height 8
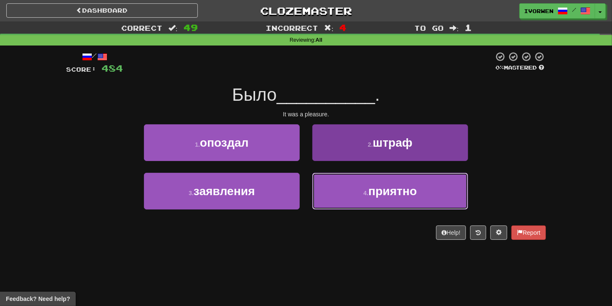
click at [372, 192] on button "4 . приятно" at bounding box center [391, 191] width 156 height 37
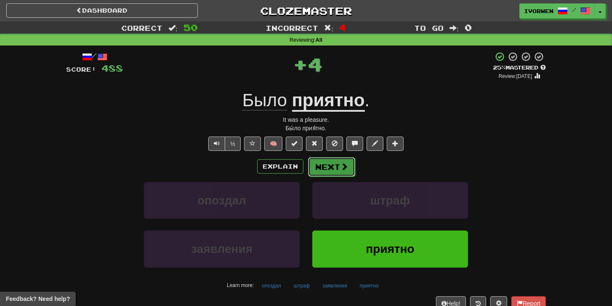
click at [341, 167] on span at bounding box center [345, 167] width 8 height 8
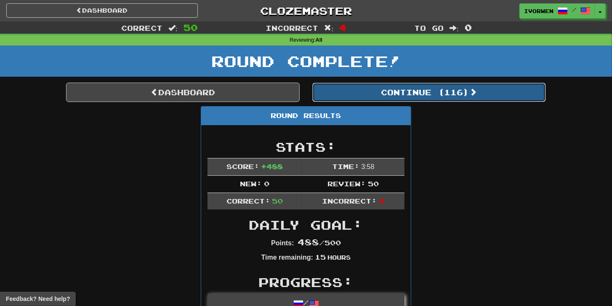
click at [375, 94] on button "Continue ( 116 )" at bounding box center [430, 92] width 234 height 19
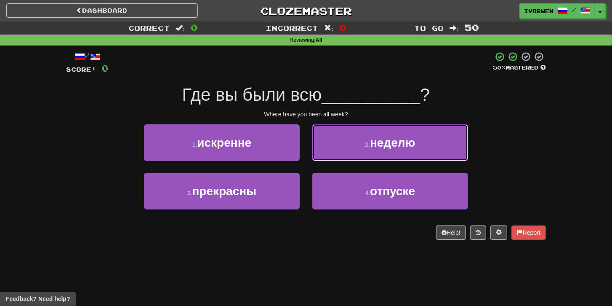
click at [340, 155] on button "2 . неделю" at bounding box center [391, 142] width 156 height 37
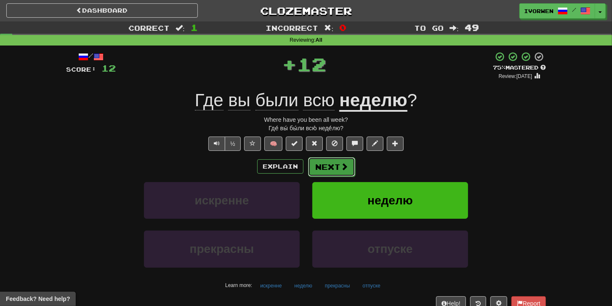
click at [345, 163] on span at bounding box center [345, 167] width 8 height 8
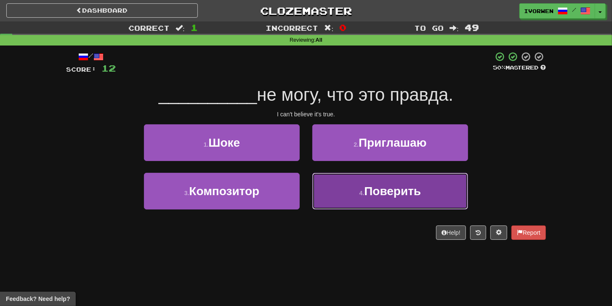
click at [355, 188] on button "4 . Поверить" at bounding box center [391, 191] width 156 height 37
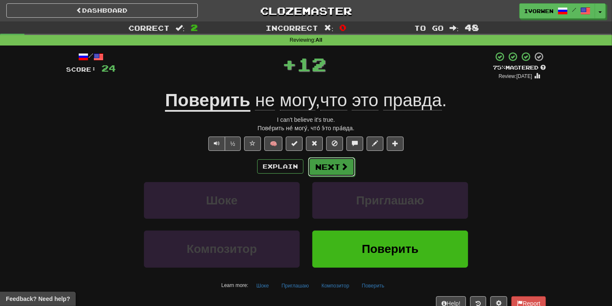
click at [344, 169] on span at bounding box center [345, 167] width 8 height 8
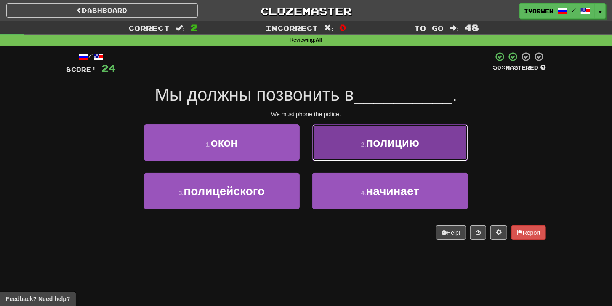
click at [359, 153] on button "2 . полицию" at bounding box center [391, 142] width 156 height 37
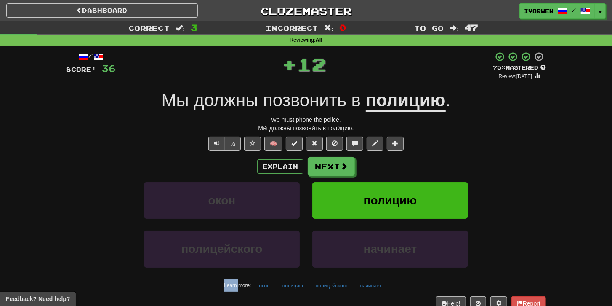
click at [359, 153] on div "/ Score: 36 + 12 75 % Mastered Review: [DATE] Мы должны позвонить в полицию . W…" at bounding box center [306, 187] width 480 height 273
click at [350, 164] on button "Next" at bounding box center [331, 166] width 47 height 19
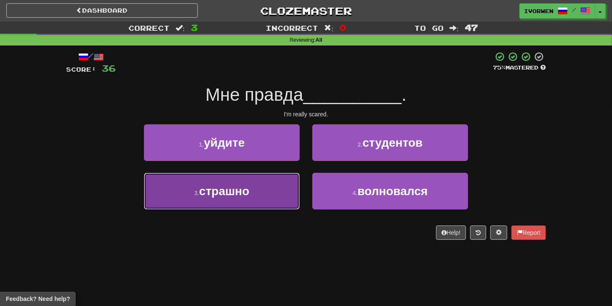
click at [286, 188] on button "3 . страшно" at bounding box center [222, 191] width 156 height 37
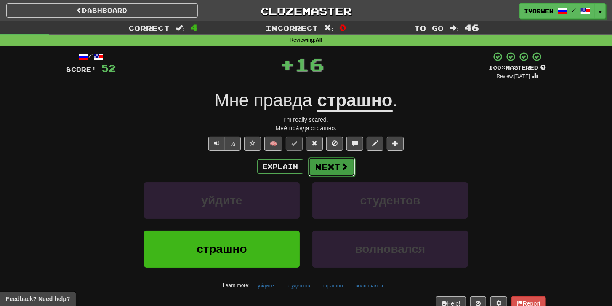
click at [336, 164] on button "Next" at bounding box center [331, 166] width 47 height 19
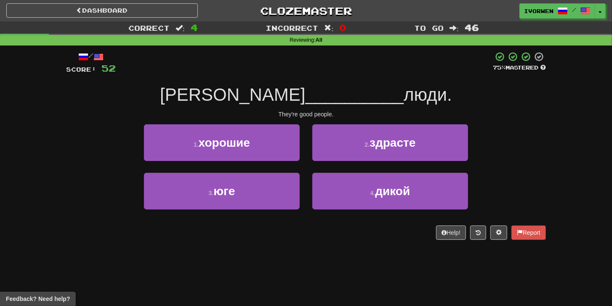
click at [529, 93] on div "Они __________ люди." at bounding box center [306, 94] width 480 height 23
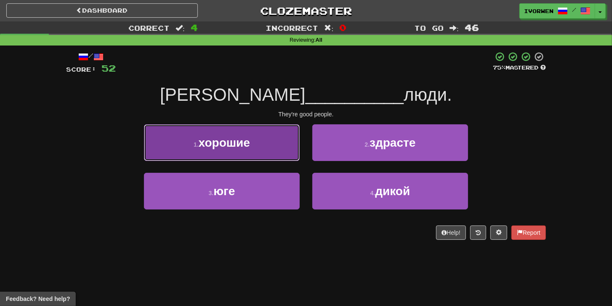
click at [259, 150] on button "1 . хорошие" at bounding box center [222, 142] width 156 height 37
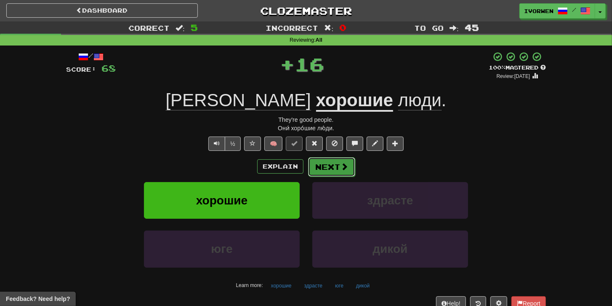
click at [332, 165] on button "Next" at bounding box center [331, 166] width 47 height 19
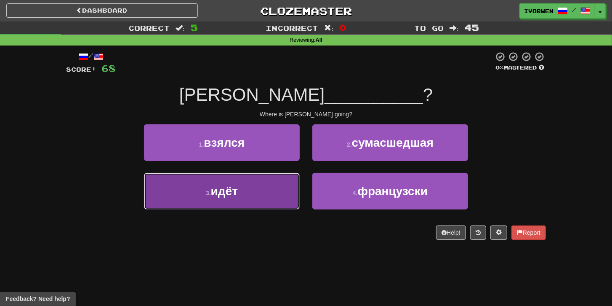
click at [277, 189] on button "3 . идёт" at bounding box center [222, 191] width 156 height 37
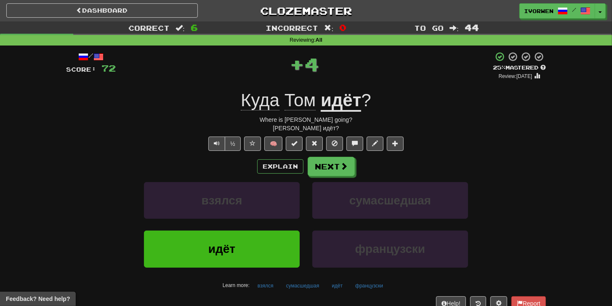
click at [324, 176] on div "Explain Next взялся сумасшедшая идёт [DEMOGRAPHIC_DATA] Learn more: взялся сума…" at bounding box center [306, 224] width 480 height 135
click at [325, 173] on button "Next" at bounding box center [331, 166] width 47 height 19
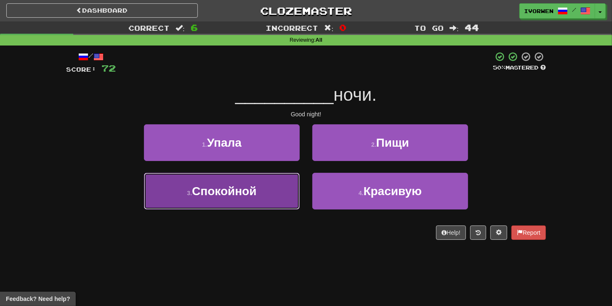
click at [232, 185] on span "Спокойной" at bounding box center [224, 190] width 64 height 13
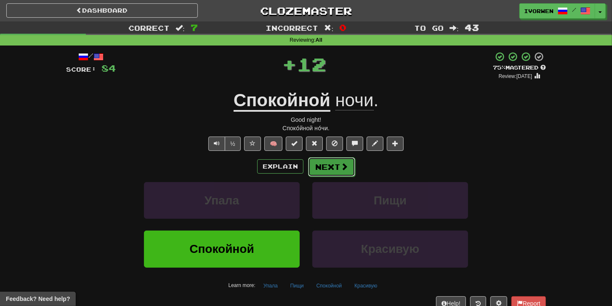
click at [316, 171] on button "Next" at bounding box center [331, 166] width 47 height 19
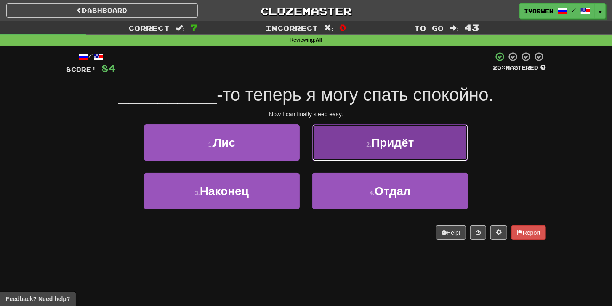
click at [388, 152] on button "2 . Придёт" at bounding box center [391, 142] width 156 height 37
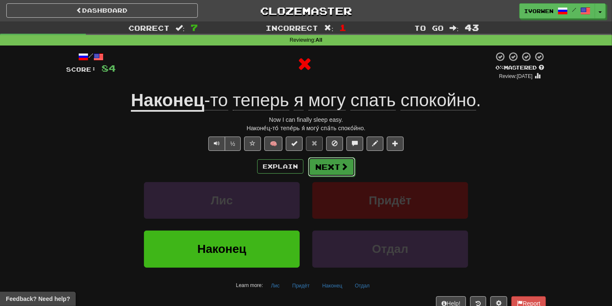
click at [321, 166] on button "Next" at bounding box center [331, 166] width 47 height 19
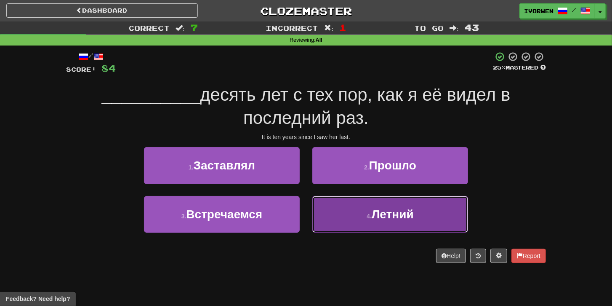
click at [325, 208] on button "4 . Летний" at bounding box center [391, 214] width 156 height 37
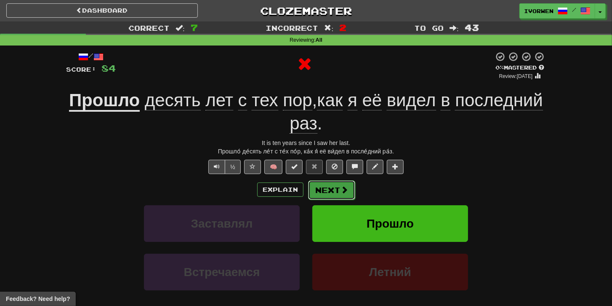
click at [326, 187] on button "Next" at bounding box center [331, 189] width 47 height 19
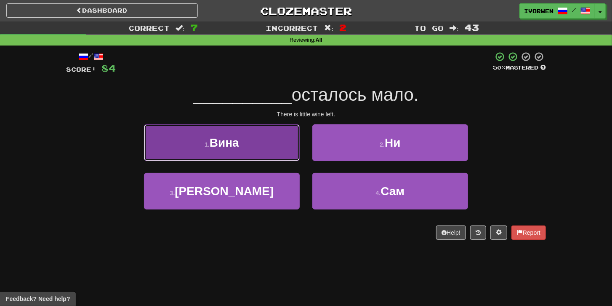
click at [264, 143] on button "1 . Вина" at bounding box center [222, 142] width 156 height 37
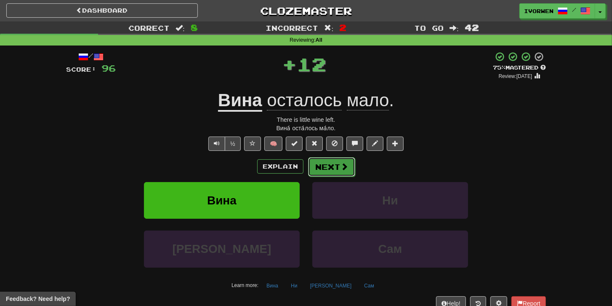
click at [339, 162] on button "Next" at bounding box center [331, 166] width 47 height 19
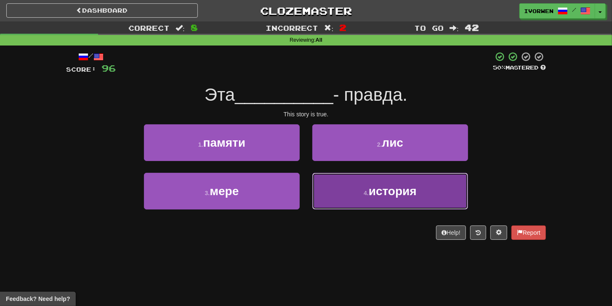
click at [372, 203] on button "4 . история" at bounding box center [391, 191] width 156 height 37
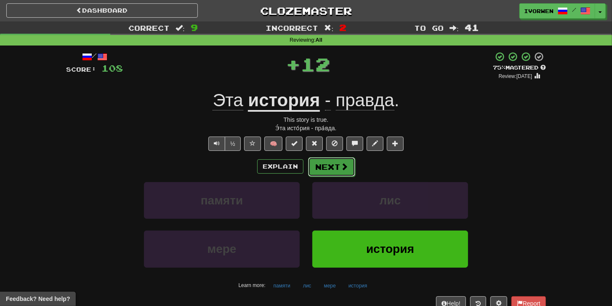
click at [334, 170] on button "Next" at bounding box center [331, 166] width 47 height 19
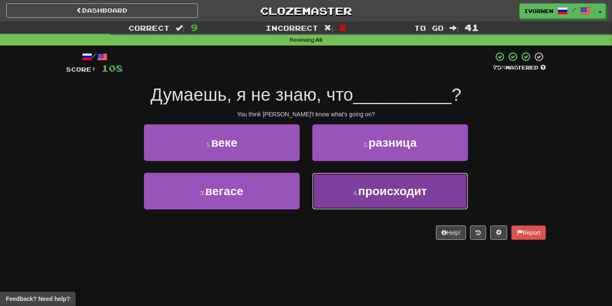
click at [385, 184] on span "происходит" at bounding box center [392, 190] width 69 height 13
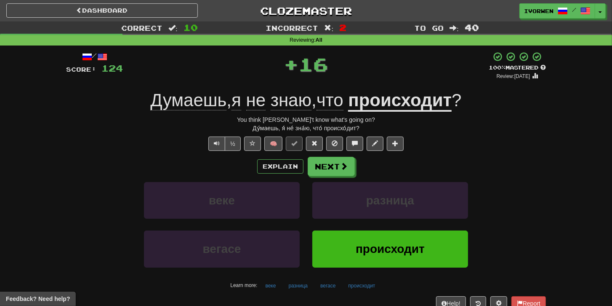
click at [373, 174] on div "Explain Next" at bounding box center [306, 166] width 480 height 19
click at [332, 167] on button "Next" at bounding box center [331, 166] width 47 height 19
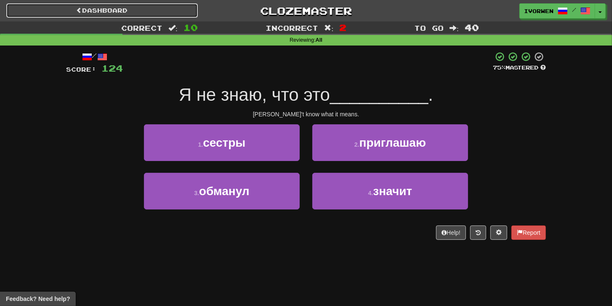
click at [179, 4] on link "Dashboard" at bounding box center [102, 10] width 192 height 14
